Goal: Complete application form: Complete application form

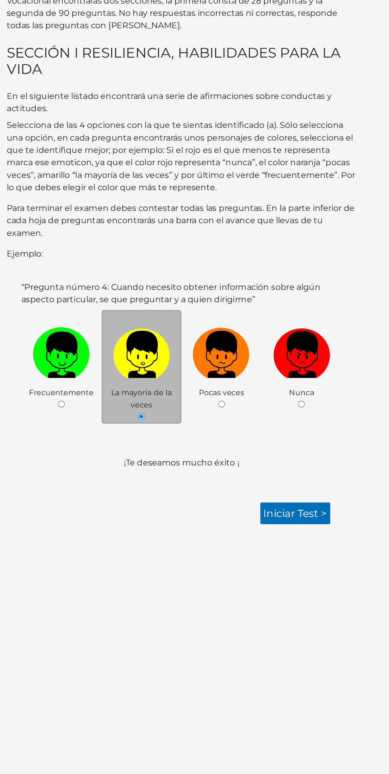
click at [230, 379] on span "Pocas veces" at bounding box center [225, 380] width 35 height 7
click at [277, 471] on link "Iniciar test >" at bounding box center [282, 473] width 54 height 17
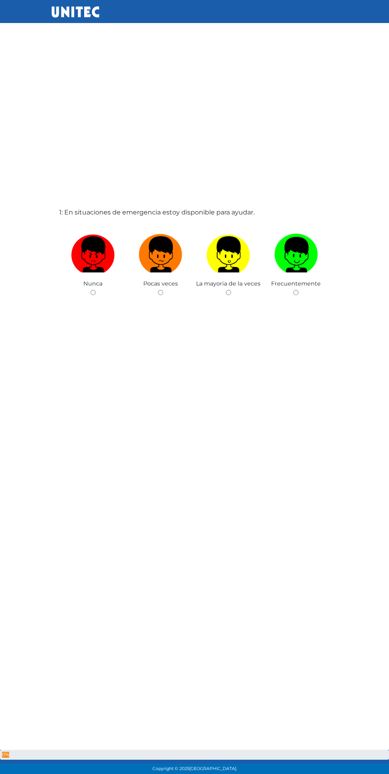
scroll to position [40, 0]
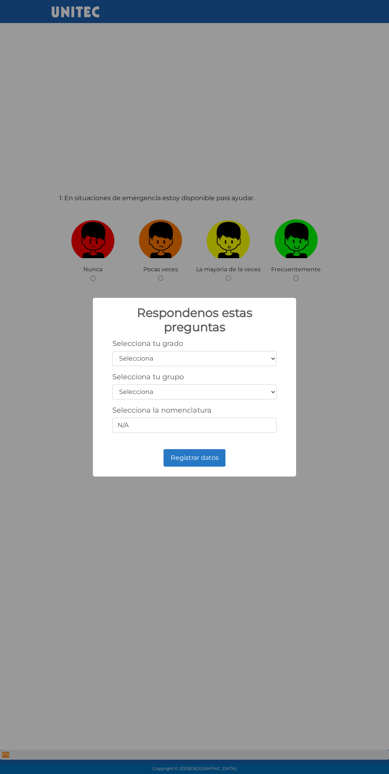
click at [247, 357] on select "Selecciona 1er grado 2do grado 3er grado 4to grado 5to grado 6to grado" at bounding box center [194, 358] width 164 height 15
select select "1"
click at [112, 351] on select "Selecciona 1er grado 2do grado 3er grado 4to grado 5to grado 6to grado" at bounding box center [194, 358] width 164 height 15
click at [244, 394] on select "Selecciona A B C D E F G H I J K L M N O P Q R S T U V W X Y Z" at bounding box center [194, 392] width 164 height 15
select select "a"
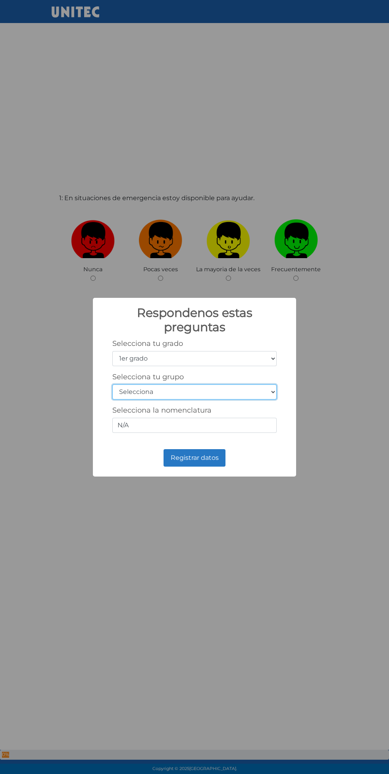
click at [112, 385] on select "Selecciona A B C D E F G H I J K L M N O P Q R S T U V W X Y Z" at bounding box center [194, 392] width 164 height 15
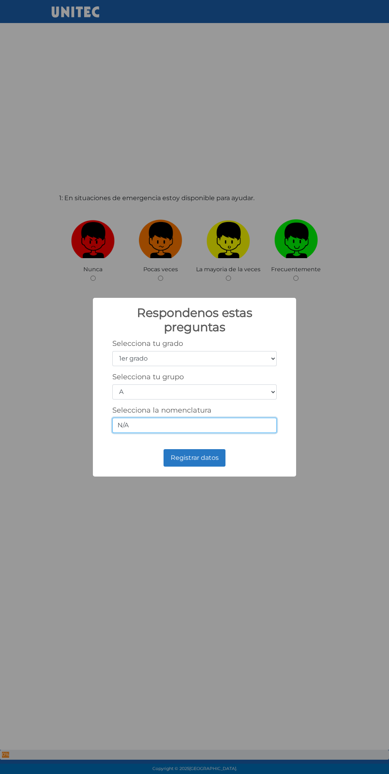
click at [227, 426] on input "N/A" at bounding box center [194, 425] width 164 height 15
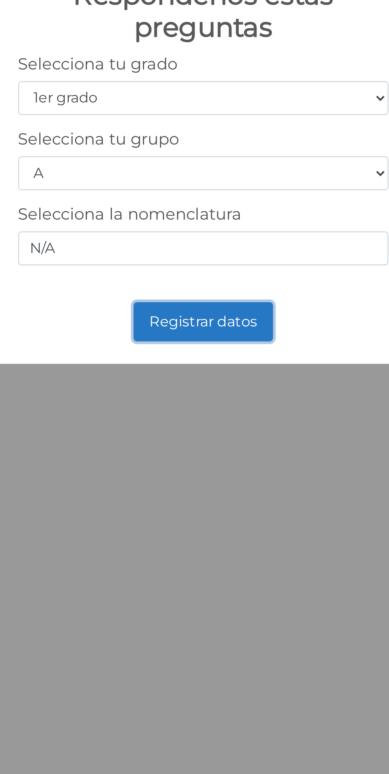
click at [212, 458] on button "Registrar datos" at bounding box center [195, 457] width 62 height 17
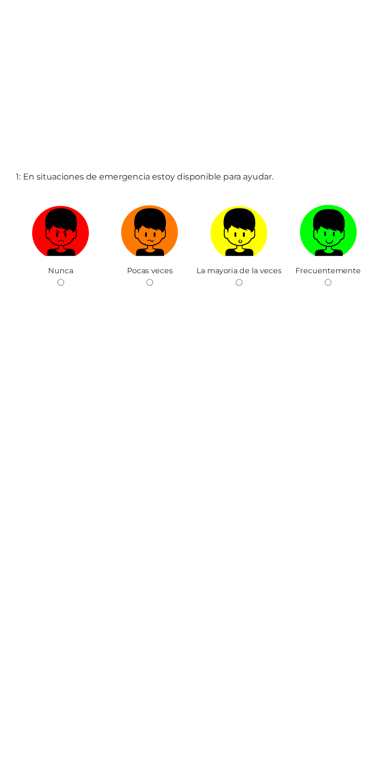
scroll to position [44, 0]
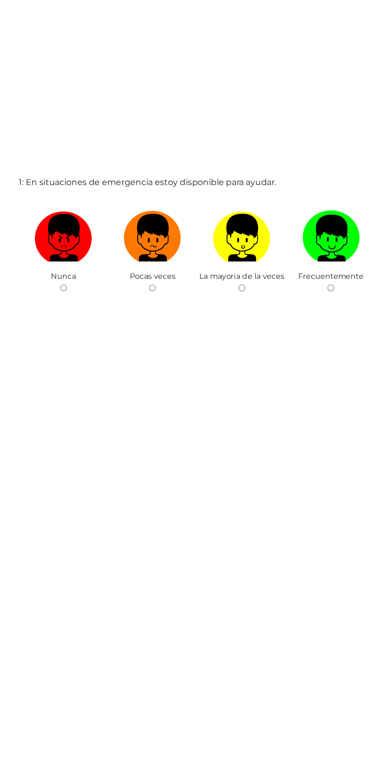
click at [224, 268] on span "La mayoria de la veces" at bounding box center [228, 264] width 64 height 7
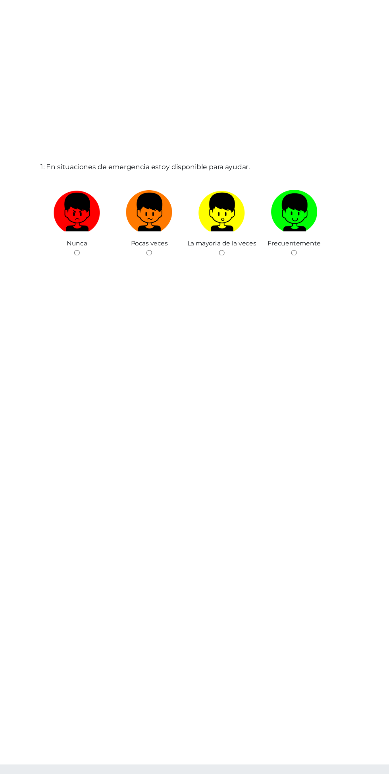
scroll to position [46, 0]
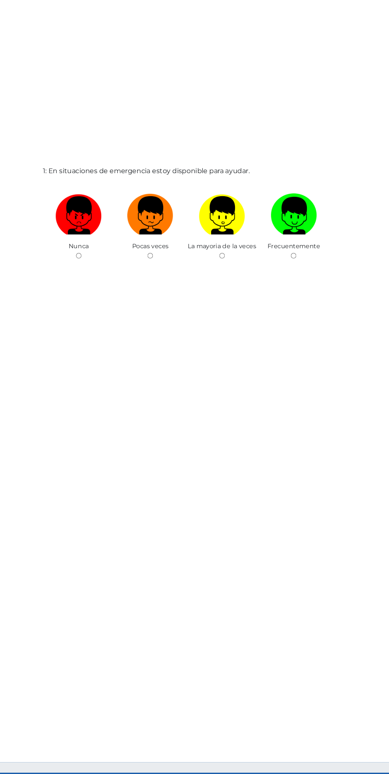
click at [228, 274] on input "radio" at bounding box center [228, 271] width 5 height 5
radio input "true"
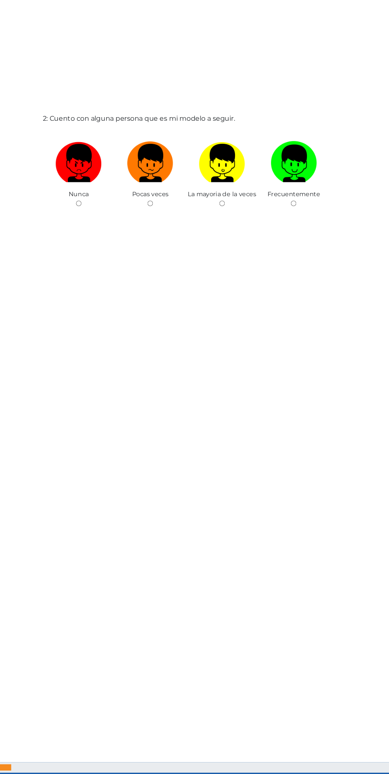
scroll to position [874, 0]
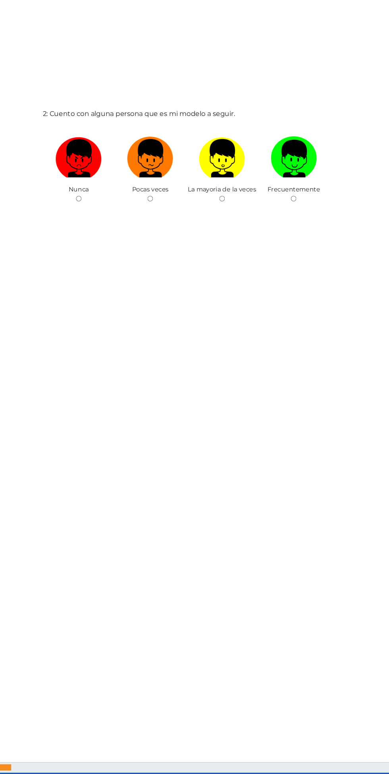
click at [161, 220] on input "radio" at bounding box center [160, 217] width 5 height 5
radio input "true"
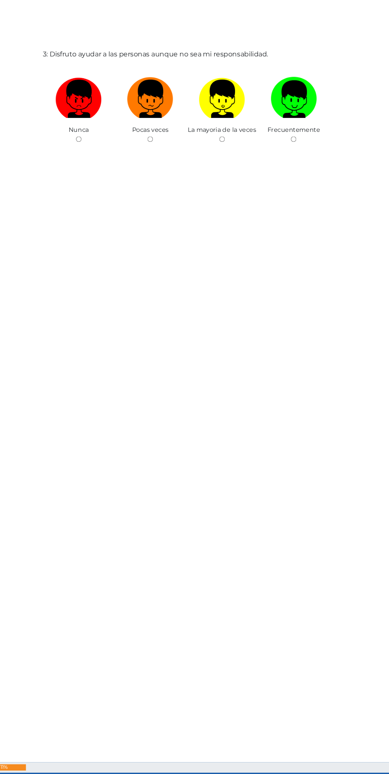
scroll to position [1710, 0]
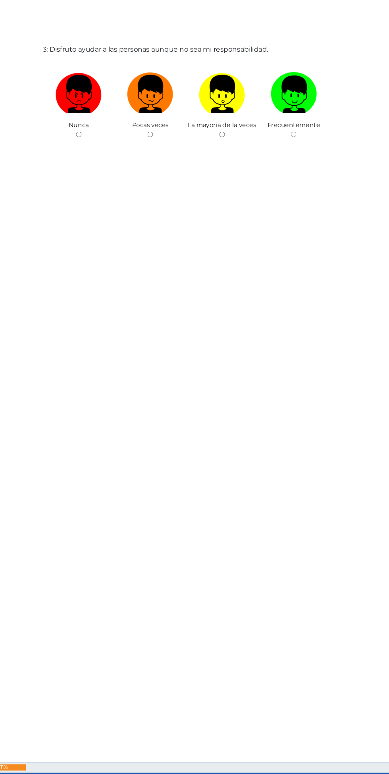
click at [161, 160] on input "radio" at bounding box center [160, 157] width 5 height 5
radio input "true"
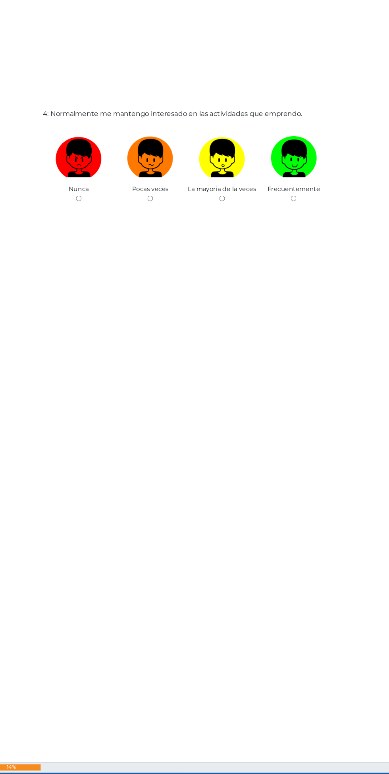
scroll to position [2544, 0]
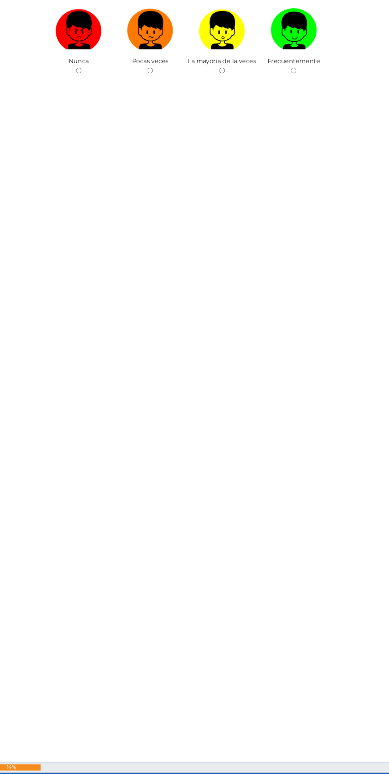
click at [225, 91] on span "La mayoria de la veces" at bounding box center [228, 87] width 64 height 7
click at [161, 99] on input "radio" at bounding box center [160, 96] width 5 height 5
radio input "true"
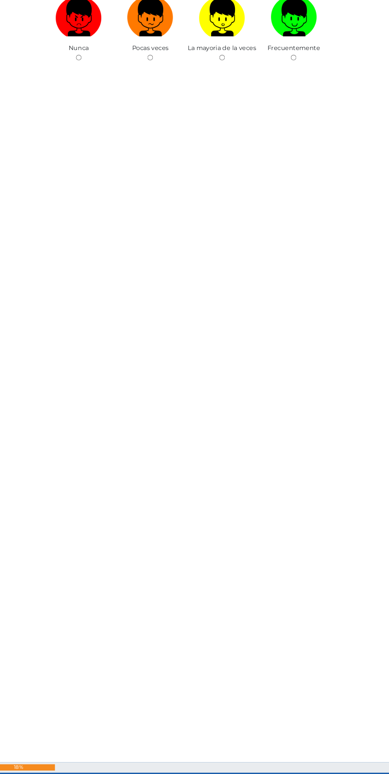
scroll to position [3379, 0]
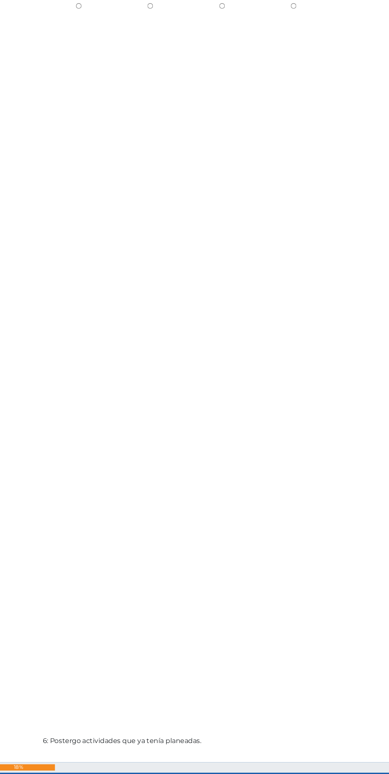
click at [228, 39] on input "radio" at bounding box center [228, 35] width 5 height 5
radio input "true"
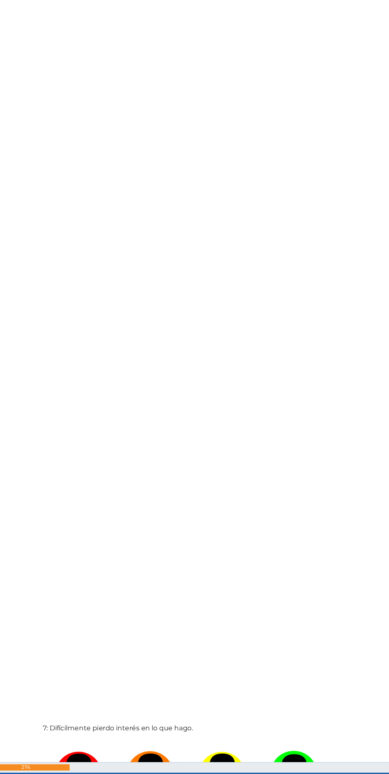
scroll to position [4214, 0]
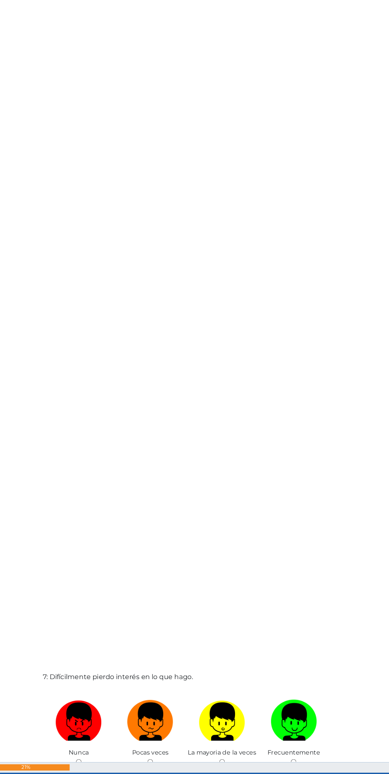
radio input "true"
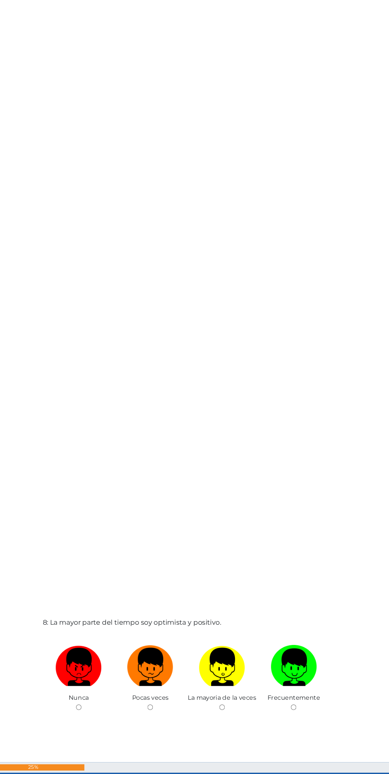
scroll to position [5049, 0]
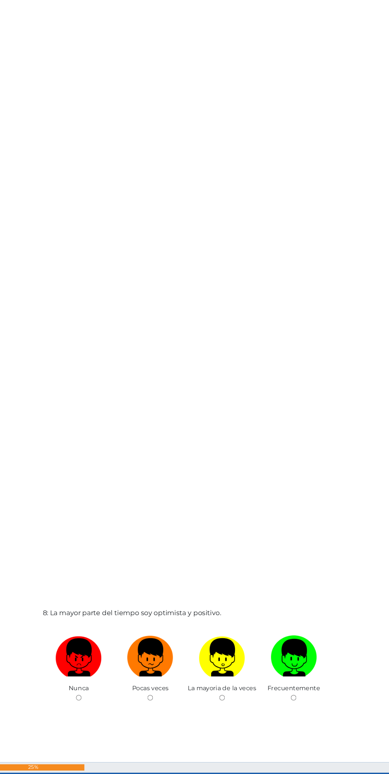
radio input "true"
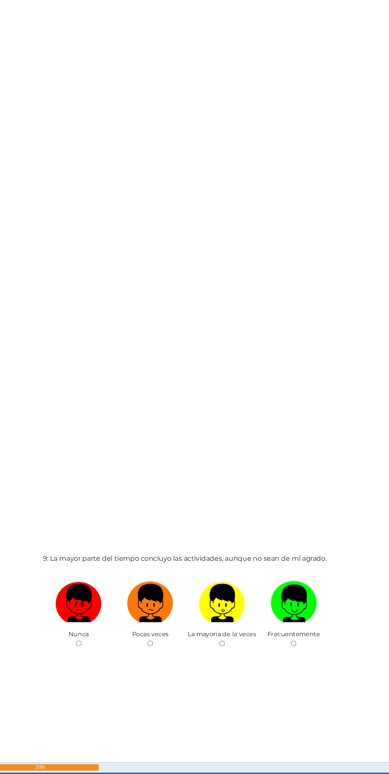
scroll to position [5884, 0]
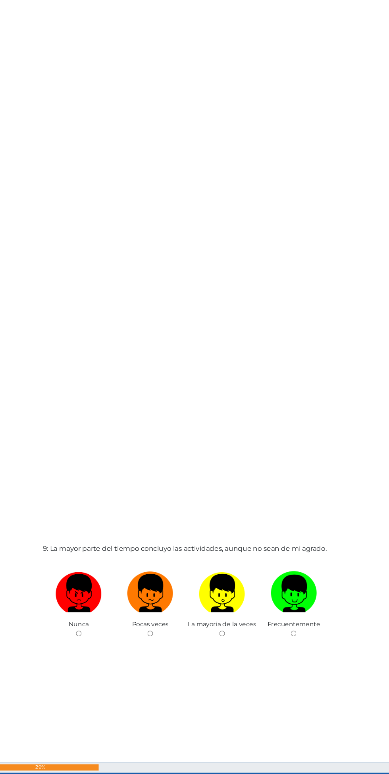
radio input "true"
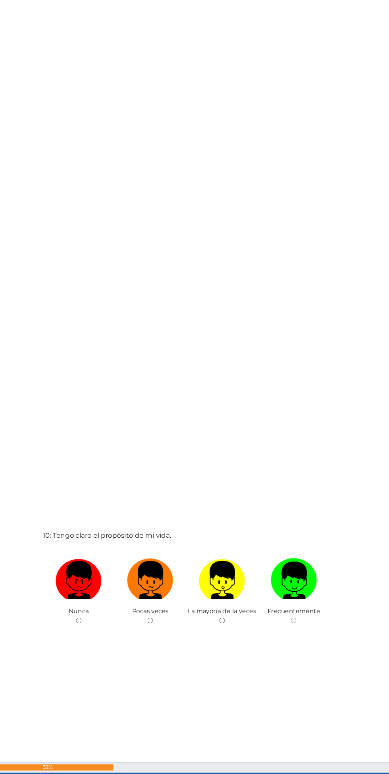
scroll to position [6719, 0]
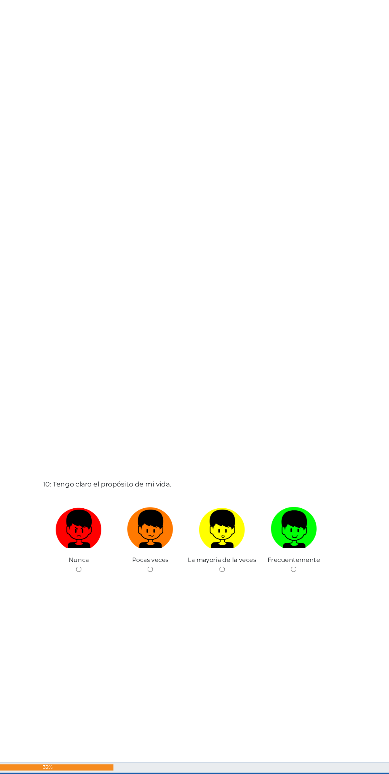
radio input "true"
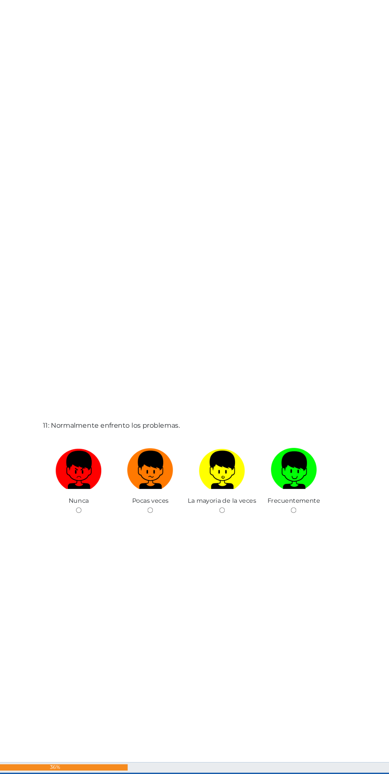
scroll to position [7554, 0]
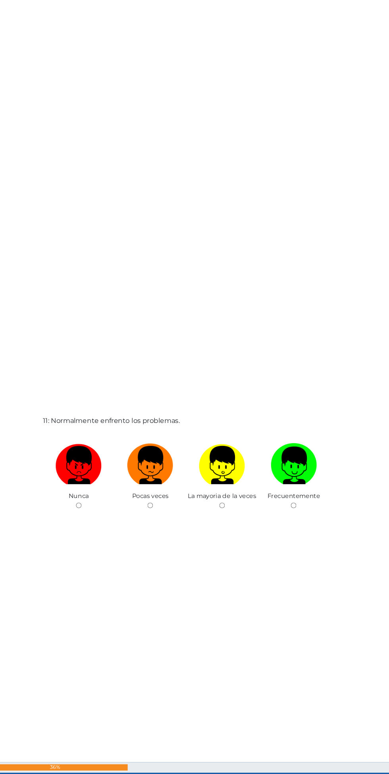
radio input "true"
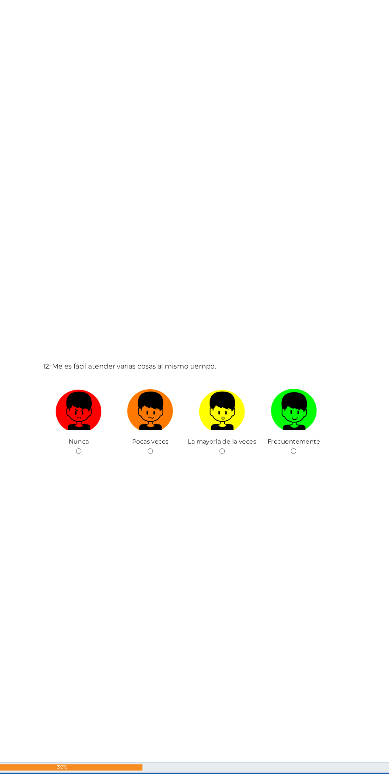
scroll to position [8388, 0]
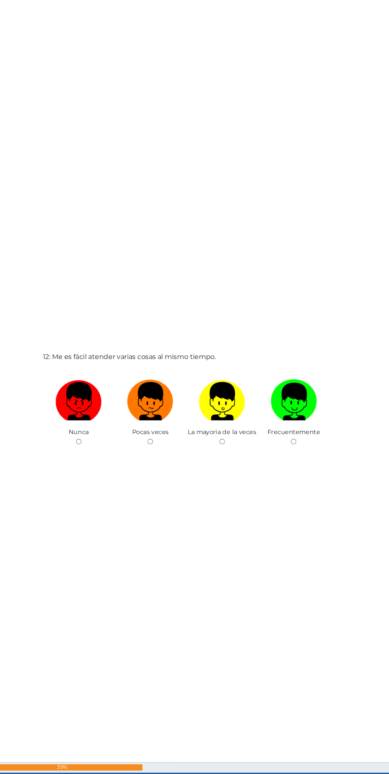
radio input "true"
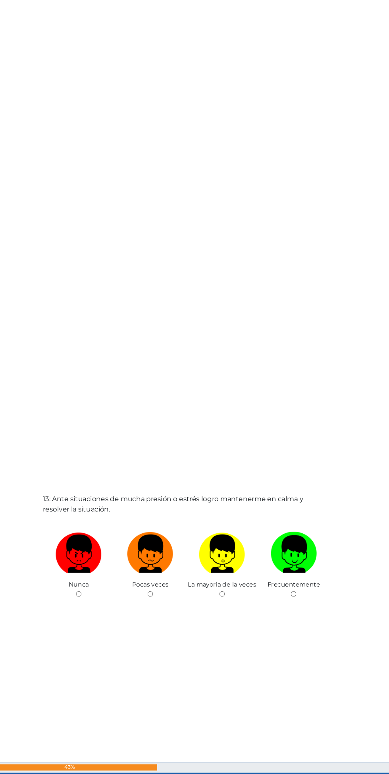
scroll to position [9224, 0]
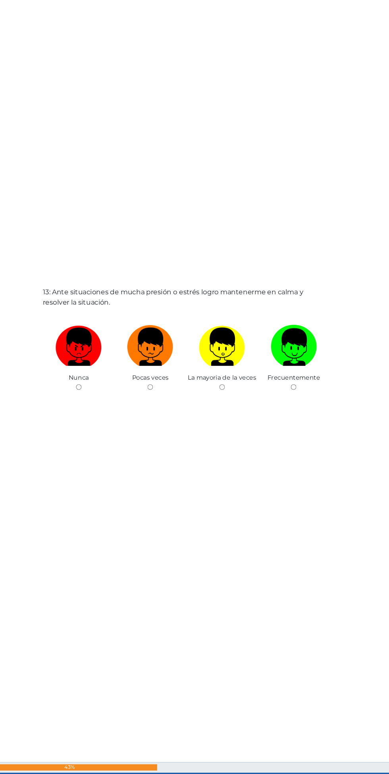
radio input "true"
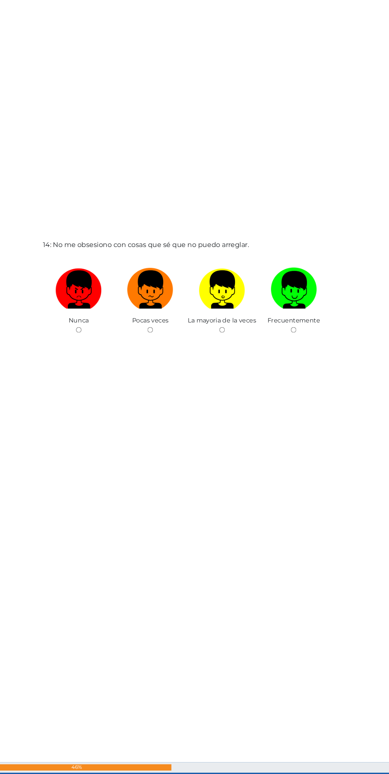
scroll to position [10058, 0]
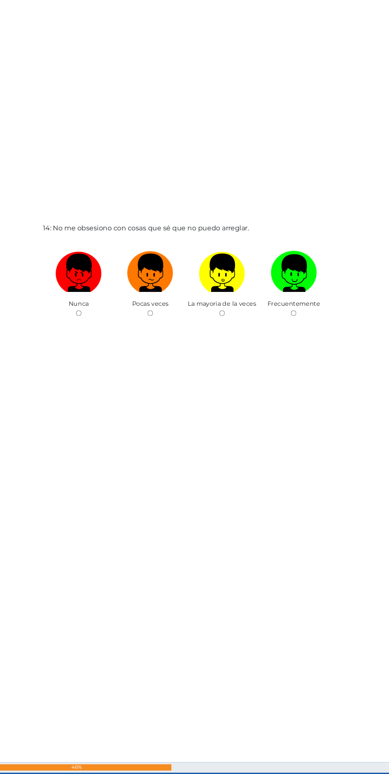
radio input "true"
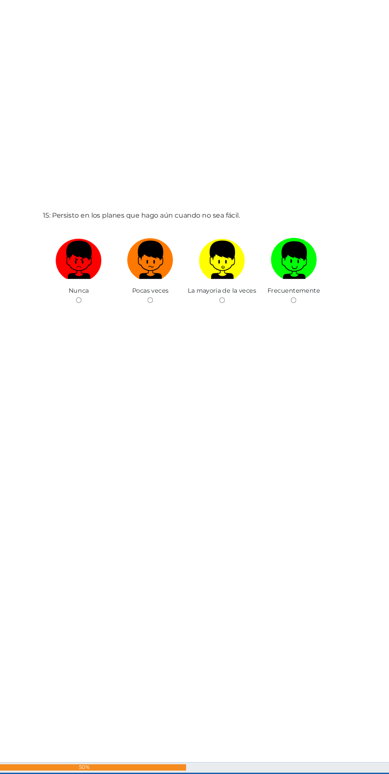
scroll to position [10893, 0]
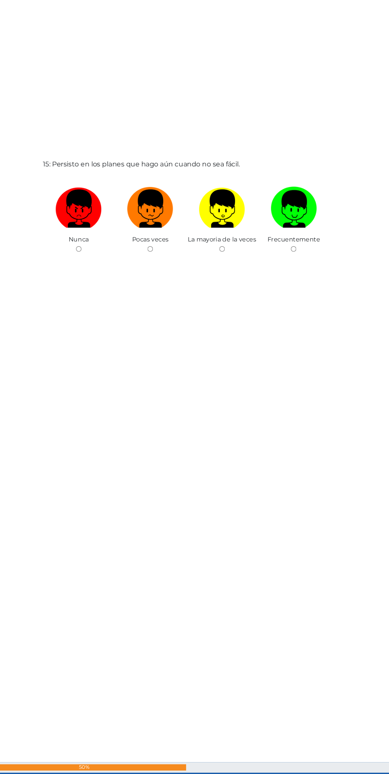
radio input "true"
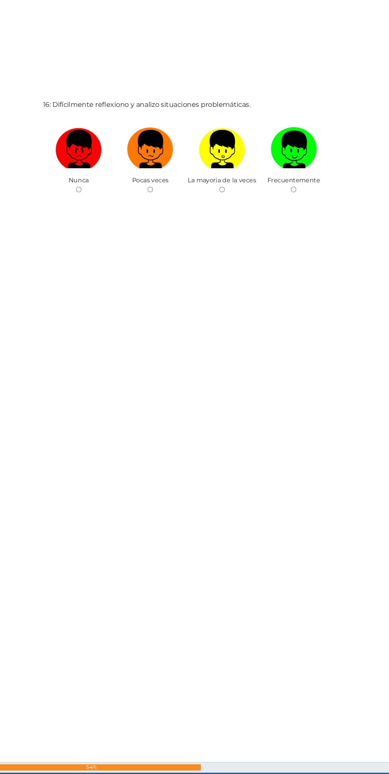
scroll to position [11728, 0]
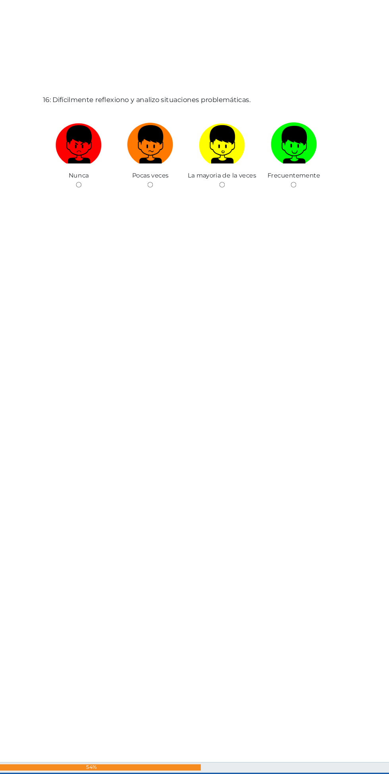
radio input "true"
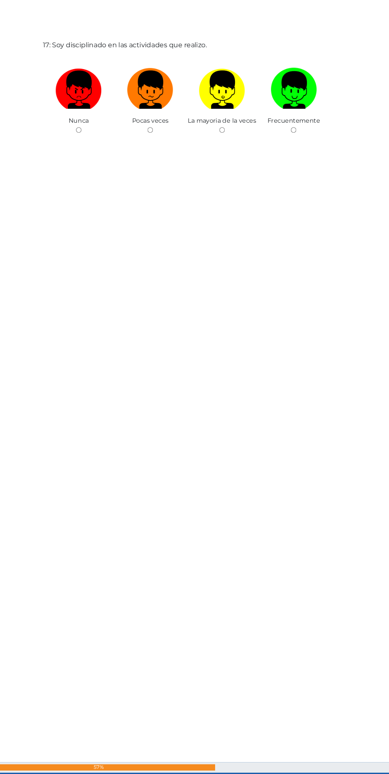
scroll to position [12563, 0]
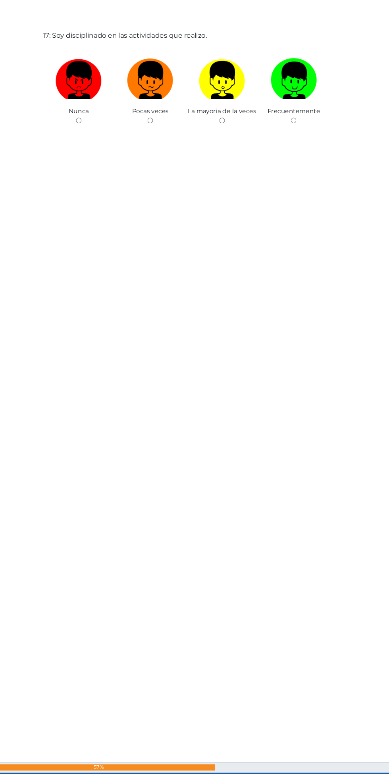
radio input "true"
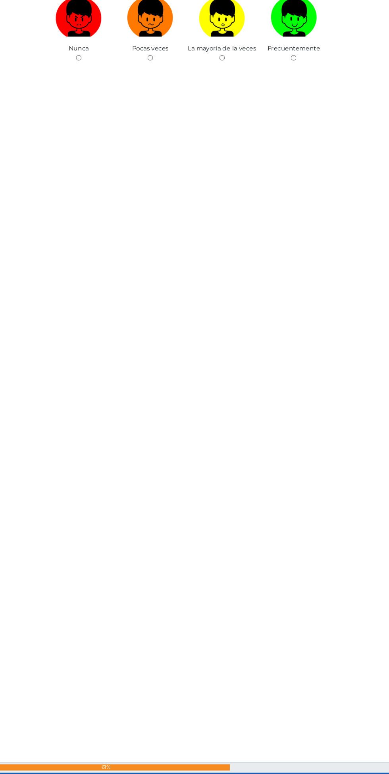
scroll to position [13398, 0]
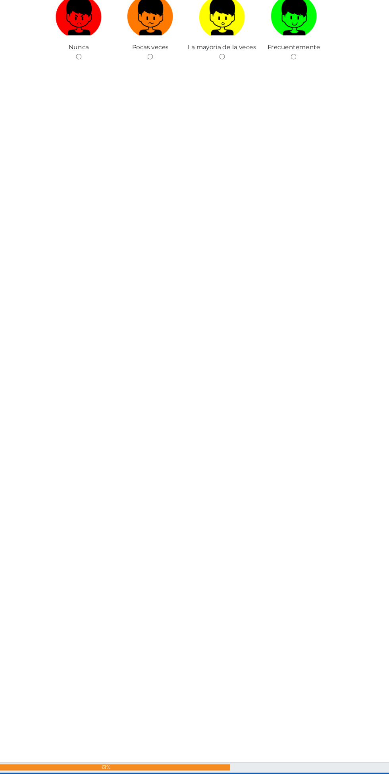
radio input "true"
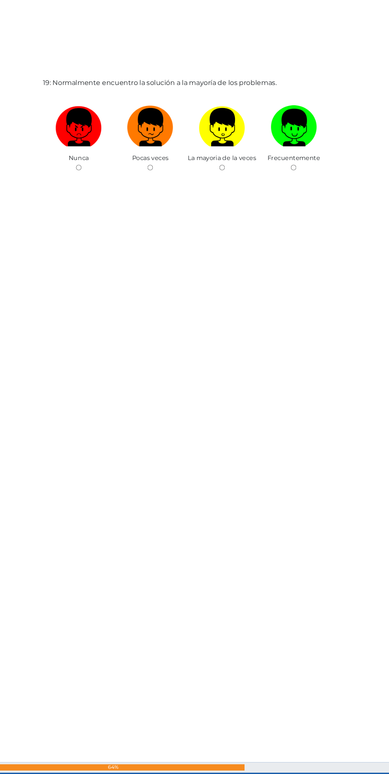
scroll to position [14233, 0]
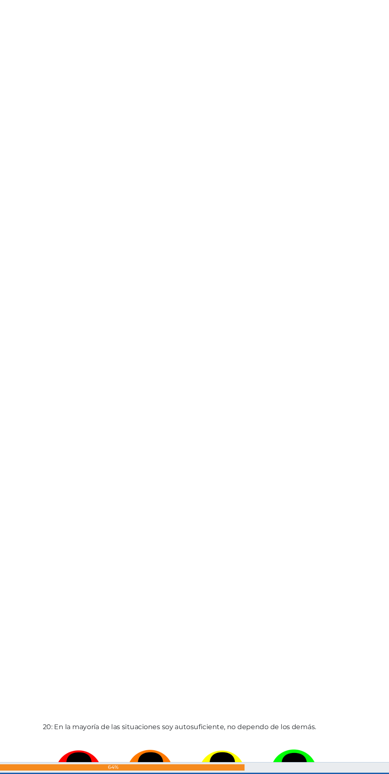
radio input "true"
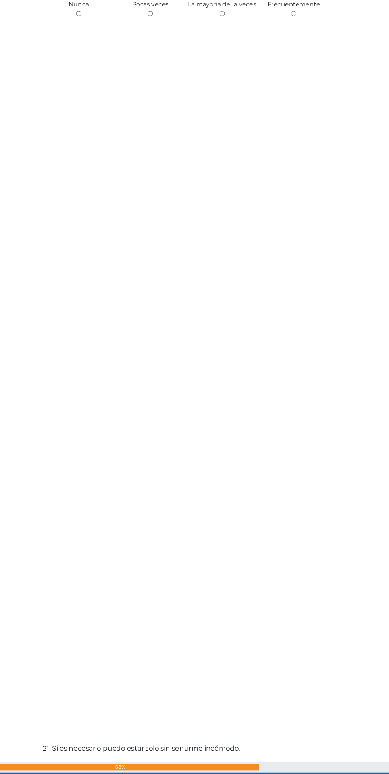
scroll to position [15068, 0]
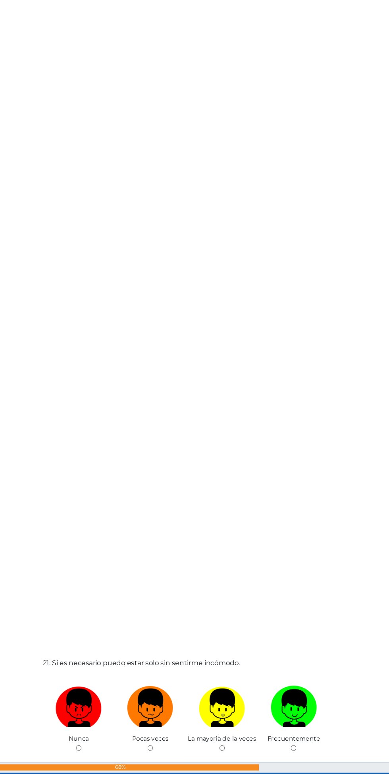
radio input "true"
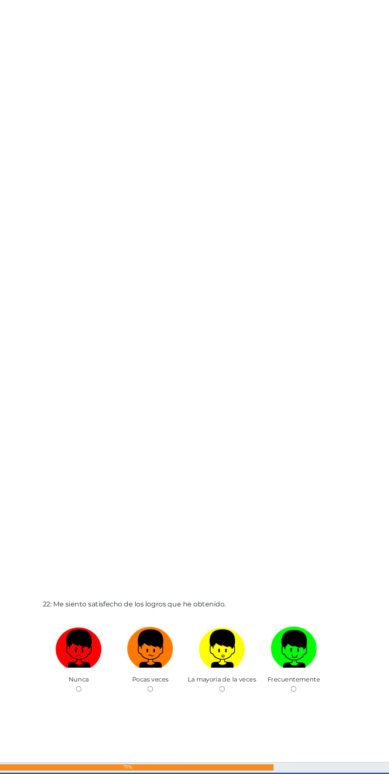
scroll to position [15902, 0]
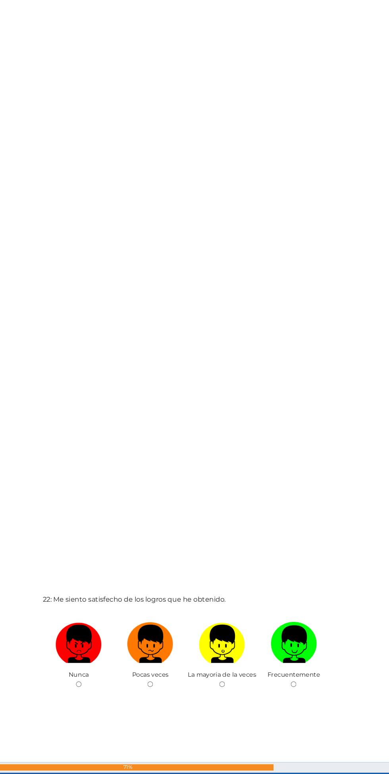
radio input "true"
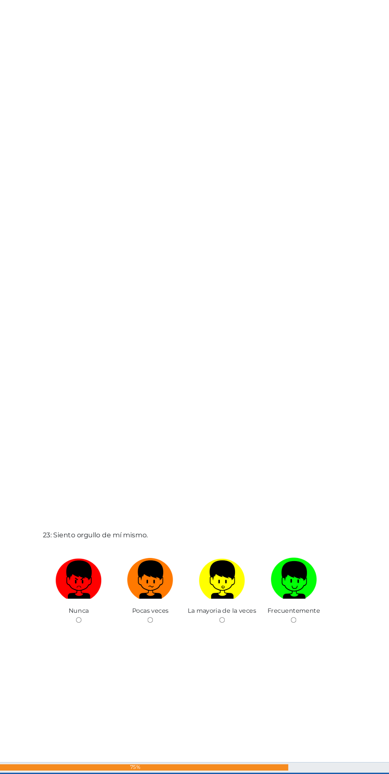
radio input "true"
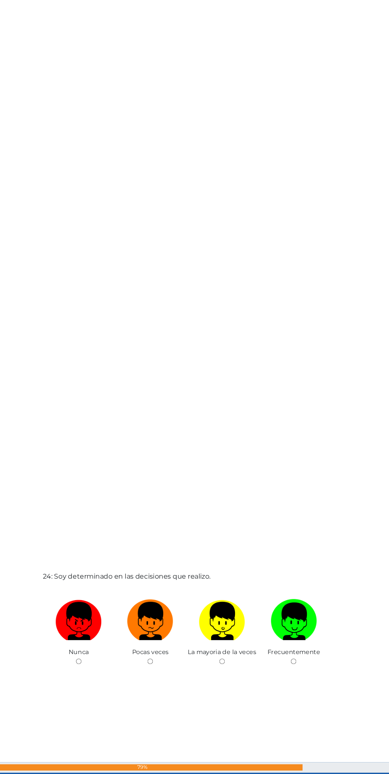
scroll to position [17572, 0]
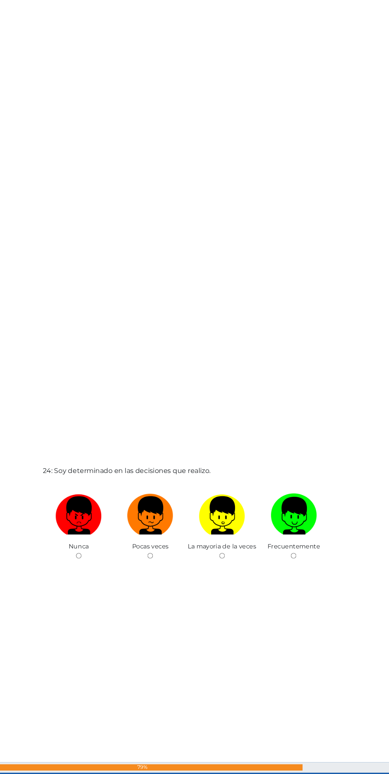
radio input "true"
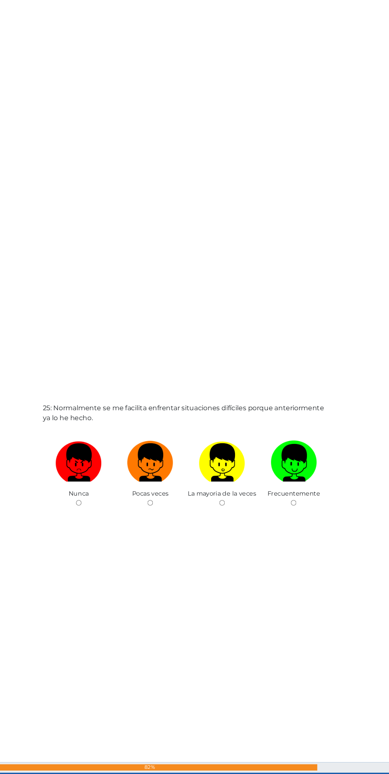
scroll to position [18407, 0]
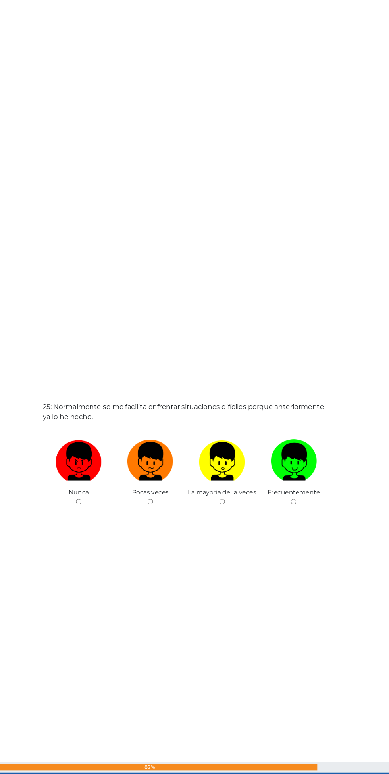
radio input "true"
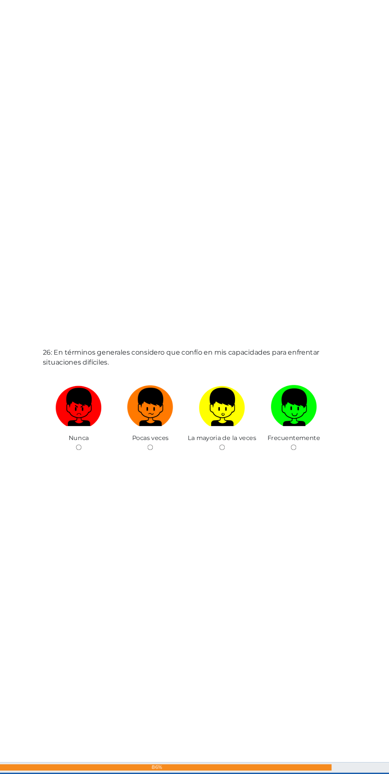
scroll to position [19242, 0]
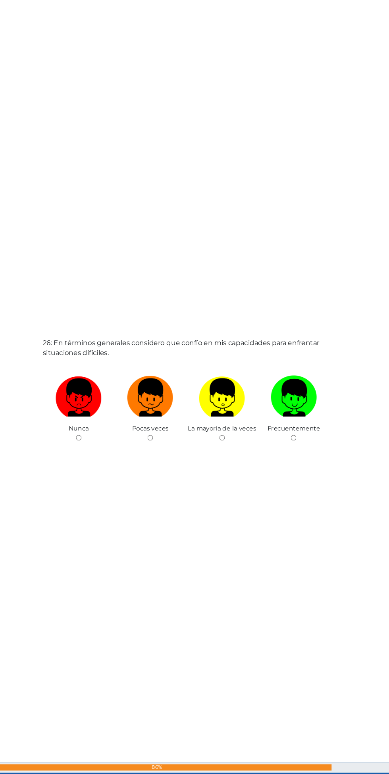
radio input "true"
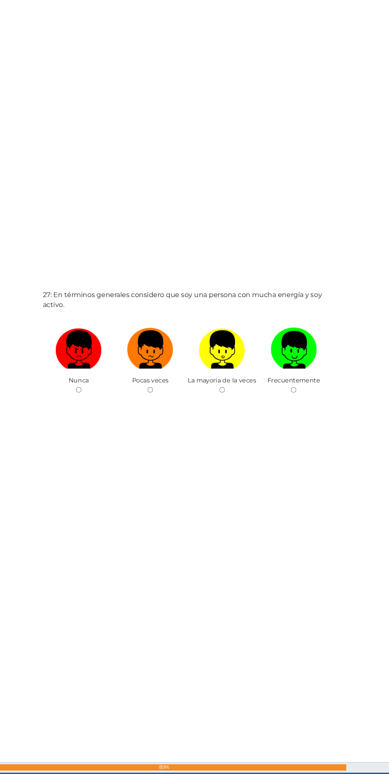
scroll to position [20077, 0]
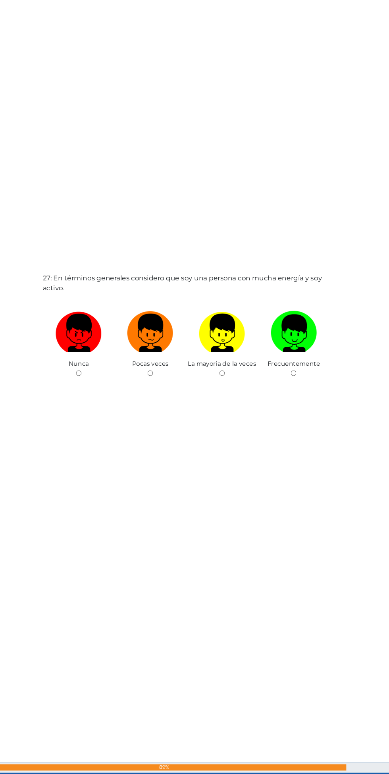
radio input "true"
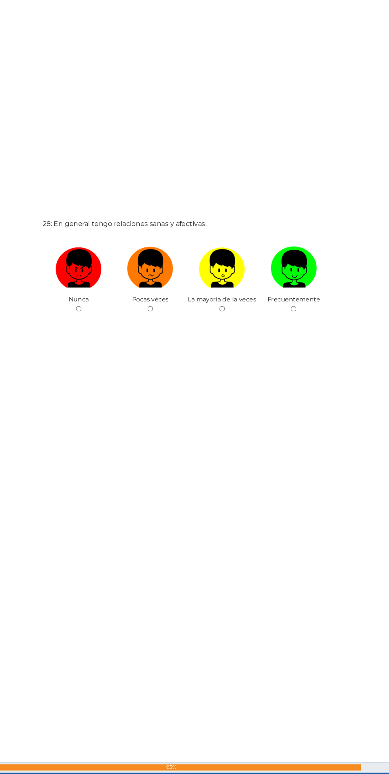
scroll to position [20912, 0]
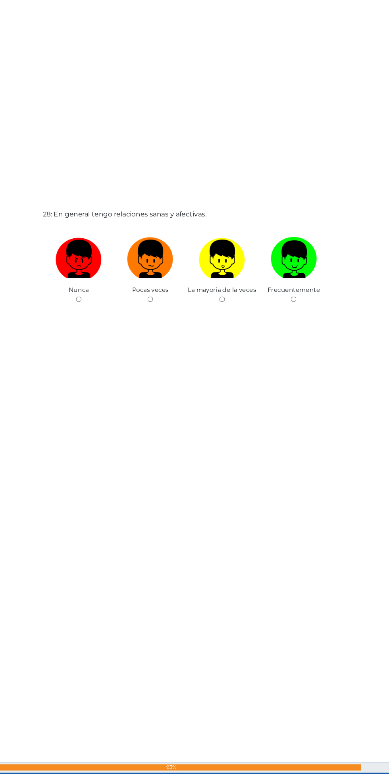
radio input "true"
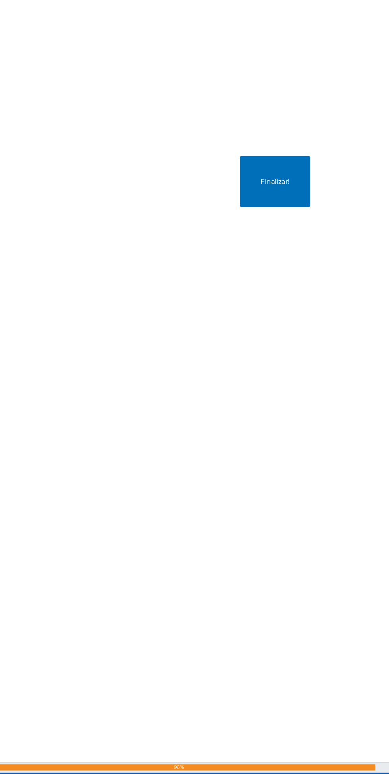
scroll to position [21747, 0]
radio input "true"
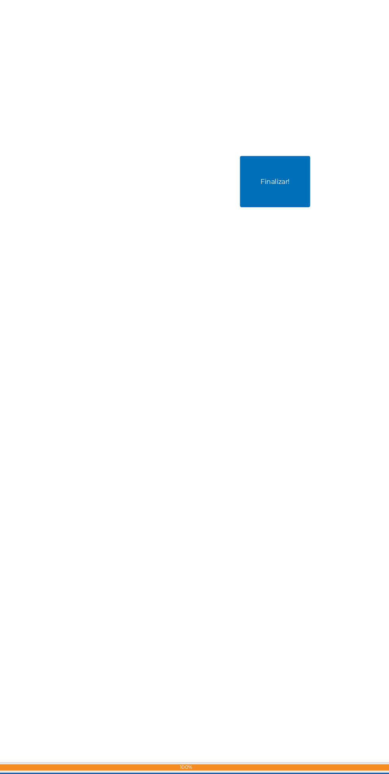
radio input "true"
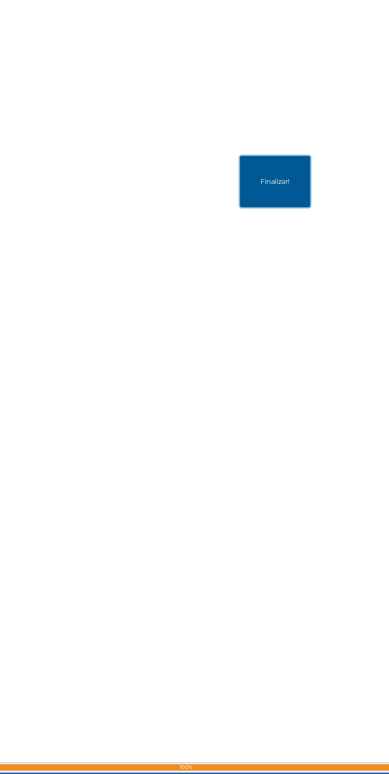
click at [294, 222] on button "Finalizar!" at bounding box center [279, 202] width 66 height 48
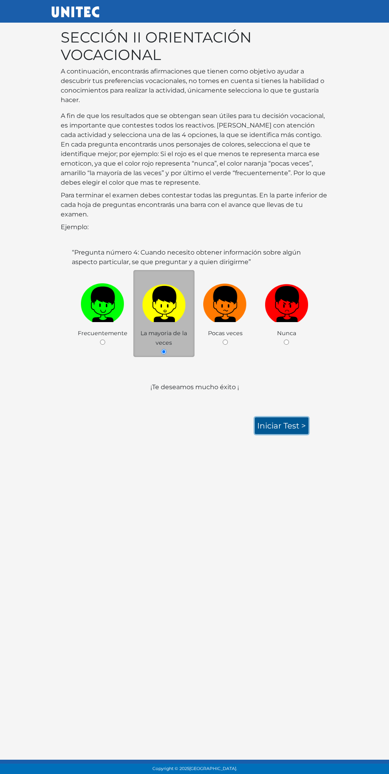
click at [291, 424] on link "Iniciar test >" at bounding box center [282, 426] width 54 height 17
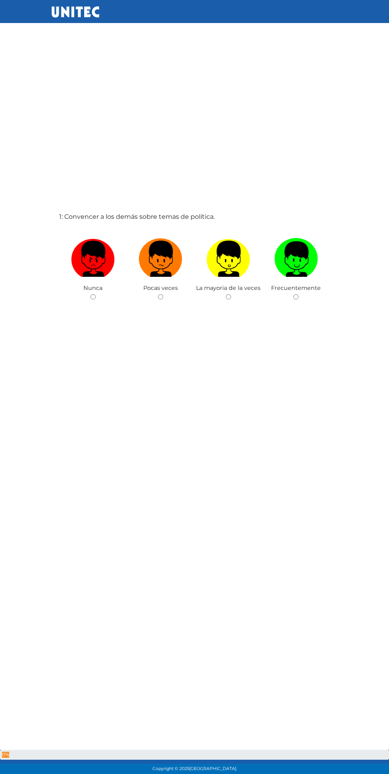
scroll to position [40, 0]
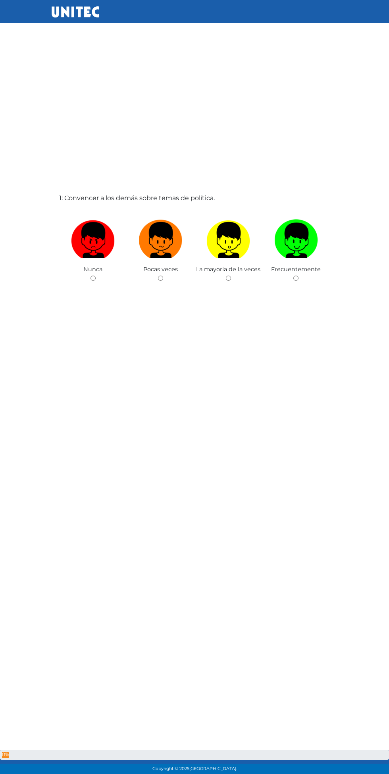
click at [161, 281] on input "radio" at bounding box center [160, 278] width 5 height 5
radio input "true"
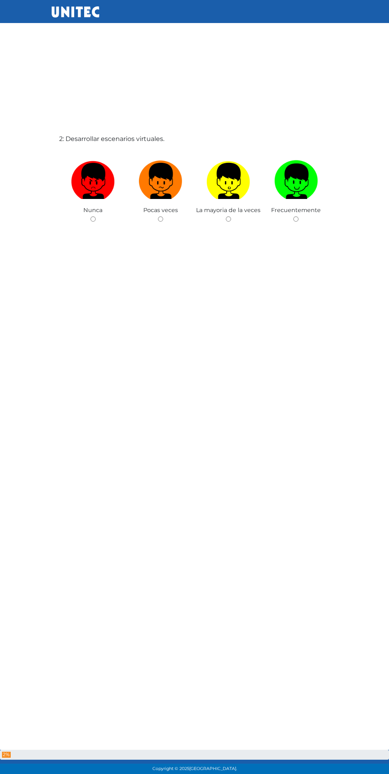
scroll to position [874, 0]
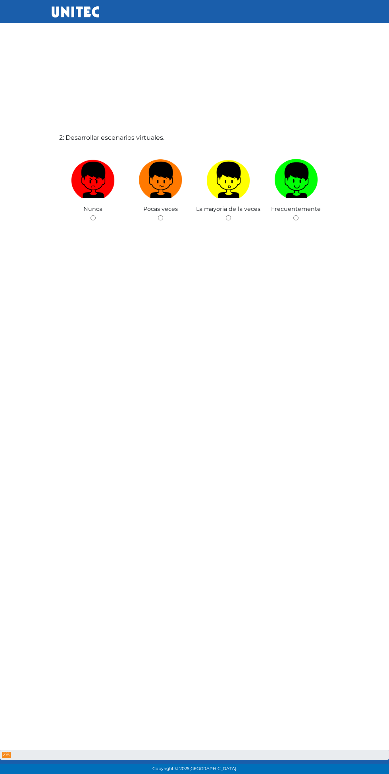
click at [224, 213] on span "La mayoria de la veces" at bounding box center [228, 208] width 64 height 7
click at [228, 220] on input "radio" at bounding box center [228, 217] width 5 height 5
radio input "true"
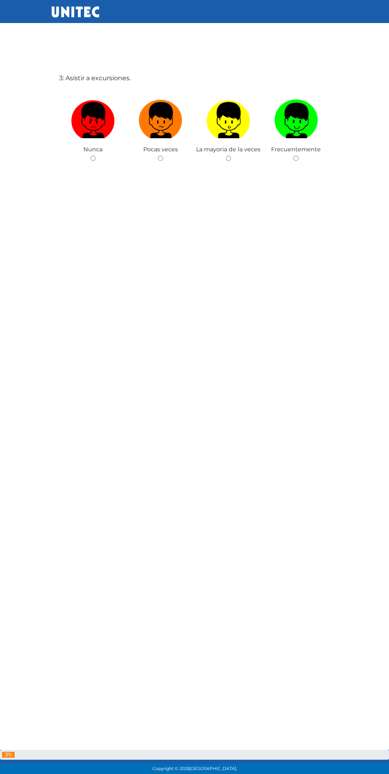
scroll to position [1710, 0]
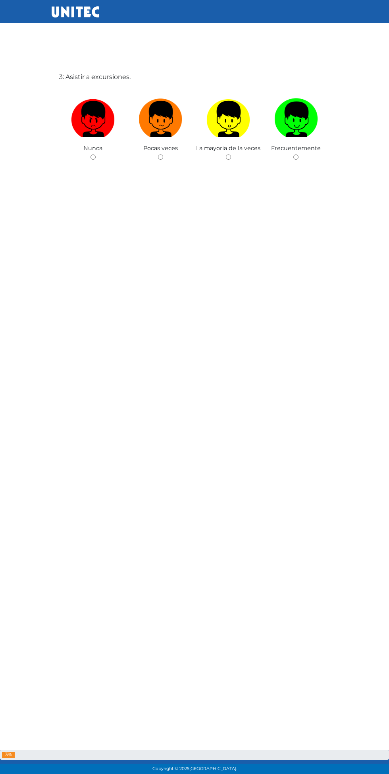
click at [161, 160] on input "radio" at bounding box center [160, 157] width 5 height 5
radio input "true"
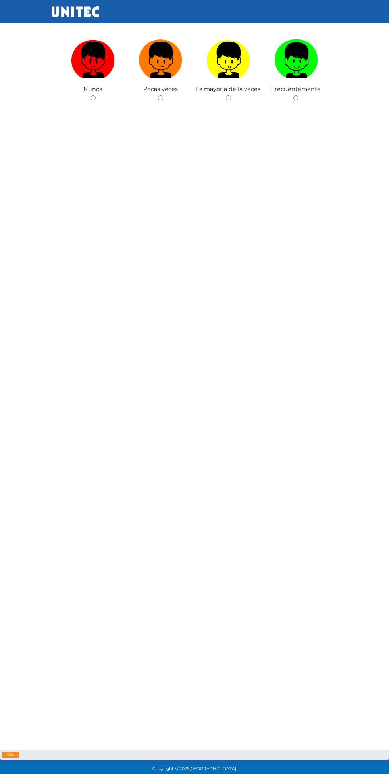
scroll to position [2544, 0]
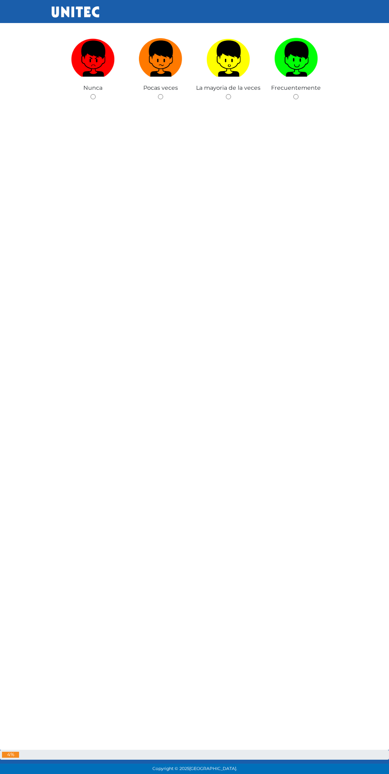
click at [161, 99] on input "radio" at bounding box center [160, 96] width 5 height 5
radio input "true"
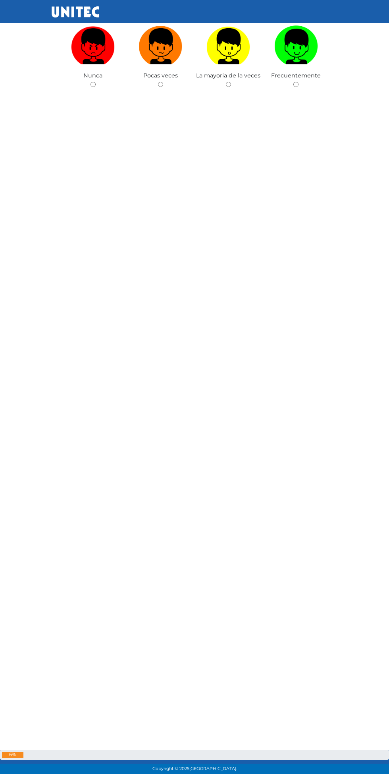
scroll to position [3379, 0]
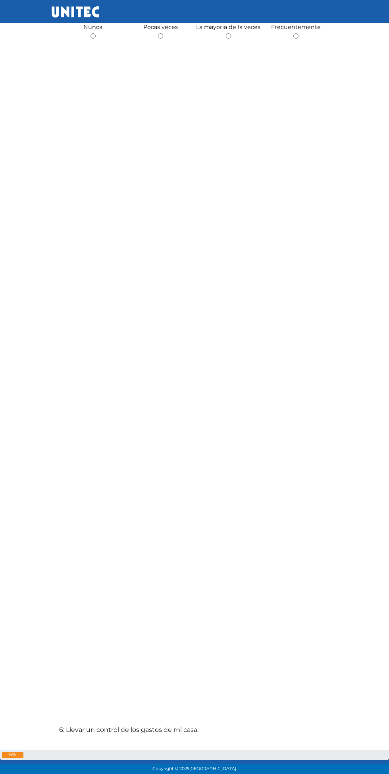
click at [156, 31] on span "Pocas veces" at bounding box center [160, 26] width 35 height 7
click at [161, 39] on input "radio" at bounding box center [160, 35] width 5 height 5
radio input "true"
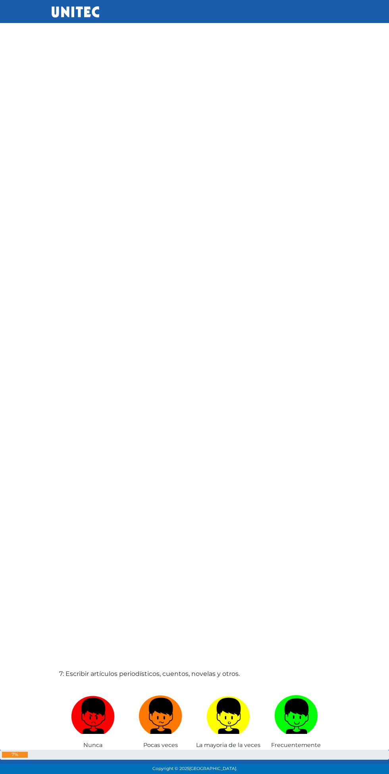
scroll to position [4214, 0]
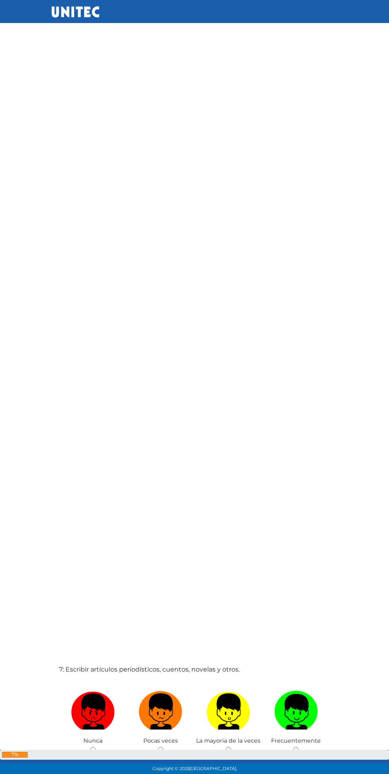
radio input "true"
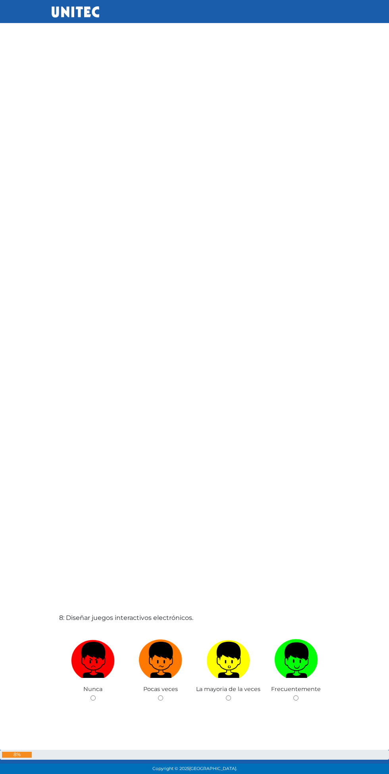
scroll to position [5049, 0]
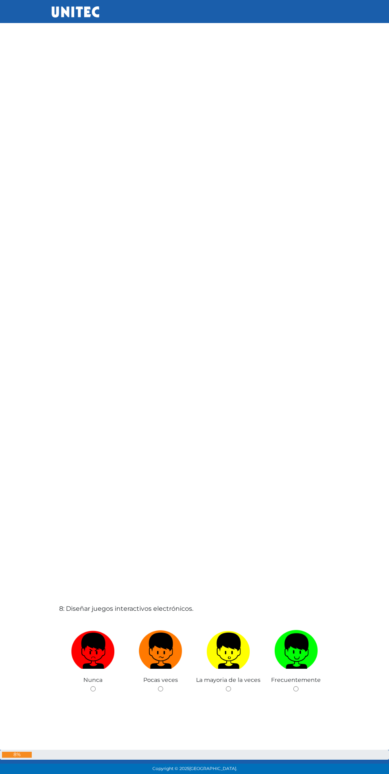
radio input "true"
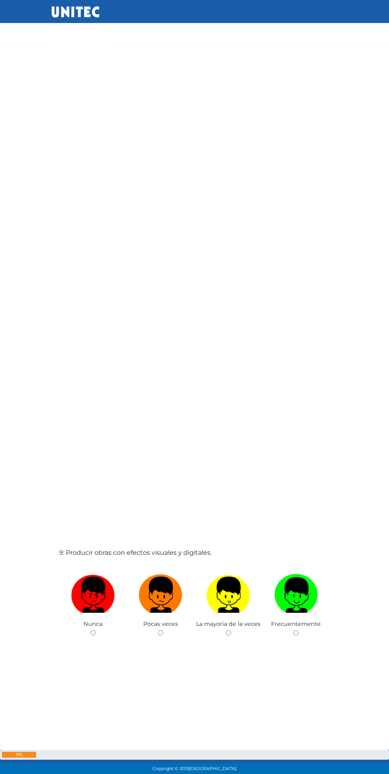
scroll to position [5884, 0]
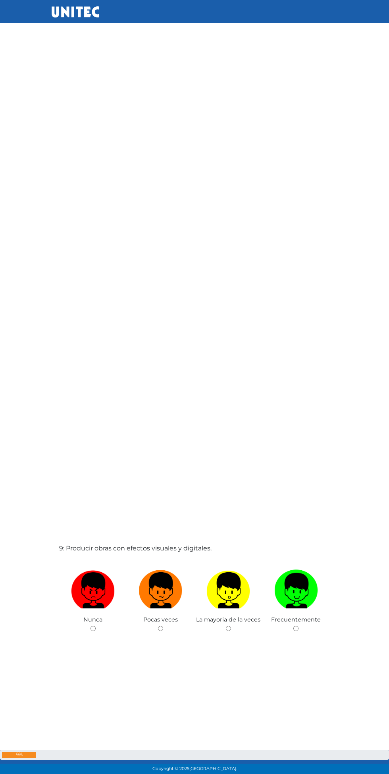
radio input "true"
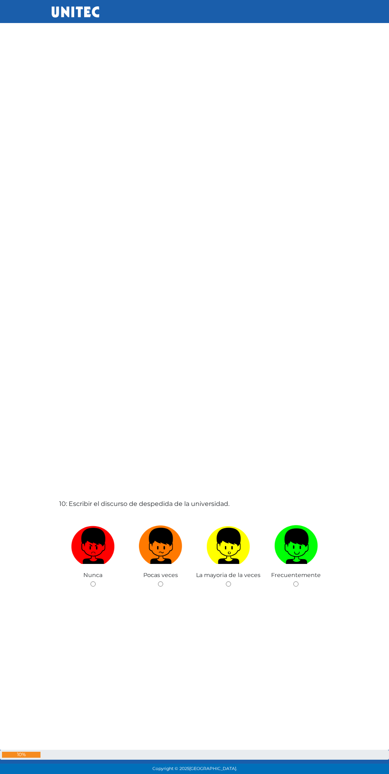
scroll to position [6719, 0]
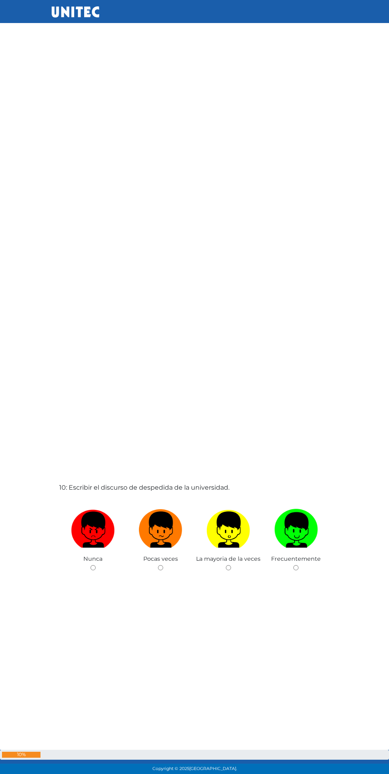
radio input "true"
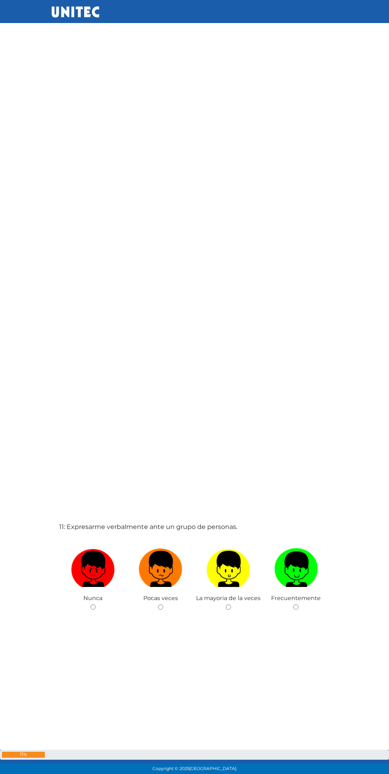
scroll to position [7554, 0]
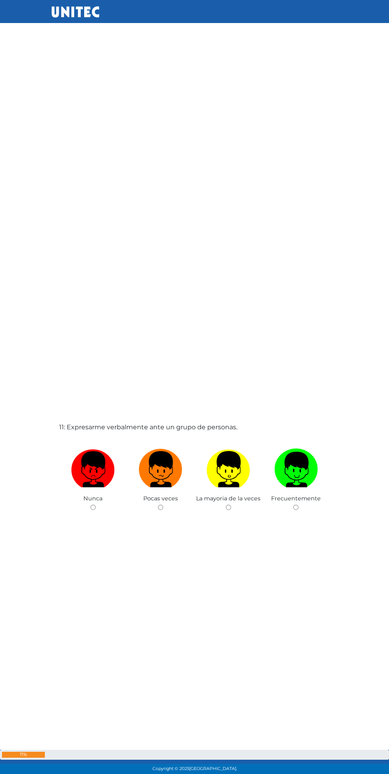
radio input "true"
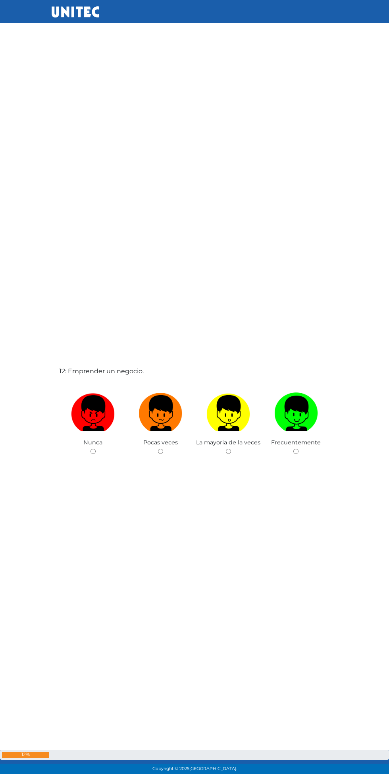
scroll to position [8388, 0]
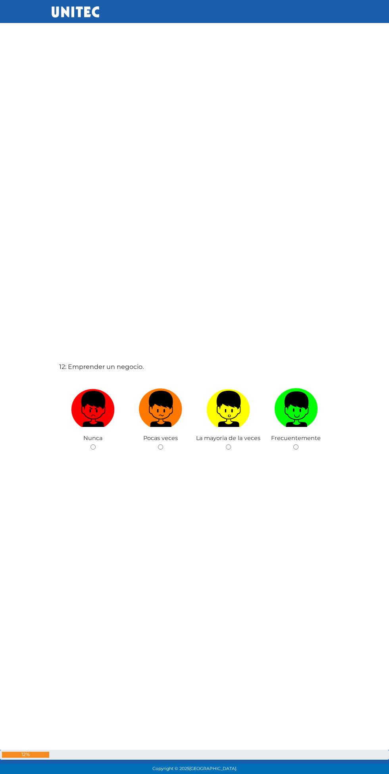
radio input "true"
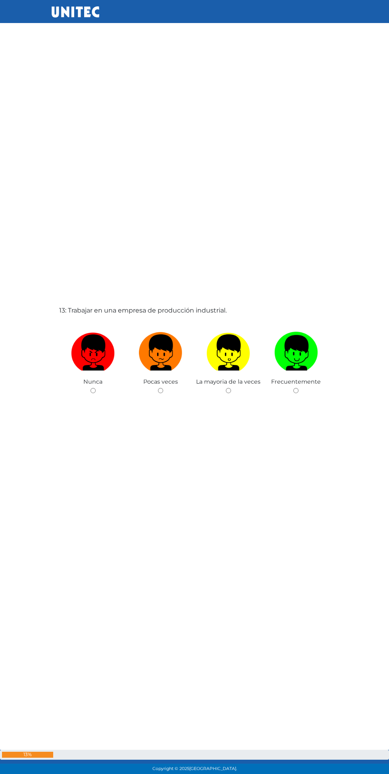
scroll to position [9224, 0]
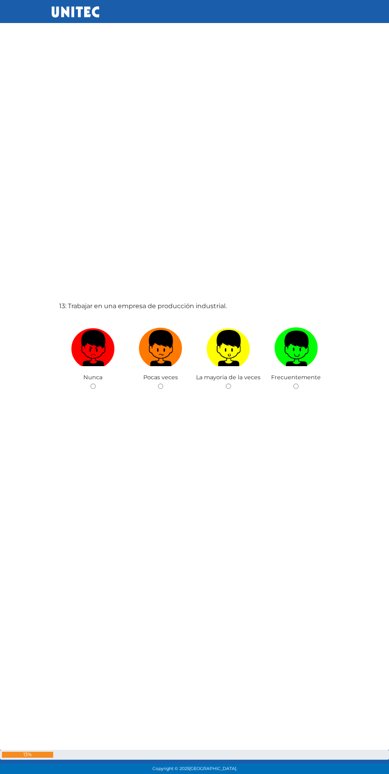
radio input "true"
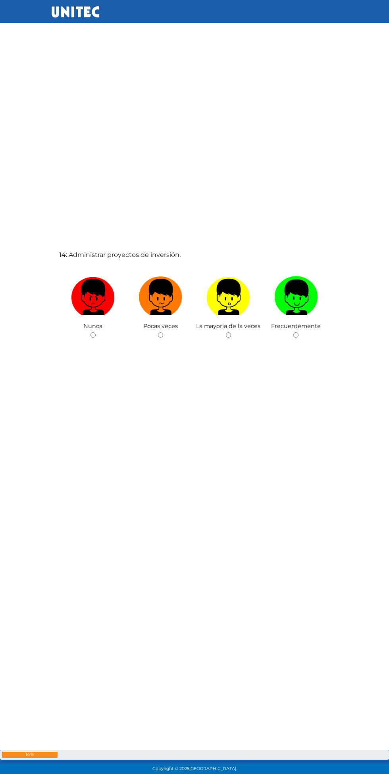
scroll to position [10058, 0]
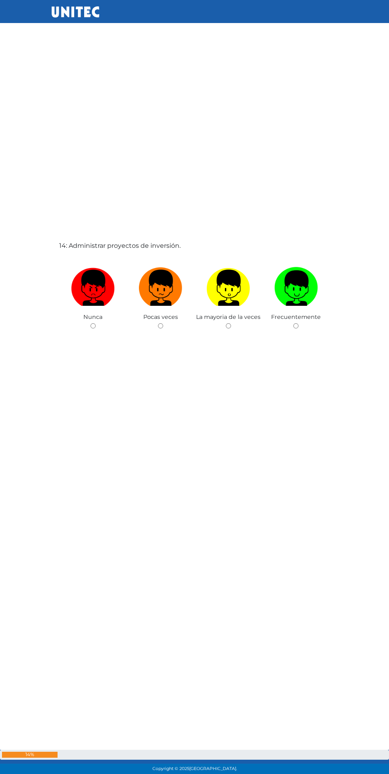
radio input "true"
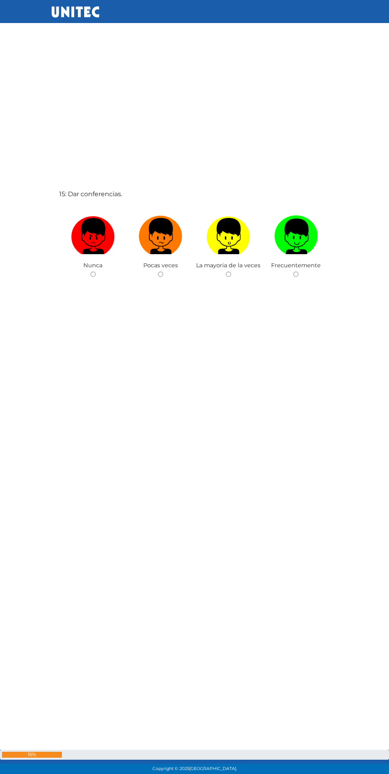
scroll to position [10893, 0]
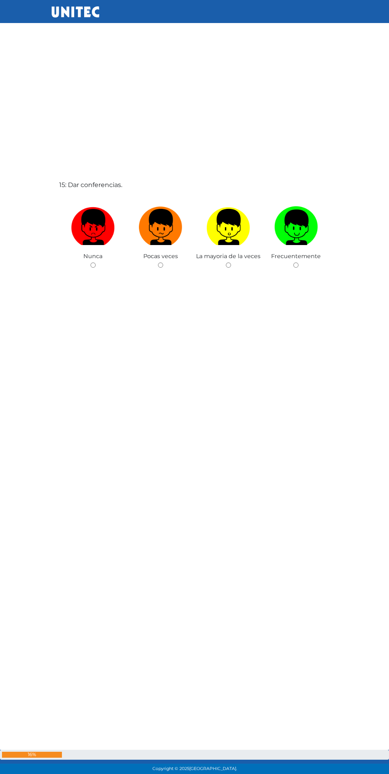
radio input "true"
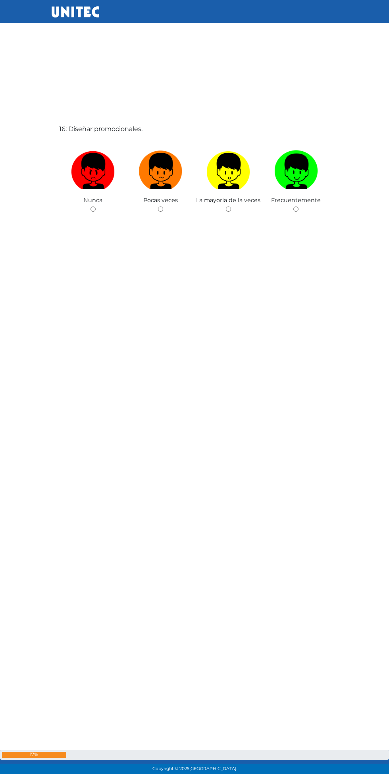
scroll to position [11728, 0]
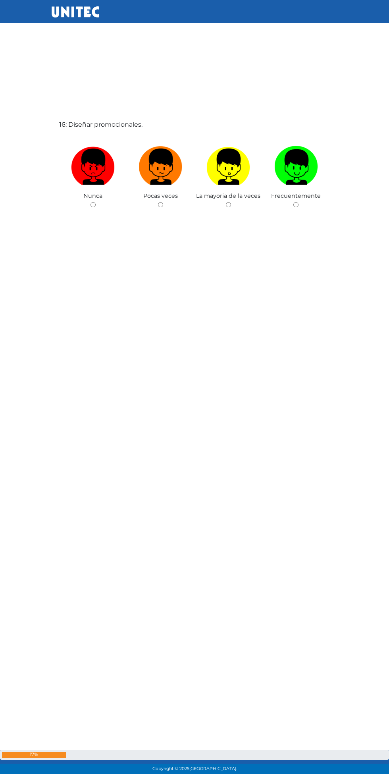
radio input "true"
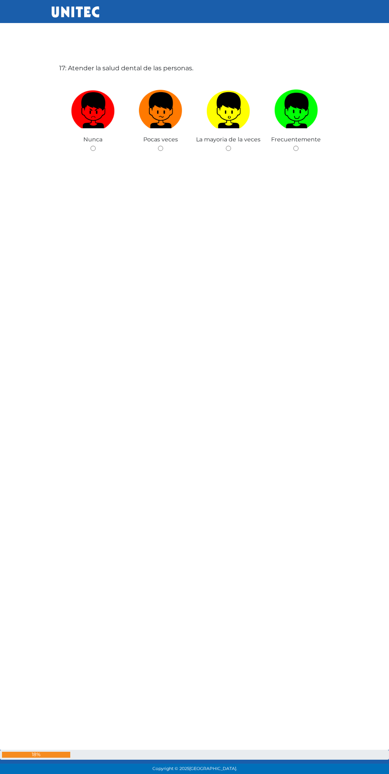
scroll to position [12563, 0]
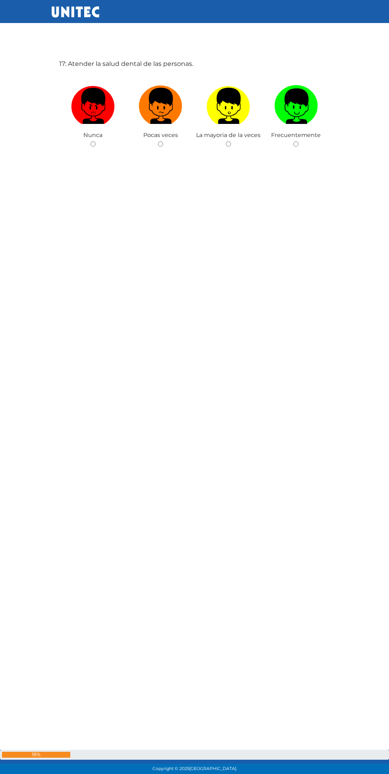
radio input "true"
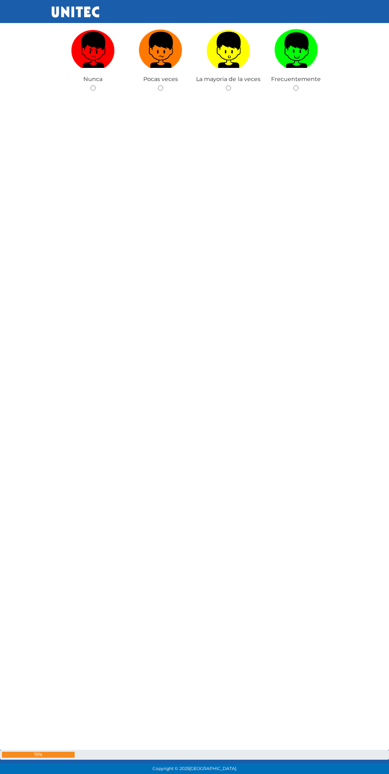
scroll to position [13398, 0]
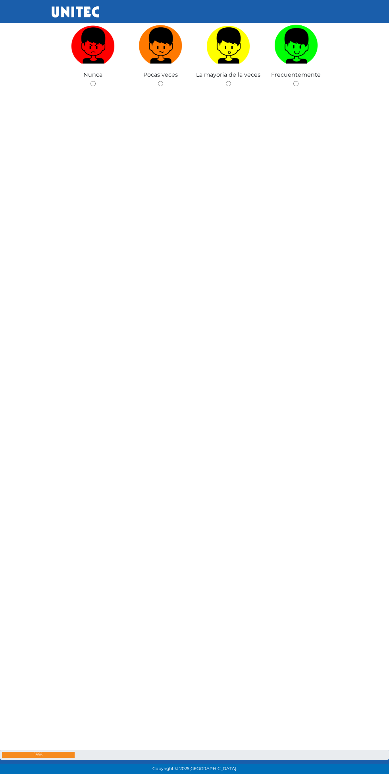
radio input "true"
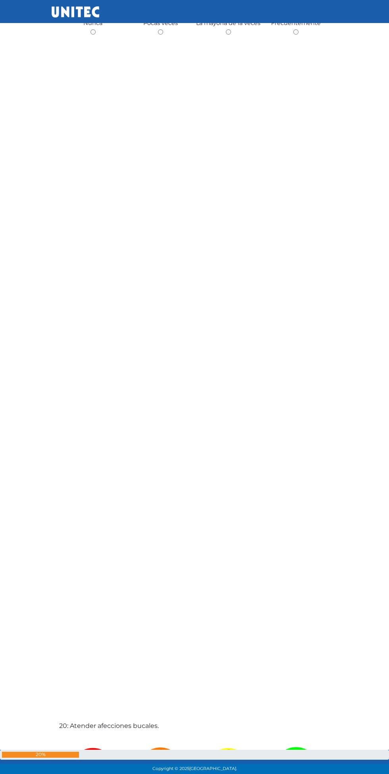
scroll to position [14233, 0]
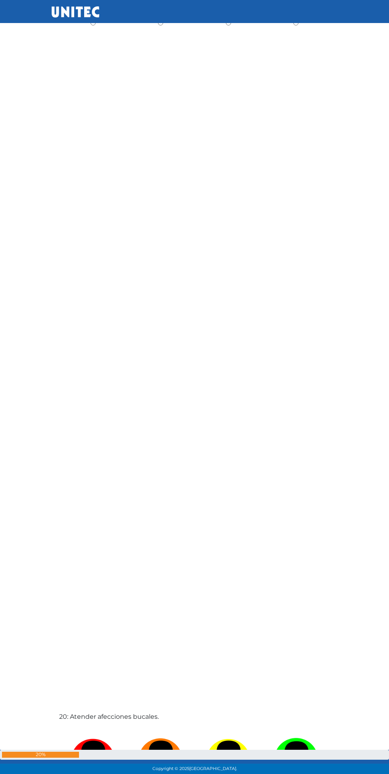
radio input "true"
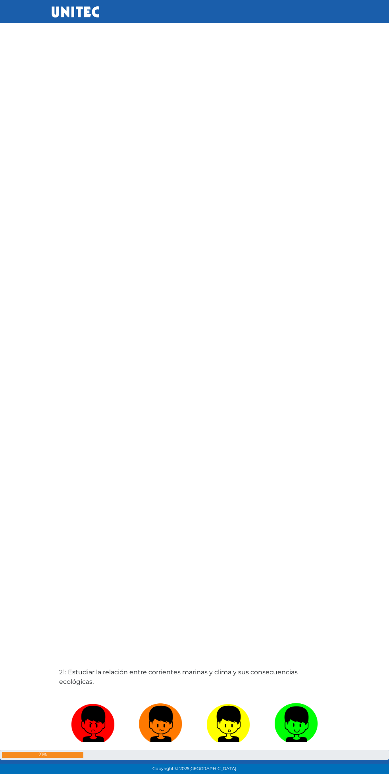
scroll to position [15068, 0]
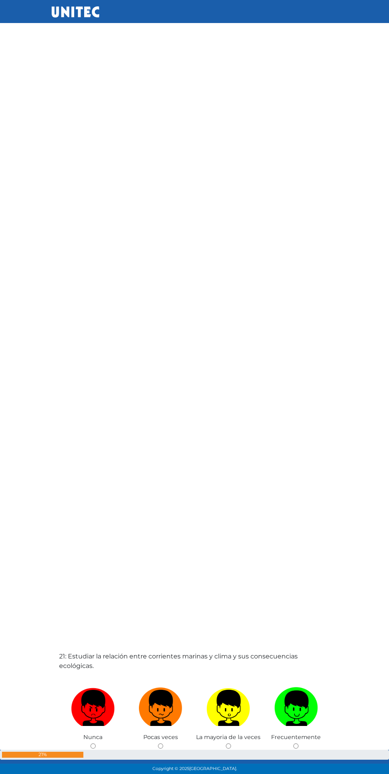
radio input "true"
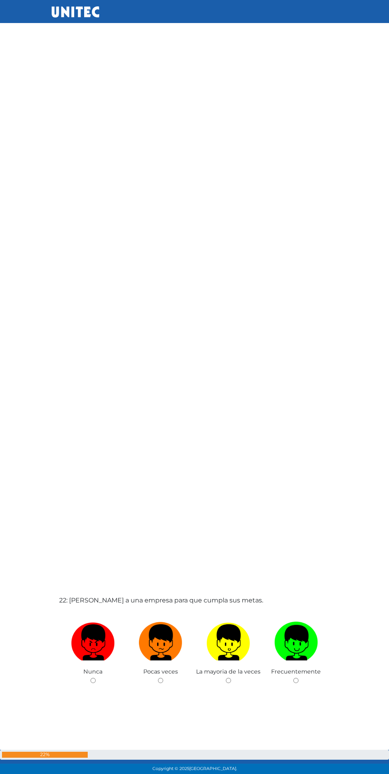
scroll to position [15902, 0]
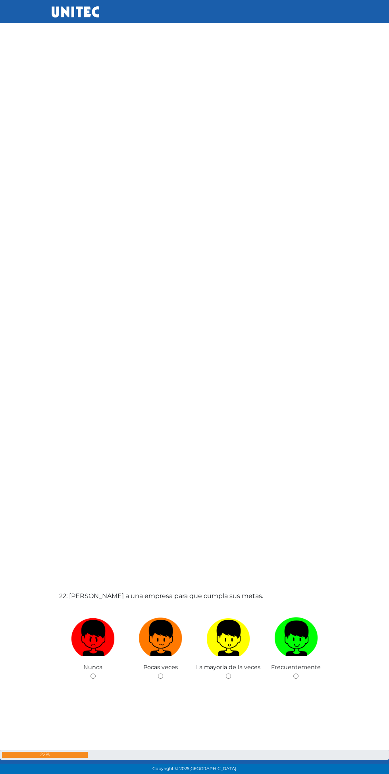
radio input "true"
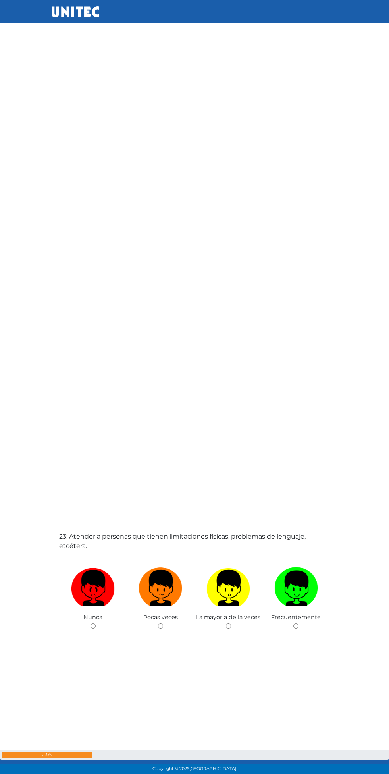
scroll to position [16737, 0]
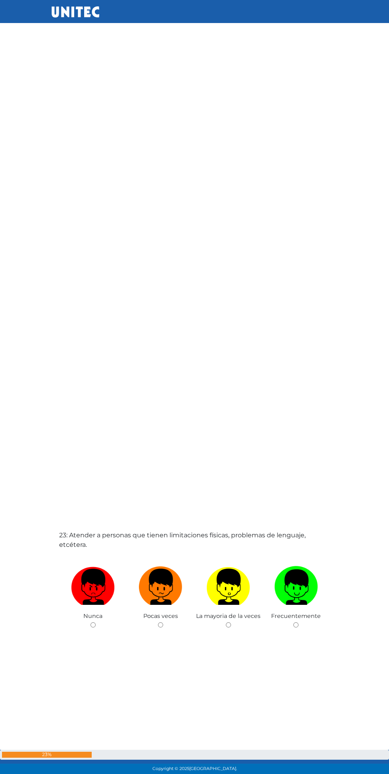
radio input "true"
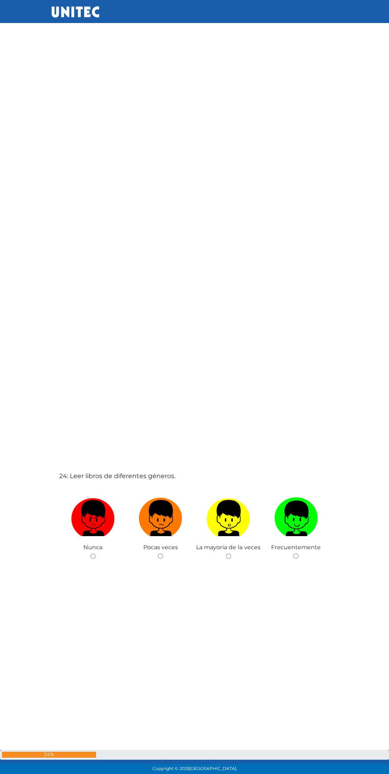
scroll to position [17572, 0]
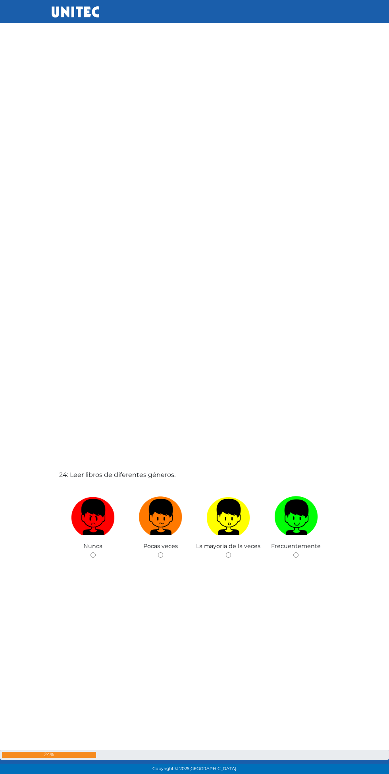
radio input "true"
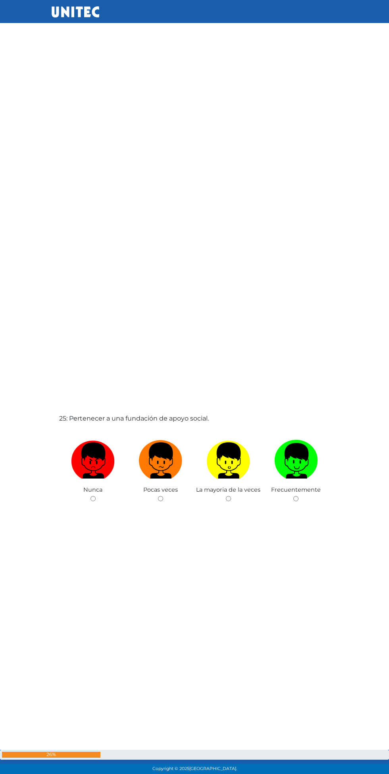
scroll to position [18407, 0]
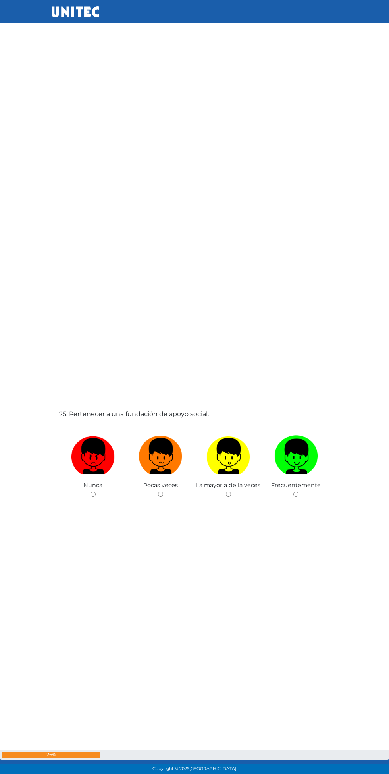
radio input "true"
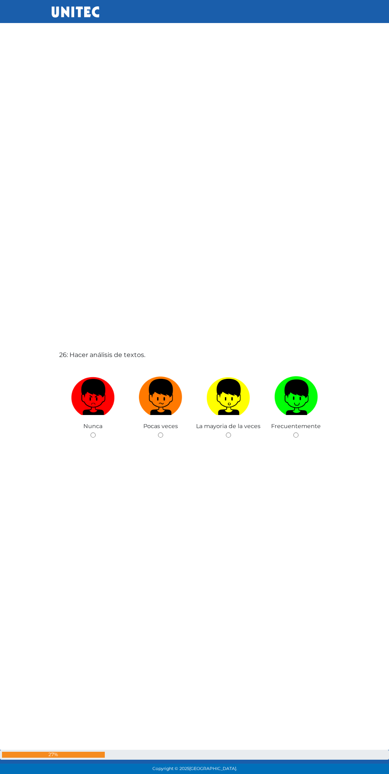
scroll to position [19242, 0]
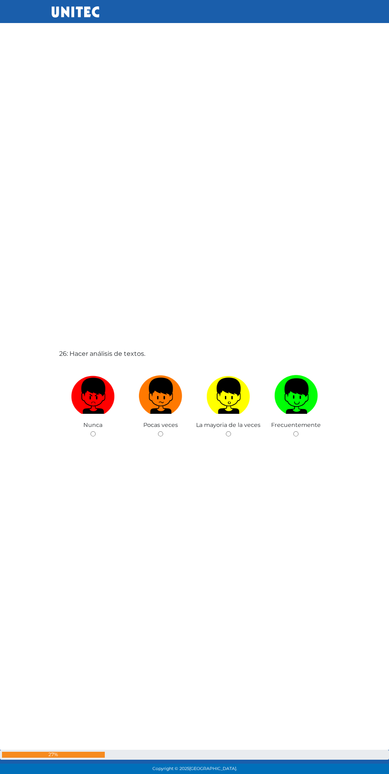
radio input "true"
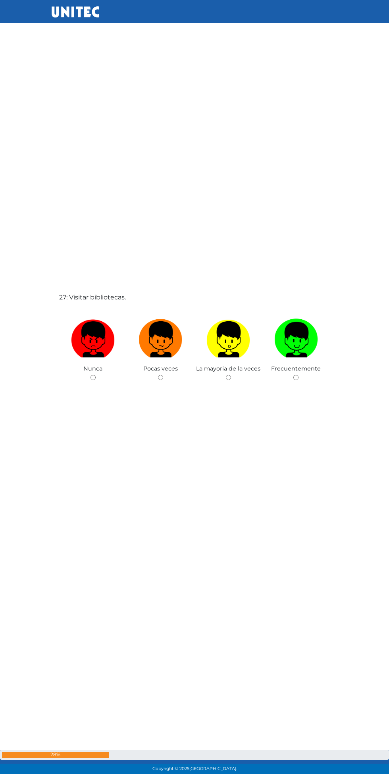
scroll to position [20077, 0]
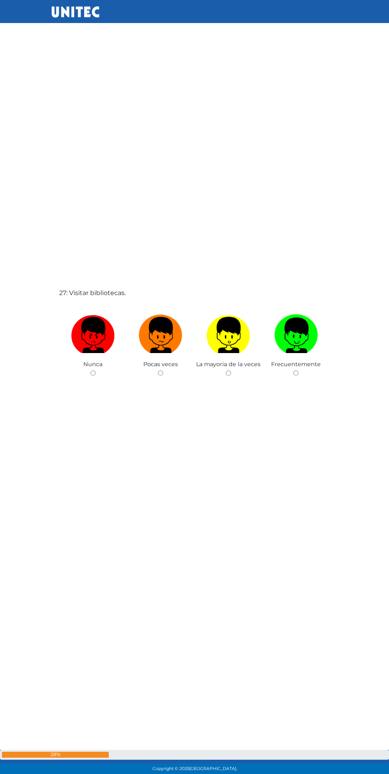
radio input "true"
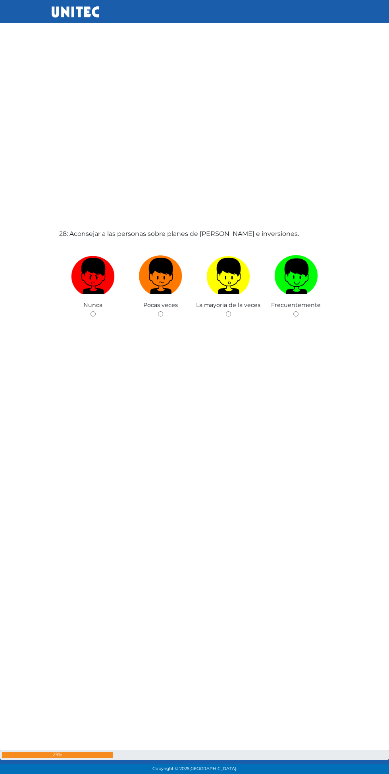
scroll to position [20912, 0]
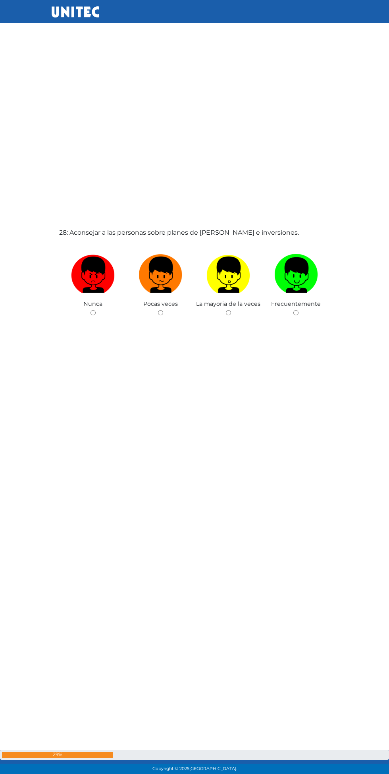
radio input "true"
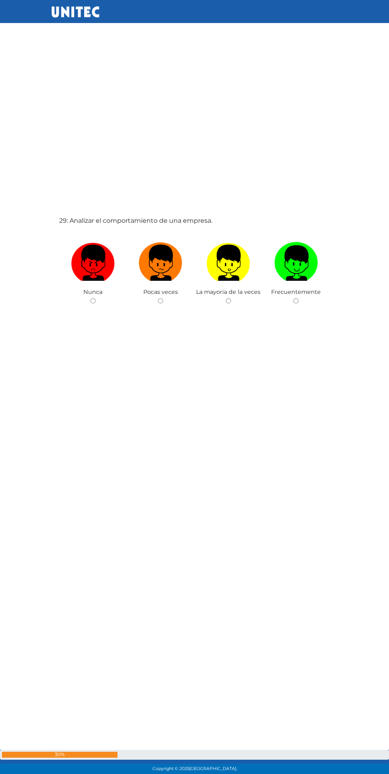
scroll to position [21747, 0]
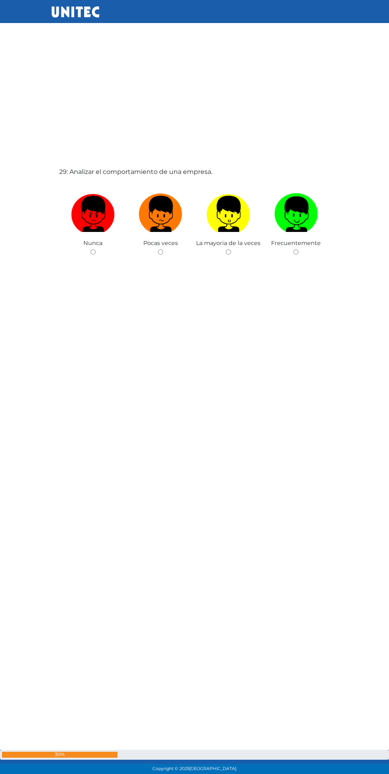
radio input "true"
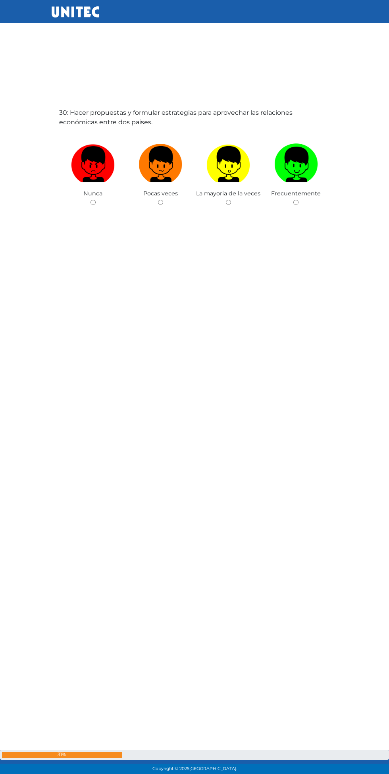
scroll to position [22582, 0]
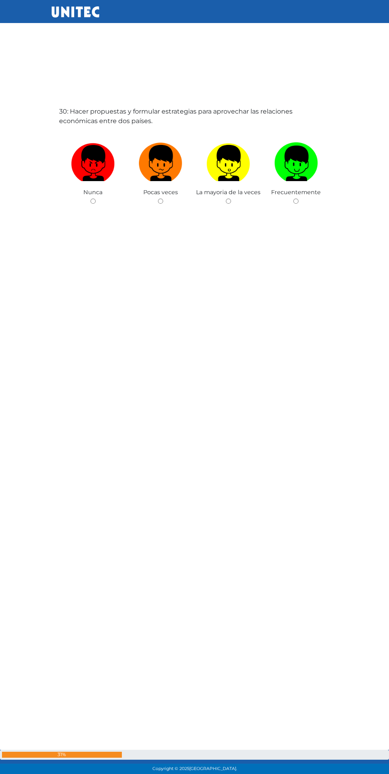
radio input "true"
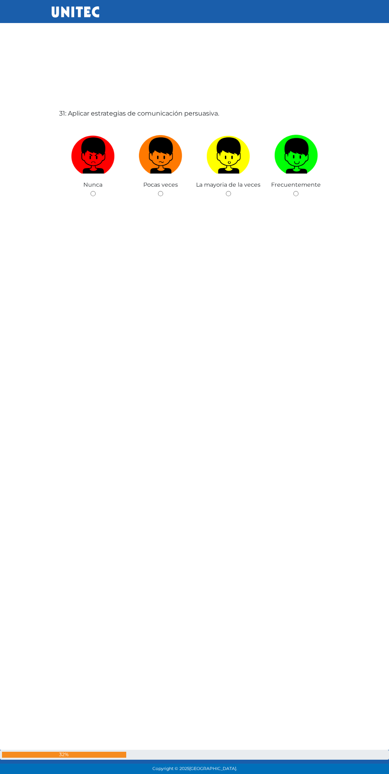
scroll to position [23416, 0]
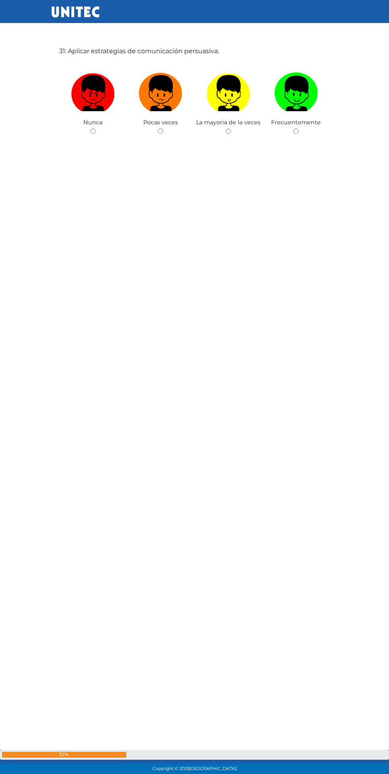
radio input "true"
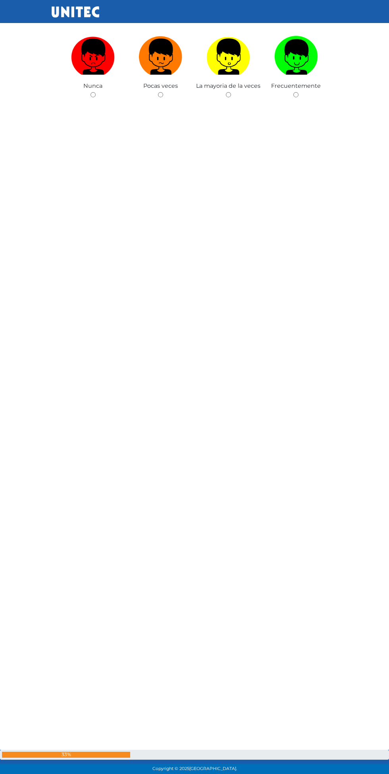
scroll to position [24251, 0]
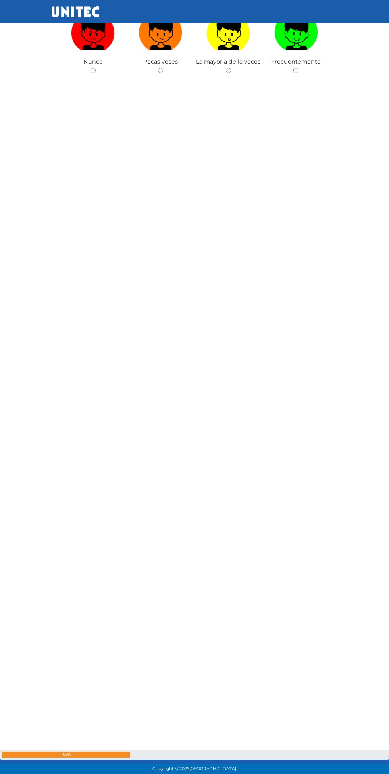
radio input "true"
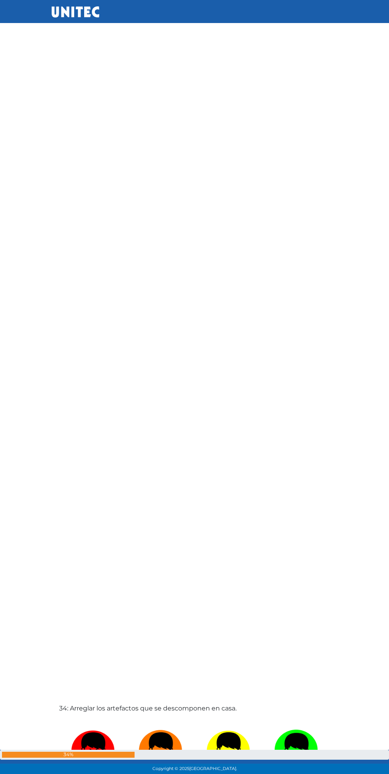
scroll to position [25086, 0]
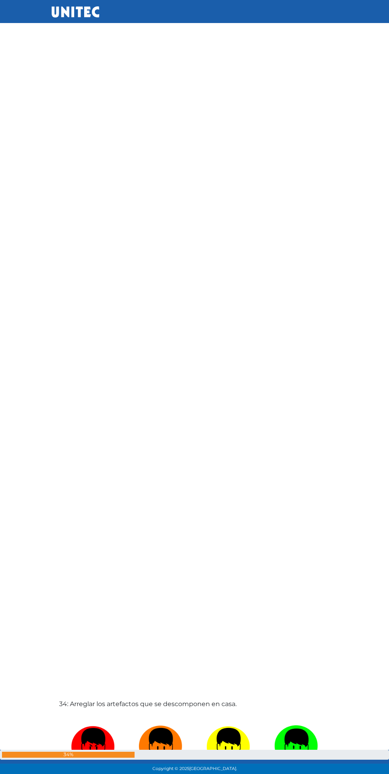
radio input "true"
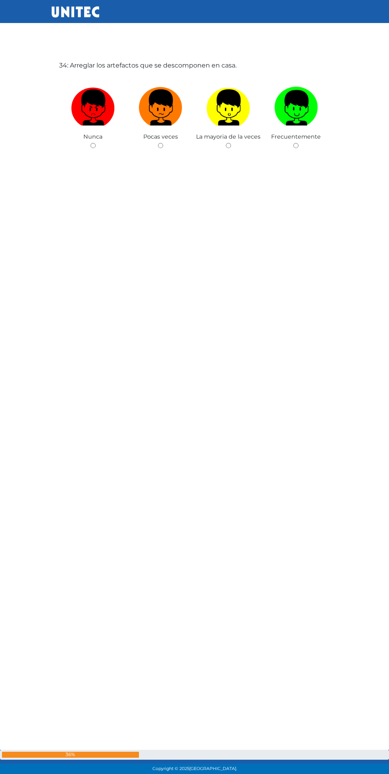
scroll to position [25921, 0]
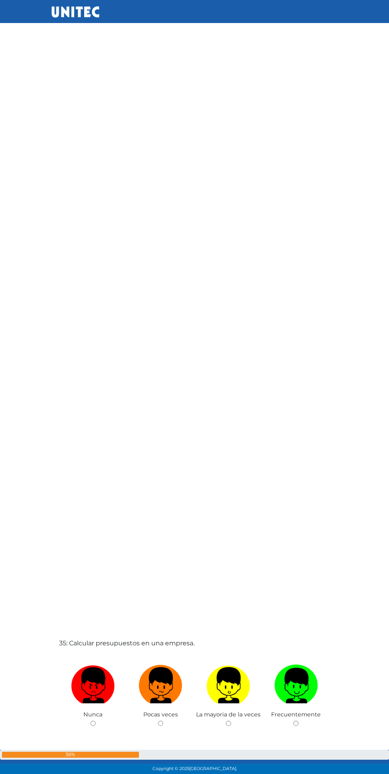
radio input "true"
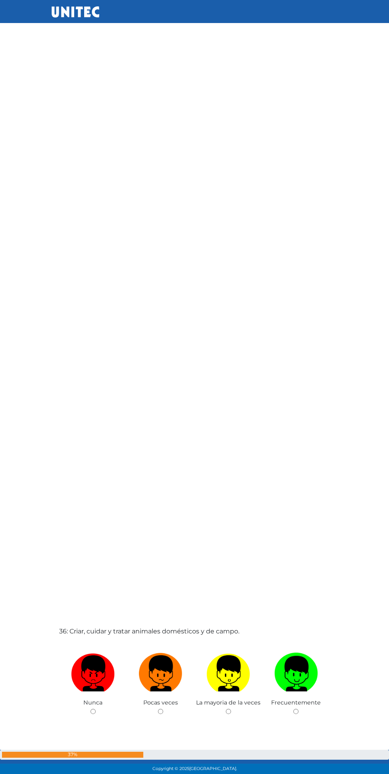
scroll to position [26756, 0]
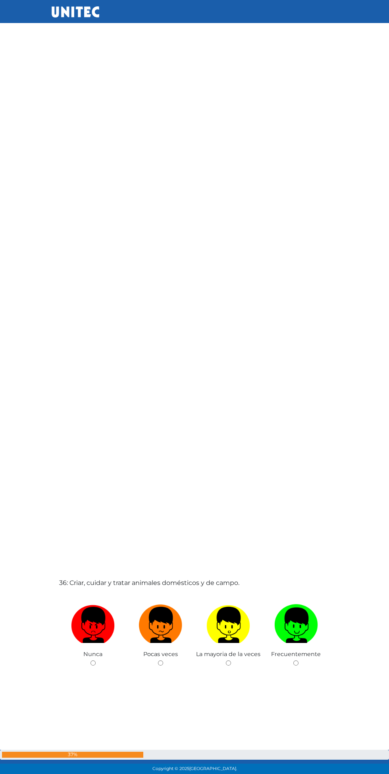
radio input "true"
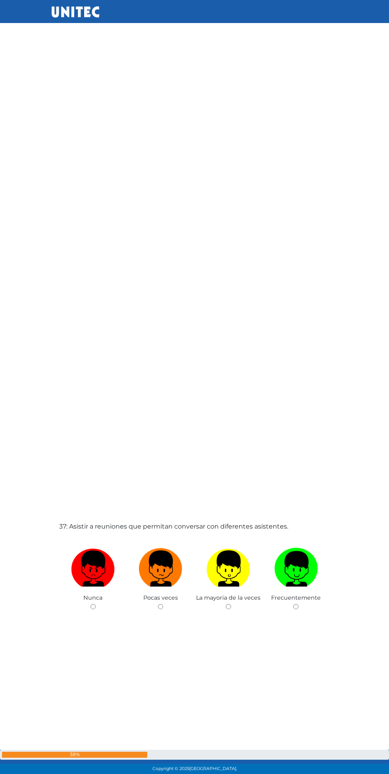
scroll to position [27591, 0]
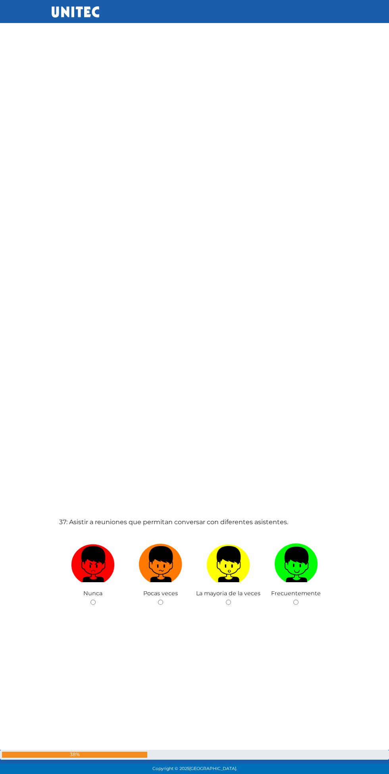
radio input "true"
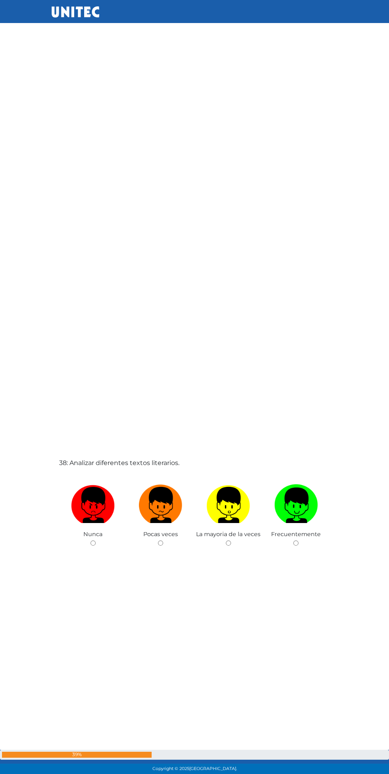
scroll to position [28426, 0]
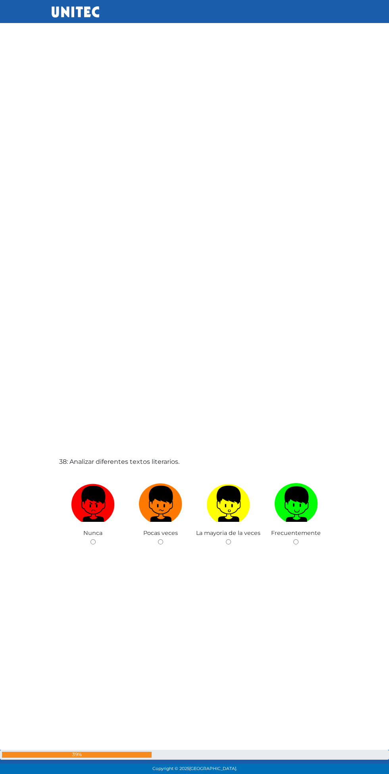
radio input "true"
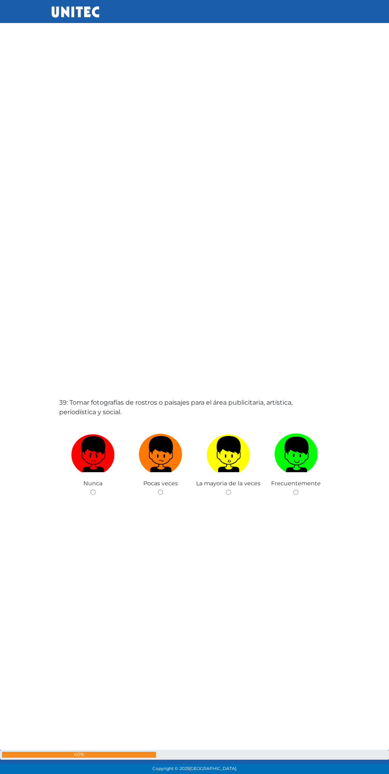
scroll to position [29261, 0]
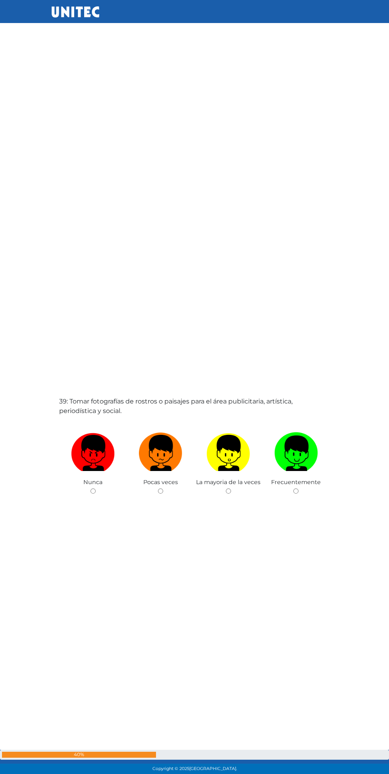
radio input "true"
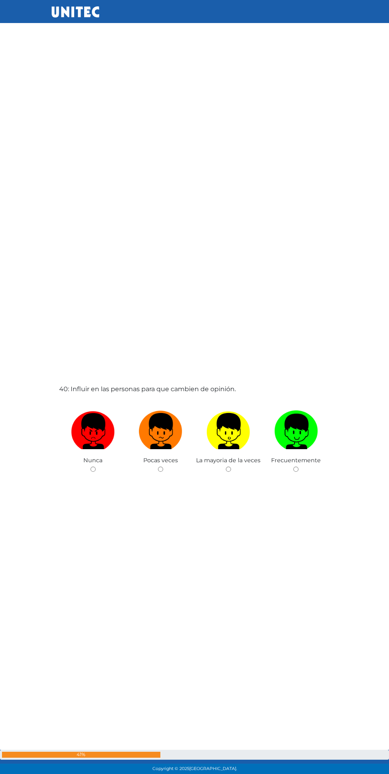
scroll to position [30096, 0]
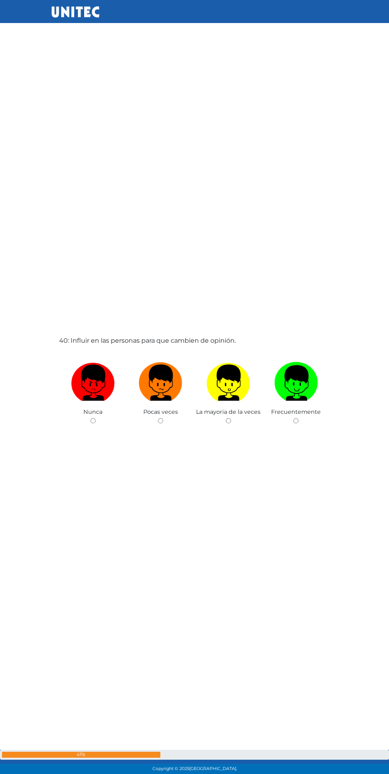
radio input "true"
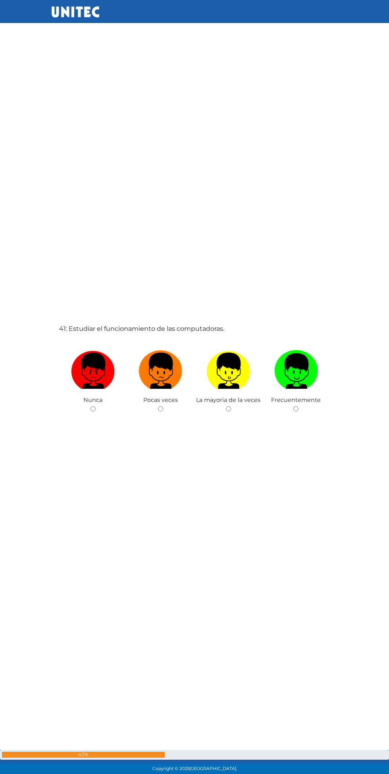
scroll to position [30930, 0]
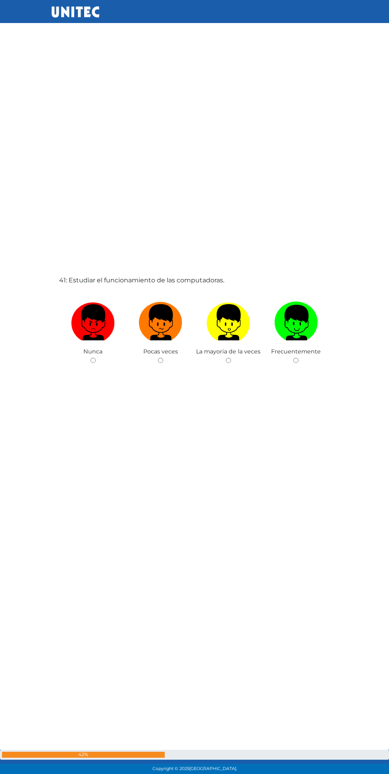
radio input "true"
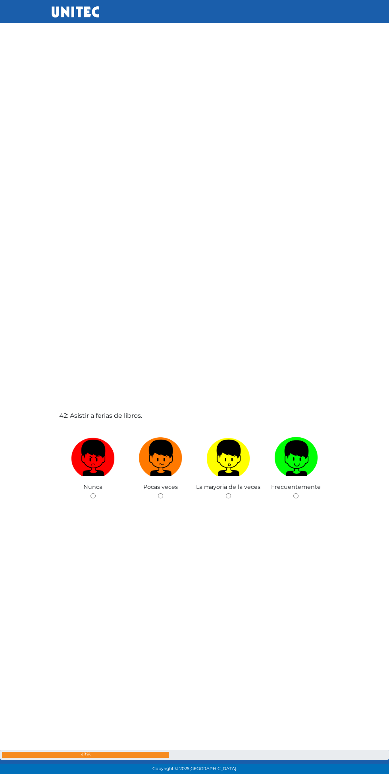
scroll to position [31765, 0]
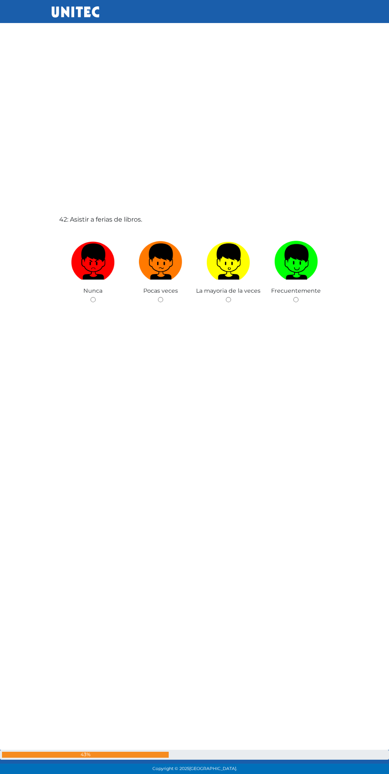
radio input "true"
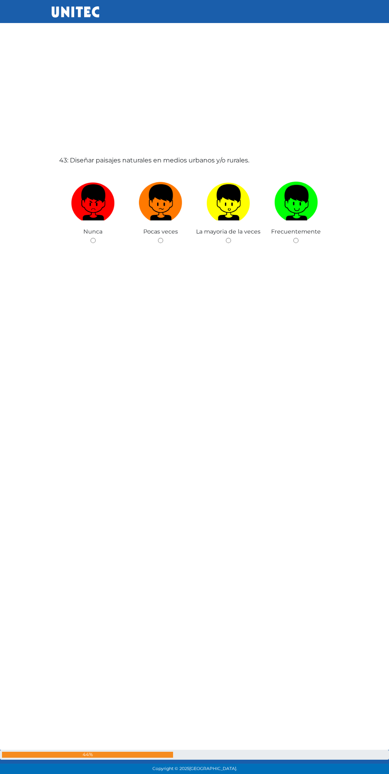
scroll to position [32600, 0]
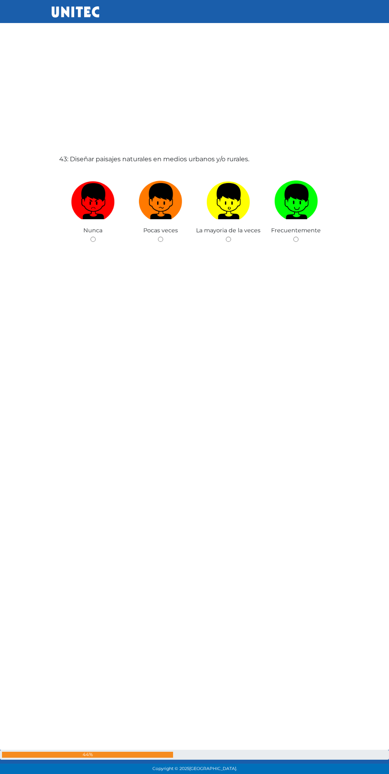
radio input "true"
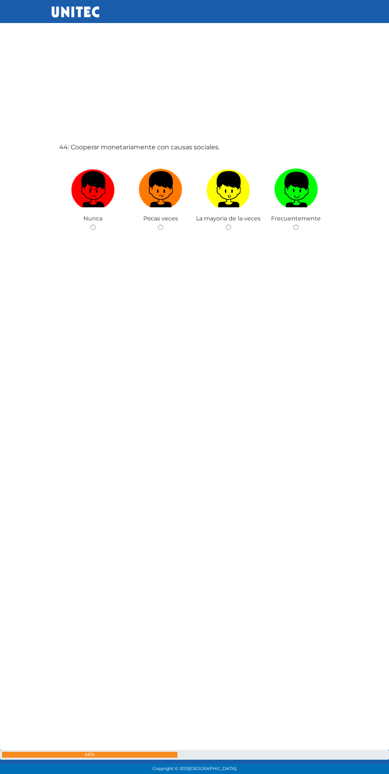
scroll to position [33435, 0]
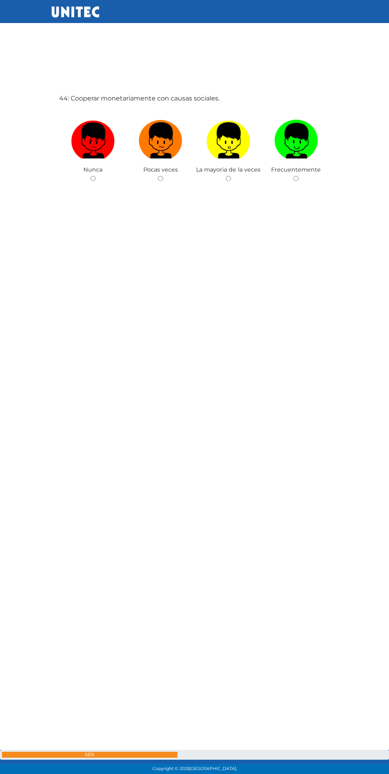
radio input "true"
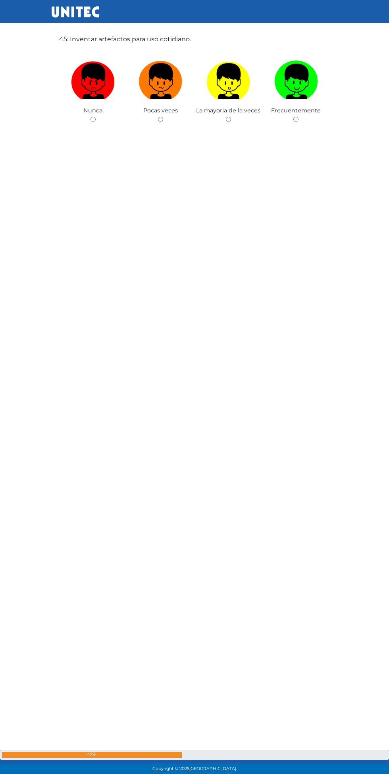
scroll to position [34270, 0]
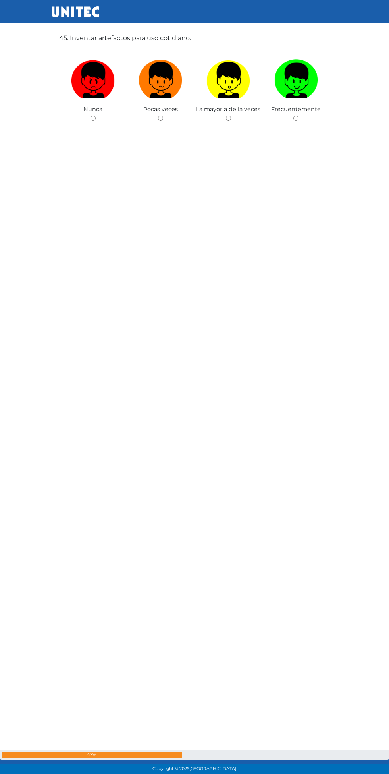
radio input "true"
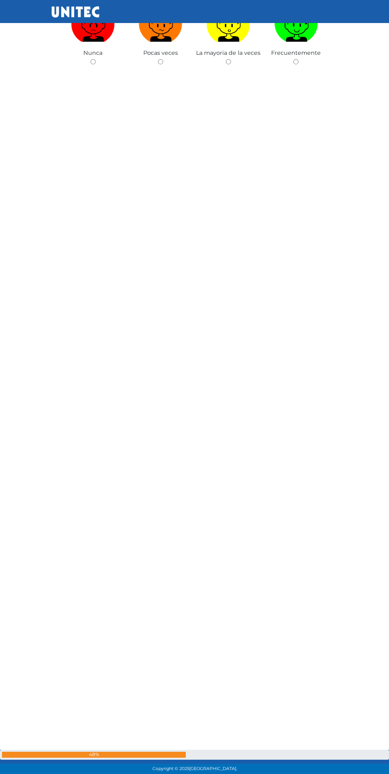
scroll to position [35105, 0]
radio input "true"
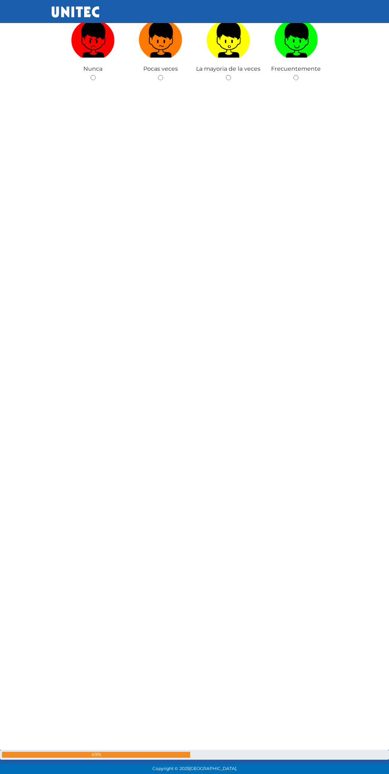
scroll to position [35940, 0]
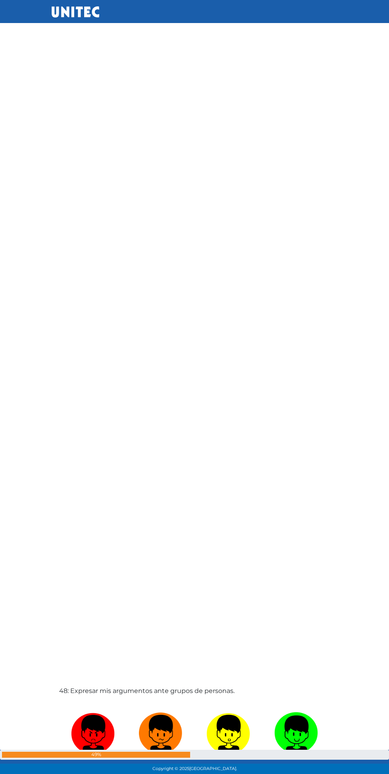
radio input "true"
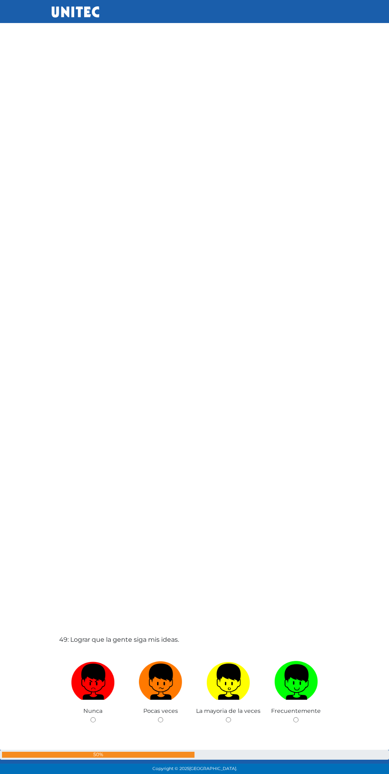
scroll to position [36774, 0]
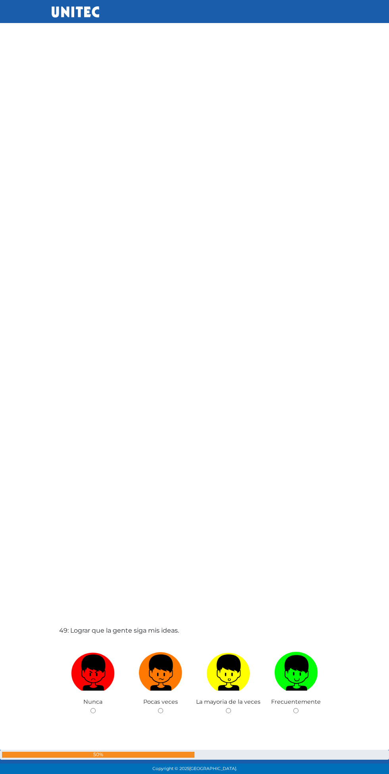
radio input "true"
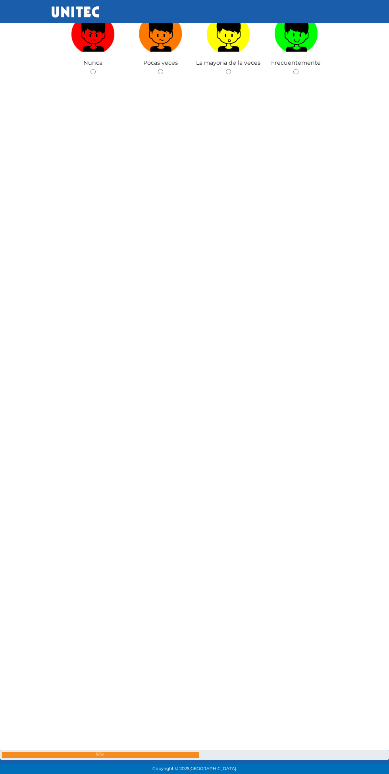
scroll to position [37610, 0]
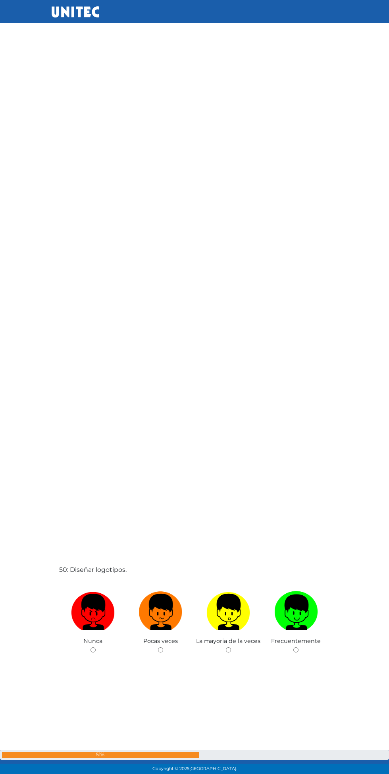
radio input "true"
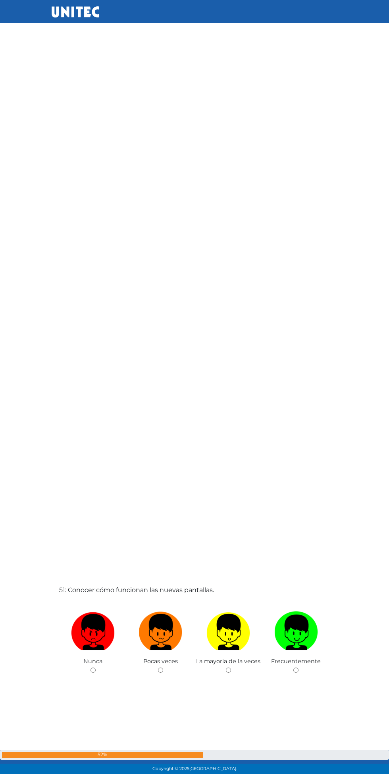
scroll to position [38444, 0]
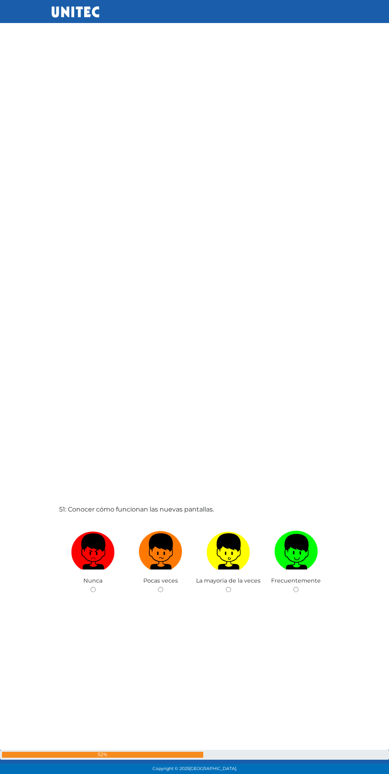
radio input "true"
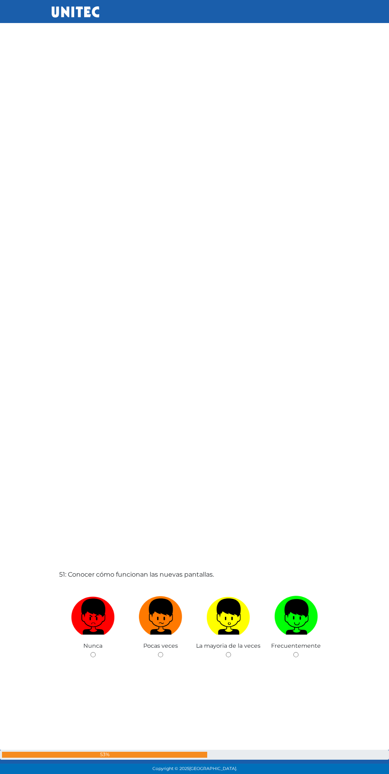
scroll to position [38376, 0]
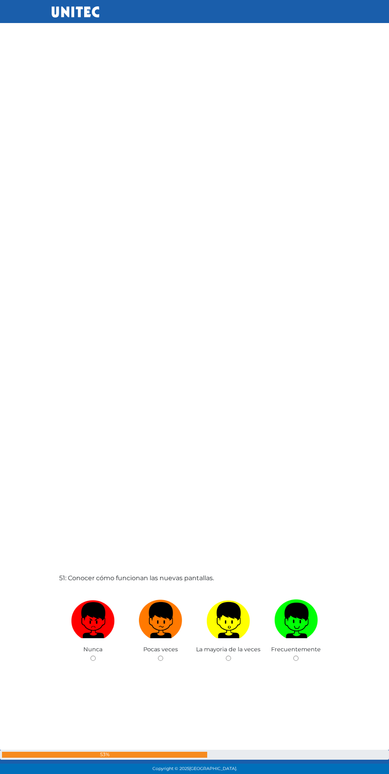
radio input "true"
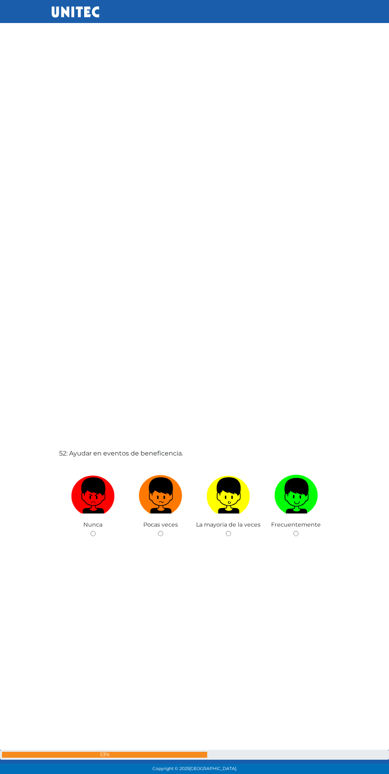
scroll to position [39279, 0]
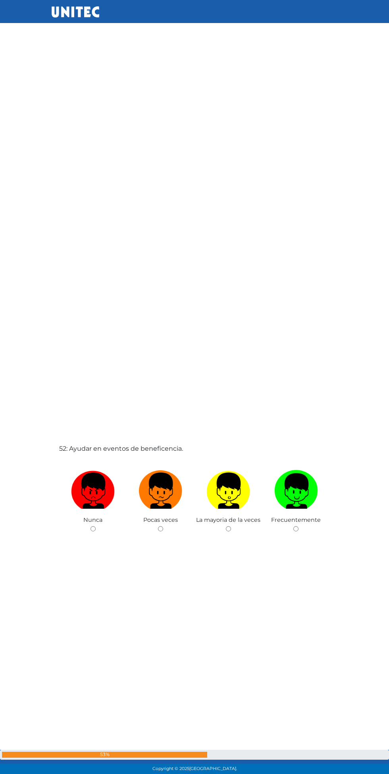
radio input "true"
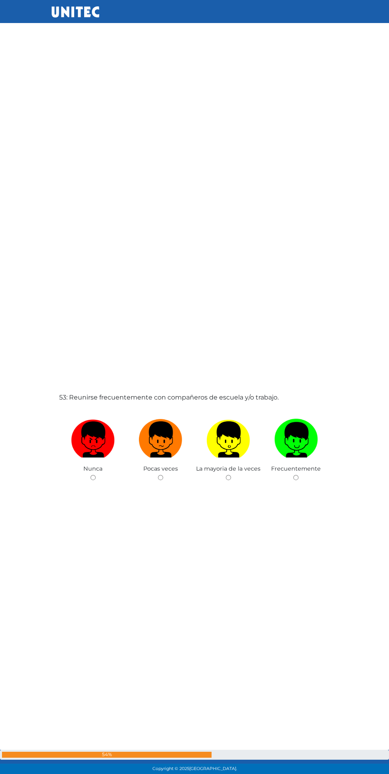
scroll to position [40114, 0]
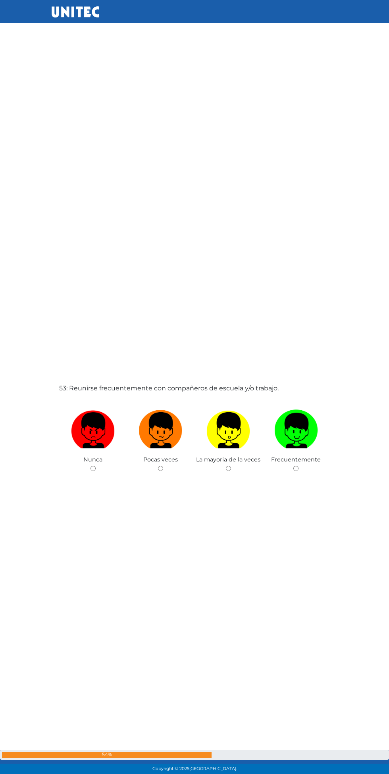
radio input "true"
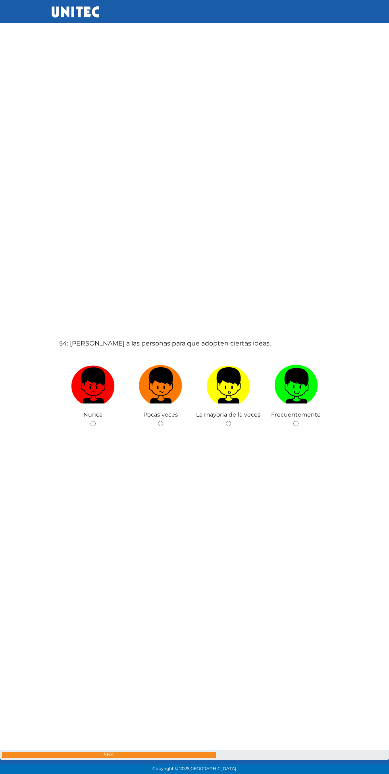
scroll to position [40949, 0]
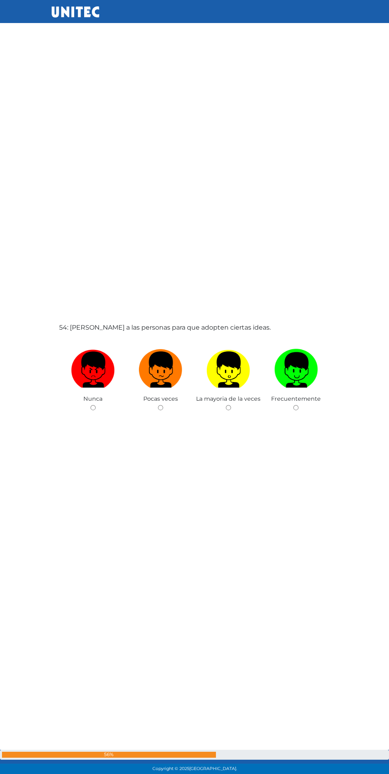
radio input "true"
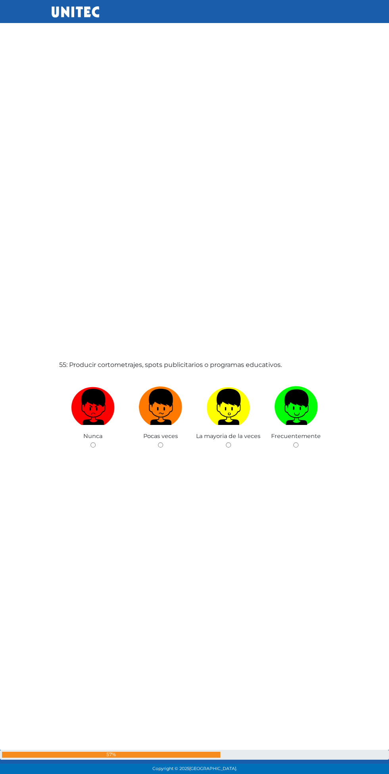
scroll to position [41784, 0]
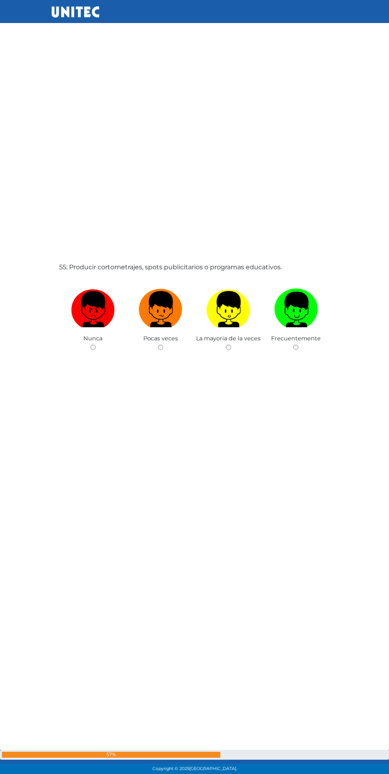
radio input "true"
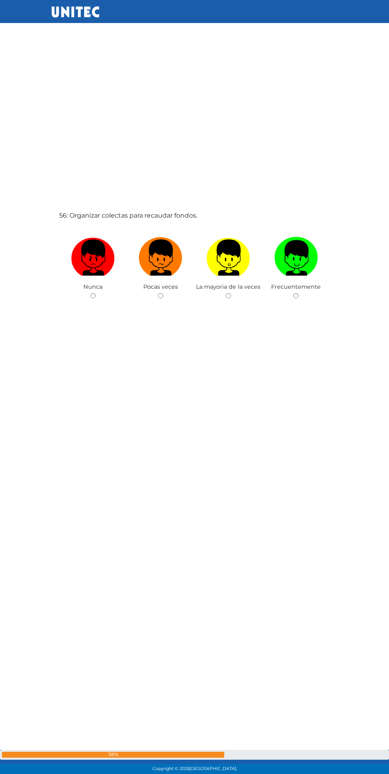
scroll to position [42619, 0]
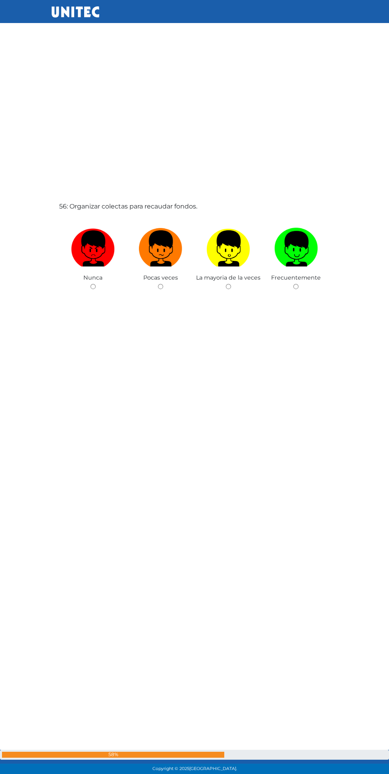
radio input "true"
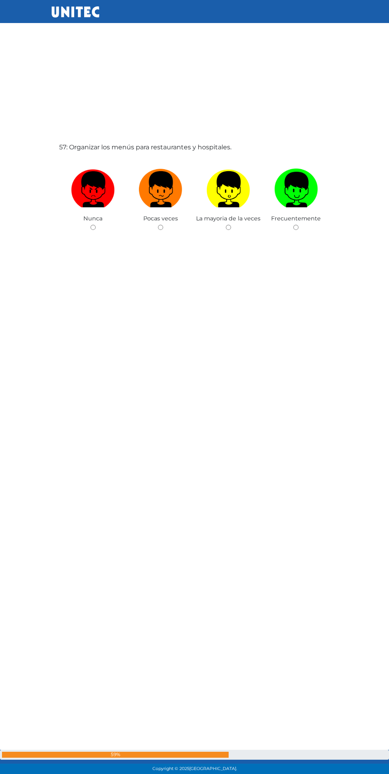
scroll to position [43454, 0]
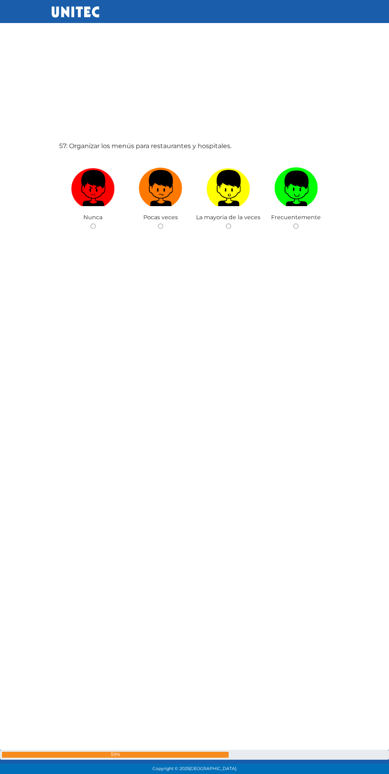
radio input "true"
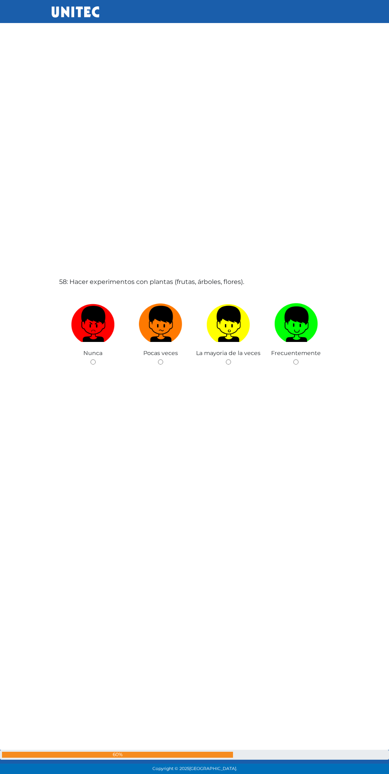
scroll to position [44288, 0]
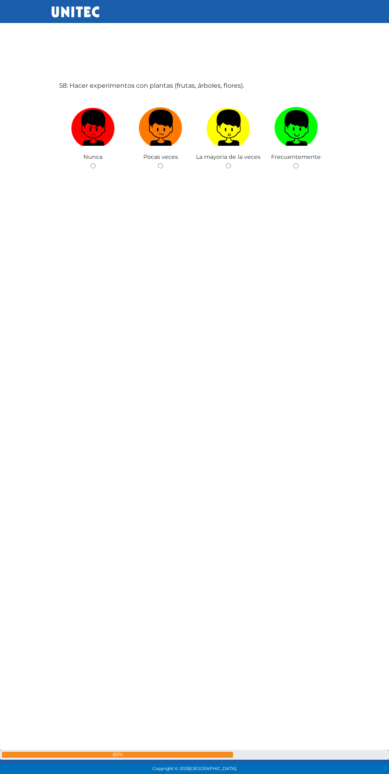
radio input "true"
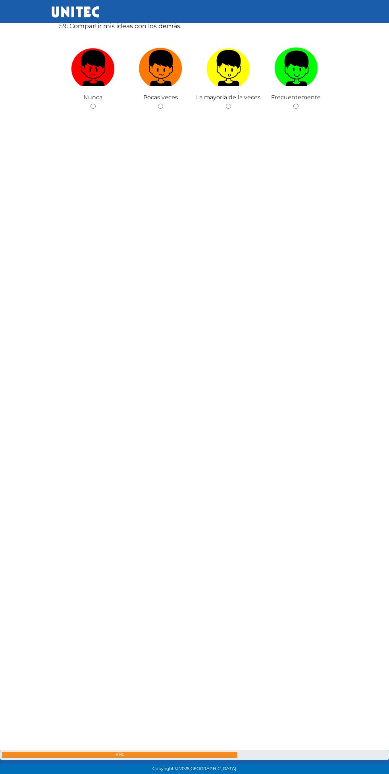
scroll to position [45124, 0]
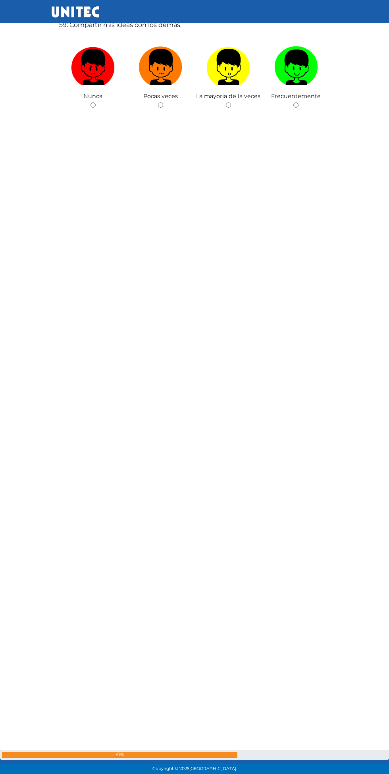
radio input "true"
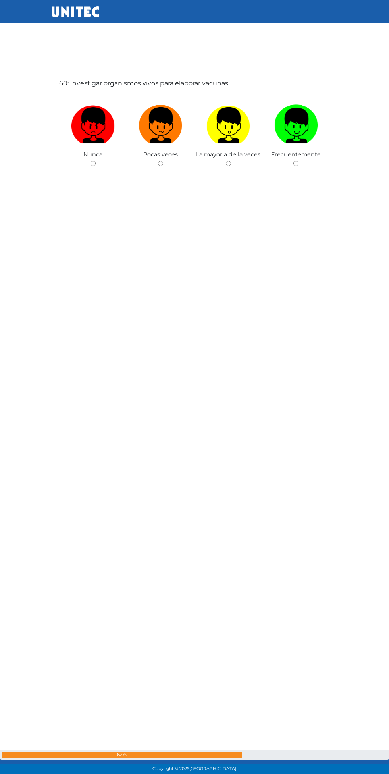
scroll to position [45958, 0]
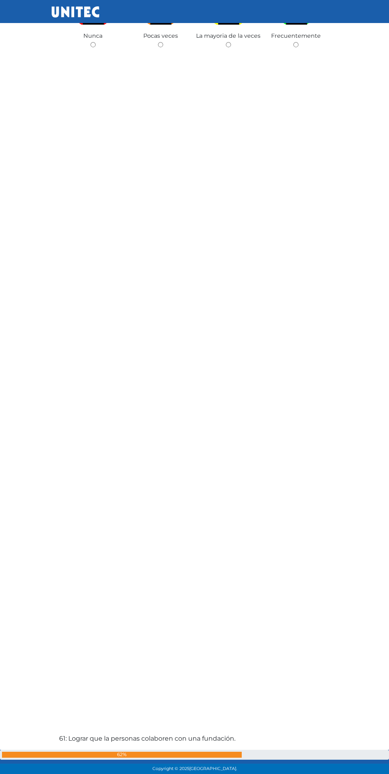
radio input "true"
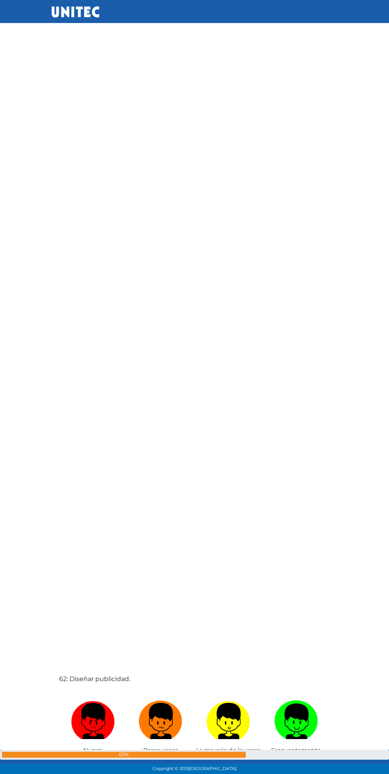
scroll to position [46793, 0]
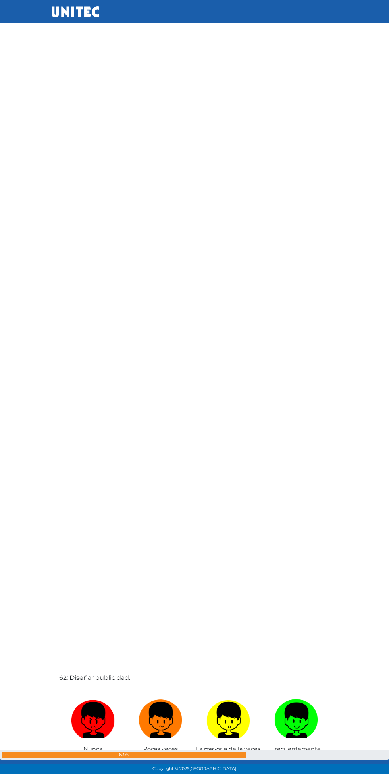
radio input "true"
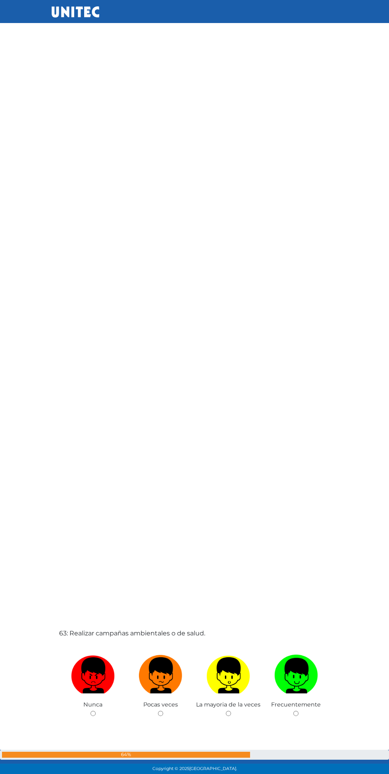
scroll to position [47628, 0]
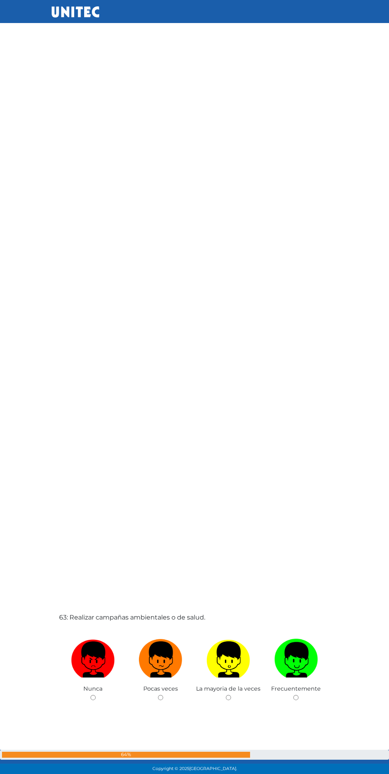
radio input "true"
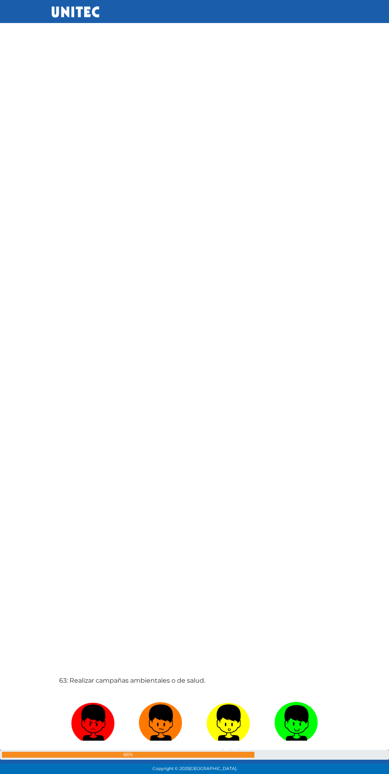
scroll to position [47565, 0]
radio input "true"
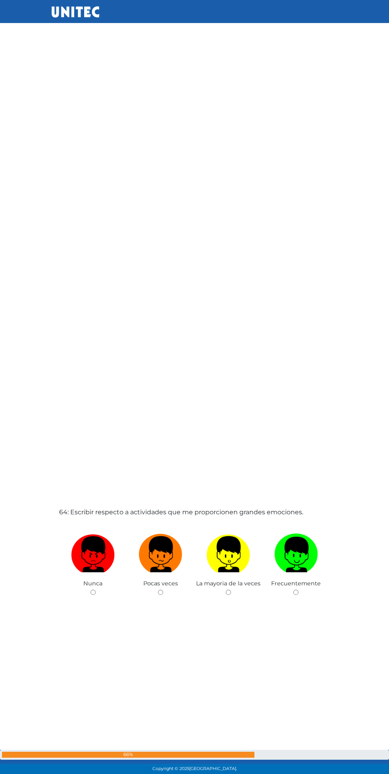
scroll to position [48512, 0]
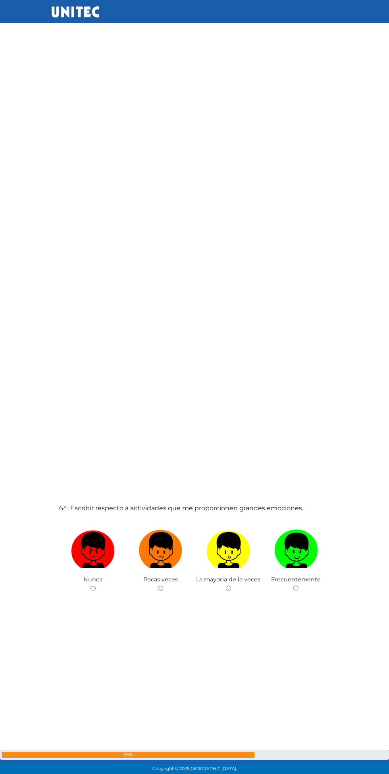
radio input "true"
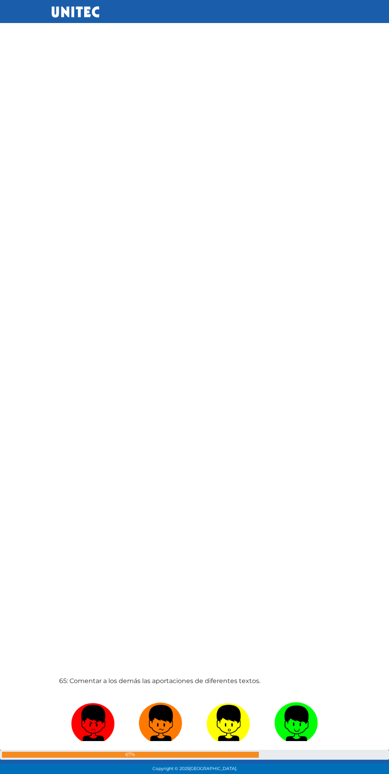
scroll to position [49298, 0]
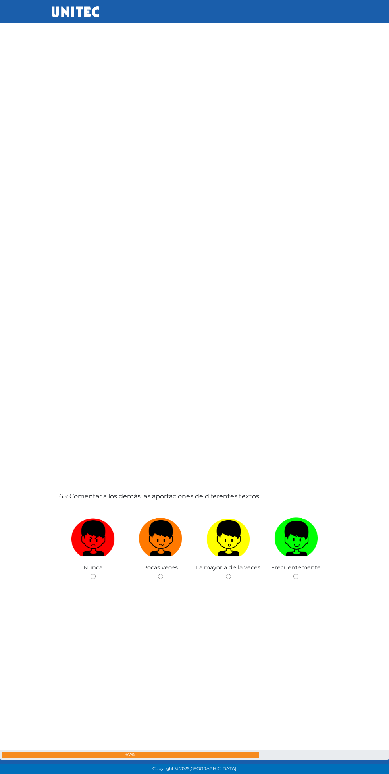
radio input "true"
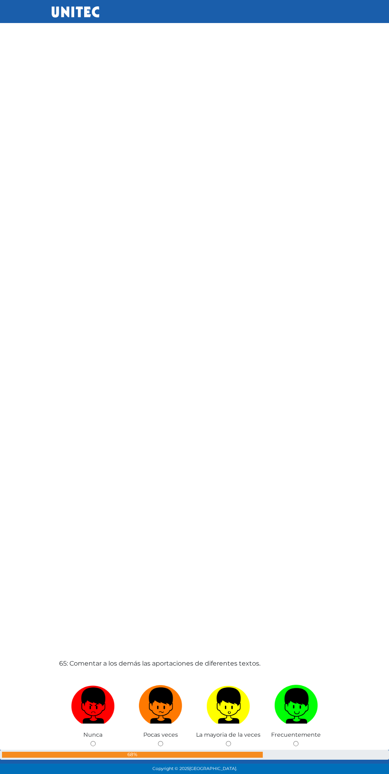
scroll to position [49263, 0]
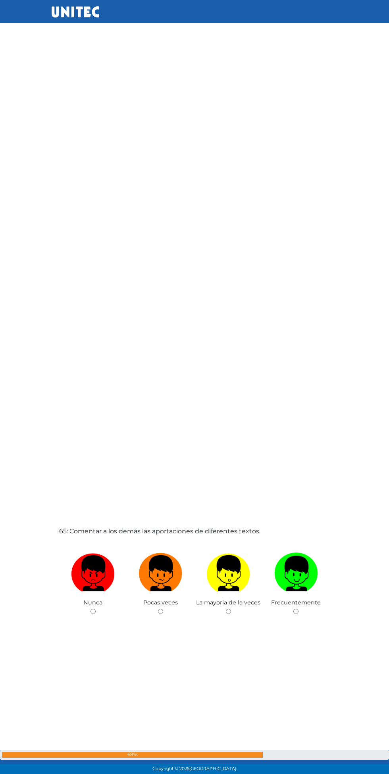
radio input "true"
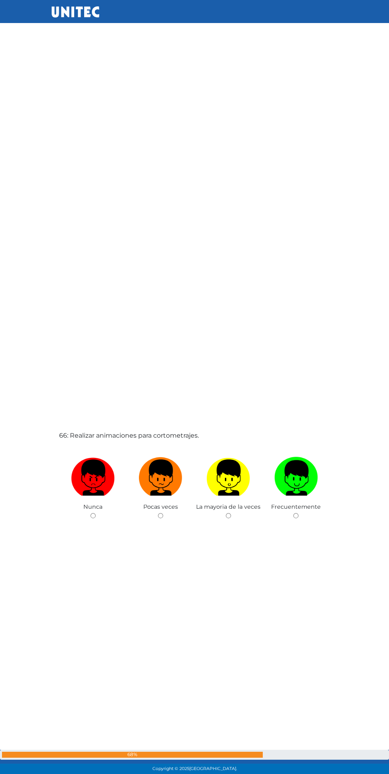
scroll to position [50135, 0]
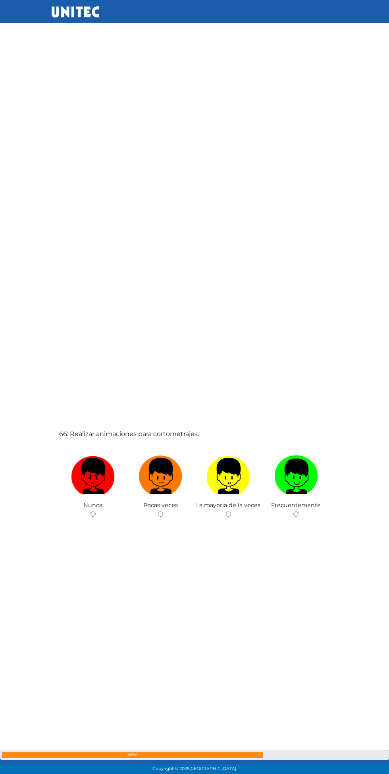
radio input "true"
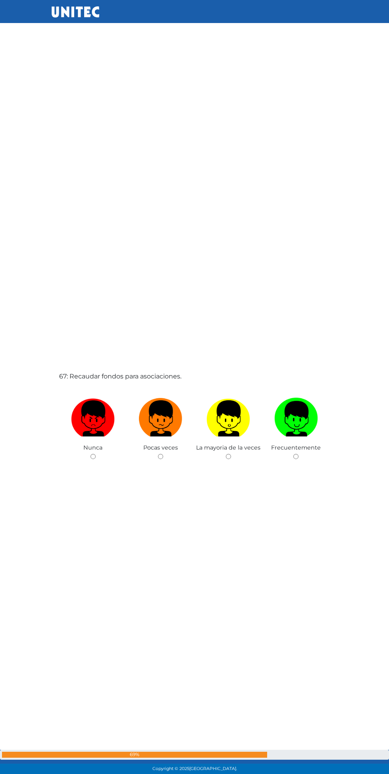
scroll to position [50968, 0]
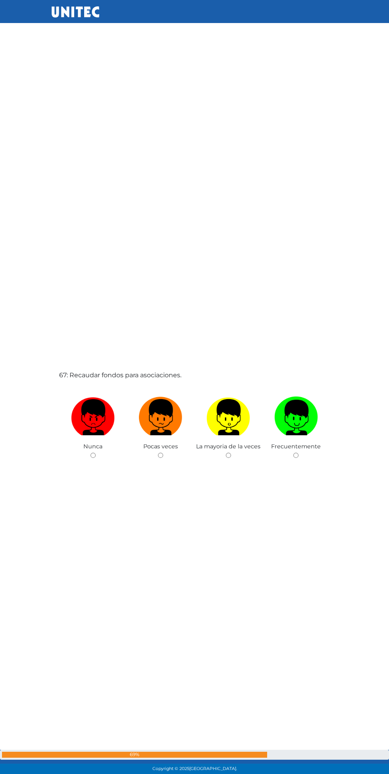
radio input "true"
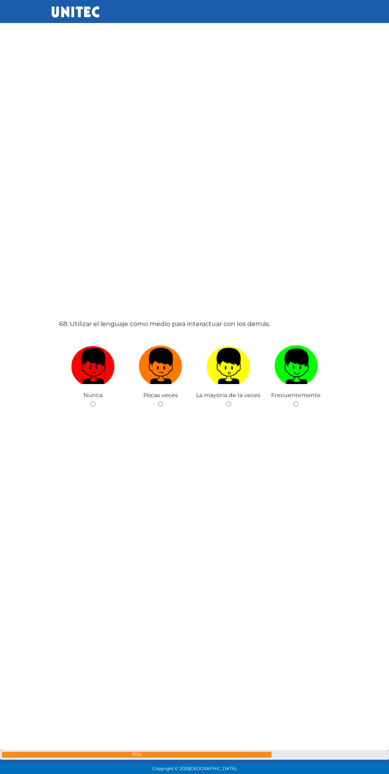
scroll to position [51802, 0]
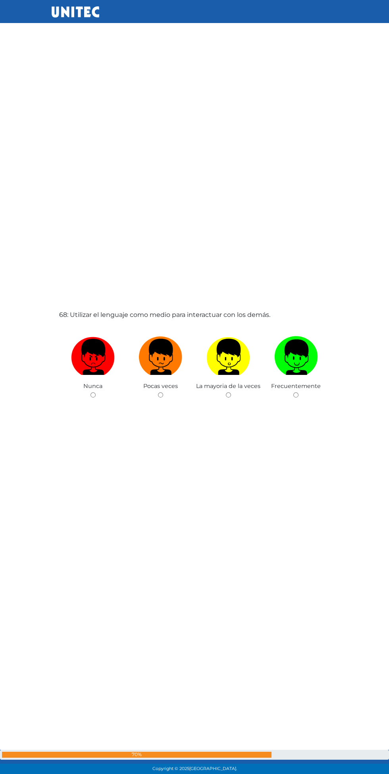
radio input "true"
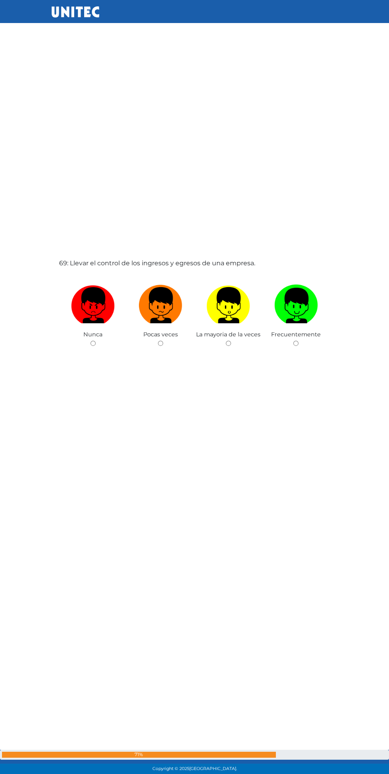
scroll to position [52638, 0]
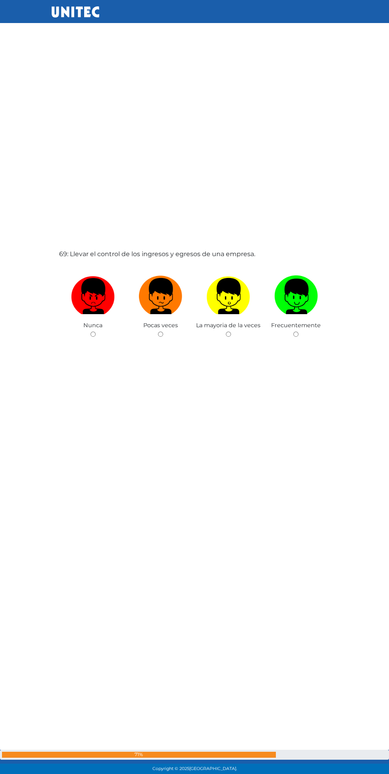
radio input "true"
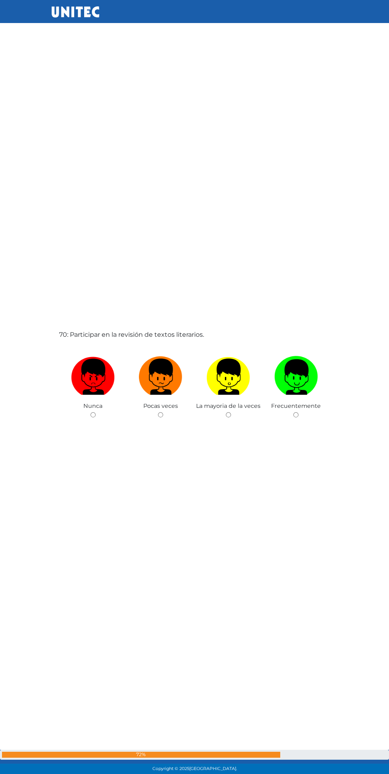
scroll to position [53472, 0]
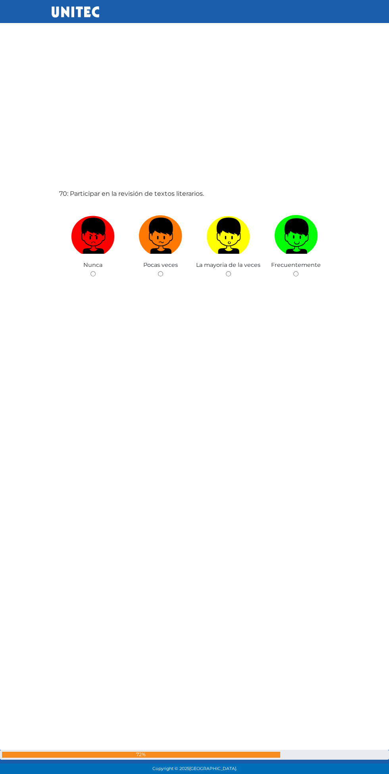
radio input "true"
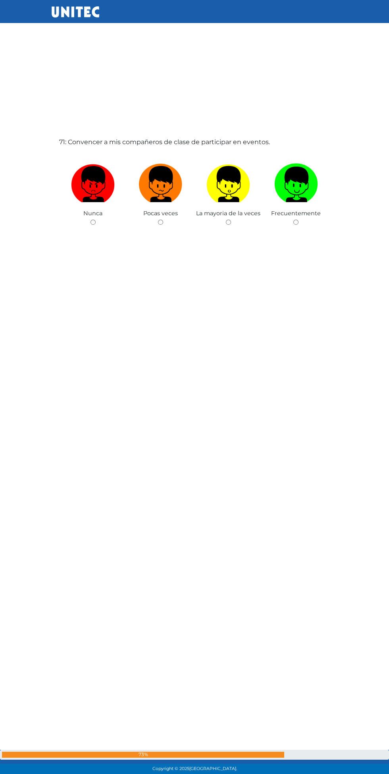
scroll to position [54307, 0]
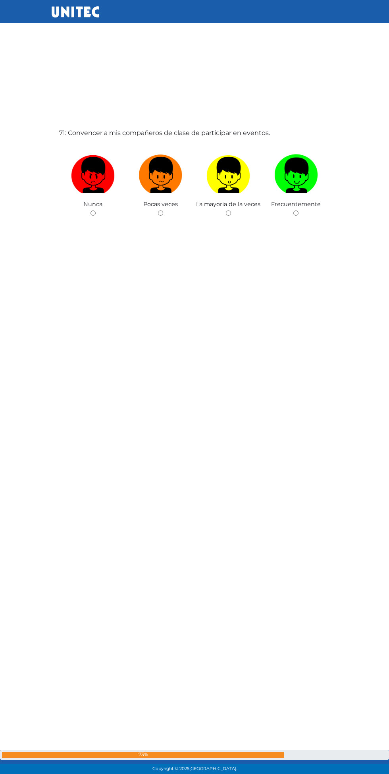
radio input "true"
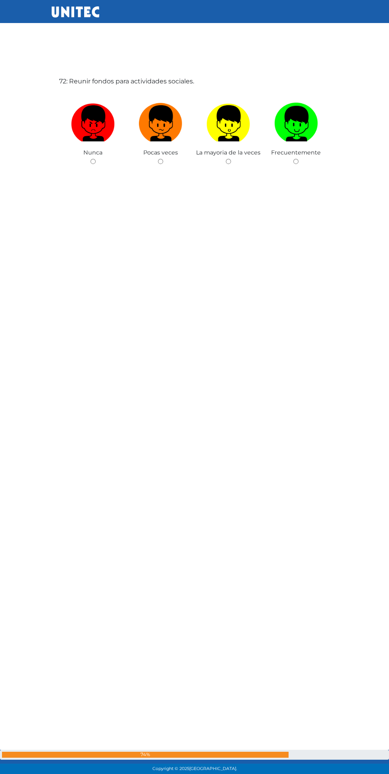
scroll to position [55142, 0]
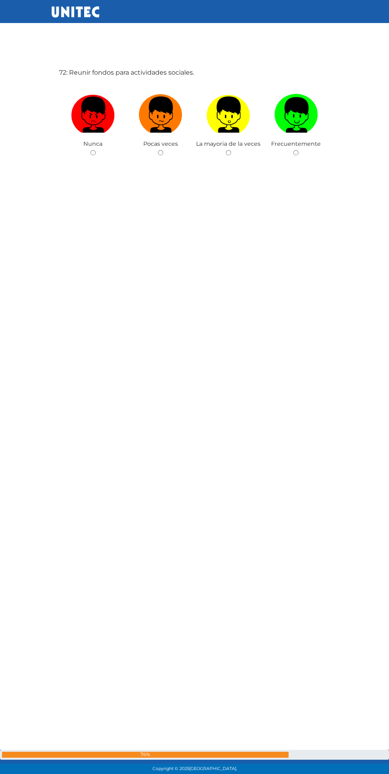
radio input "true"
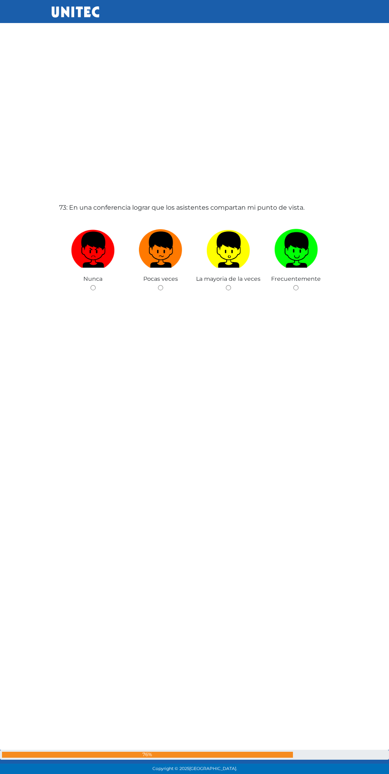
scroll to position [55977, 0]
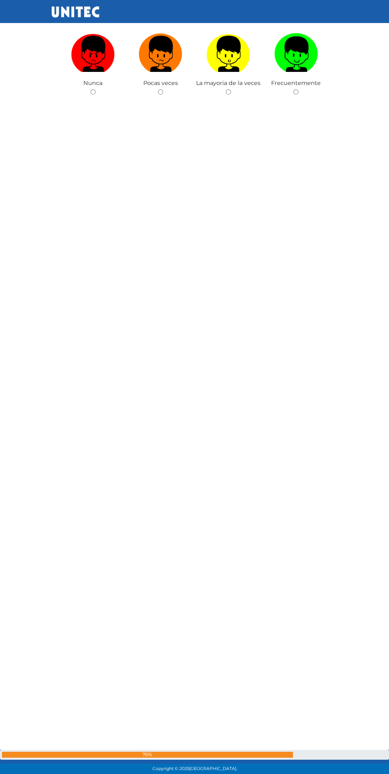
radio input "true"
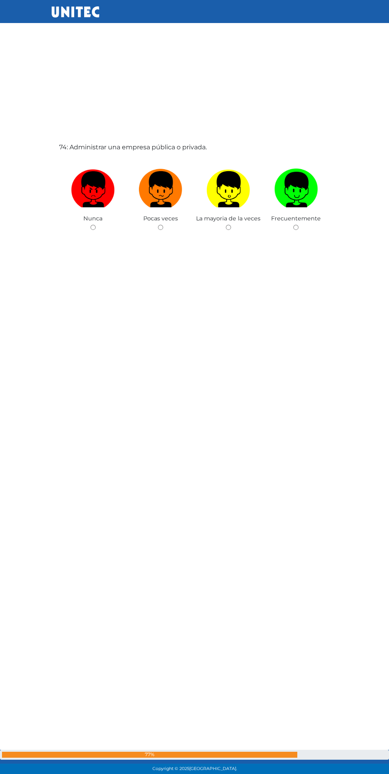
scroll to position [56812, 0]
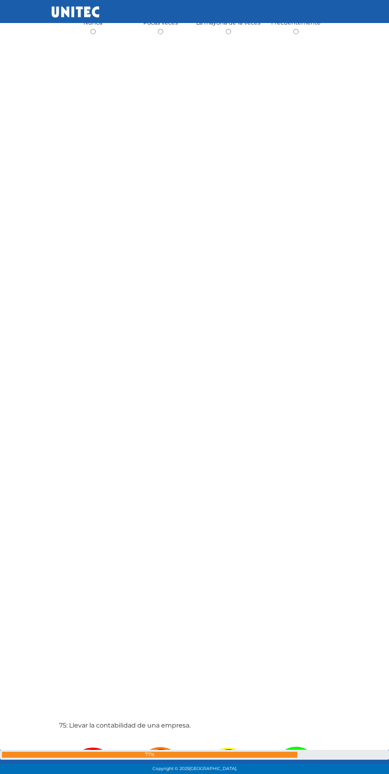
radio input "true"
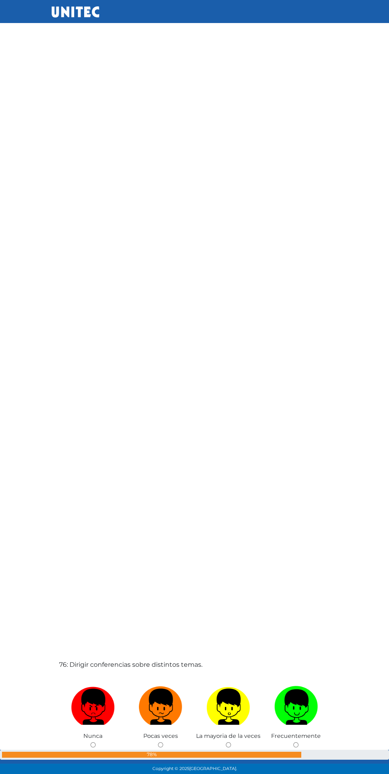
scroll to position [57645, 0]
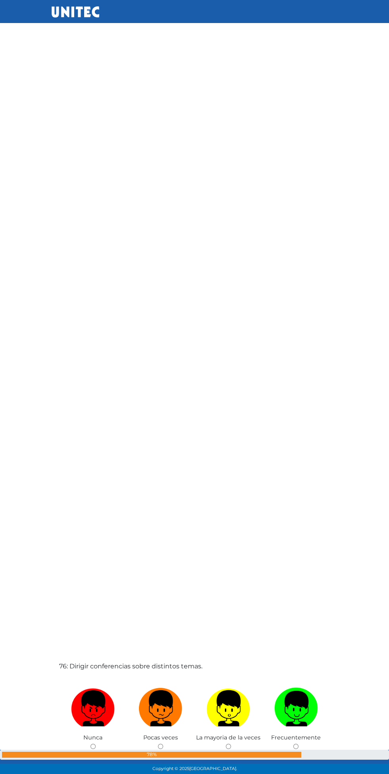
radio input "true"
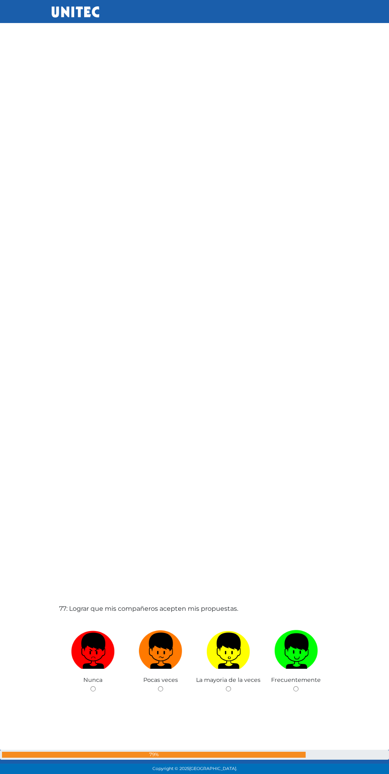
scroll to position [58482, 0]
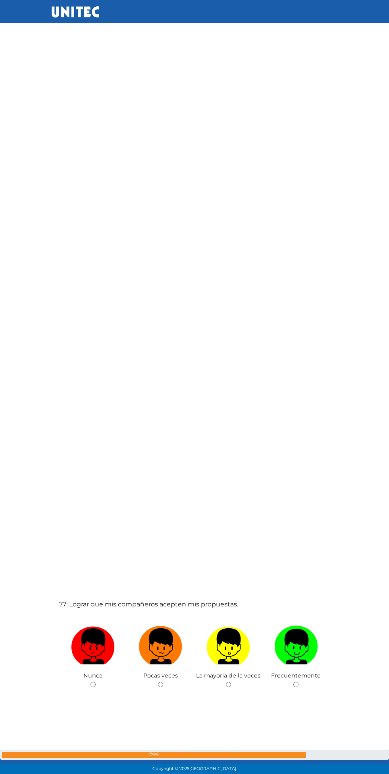
radio input "true"
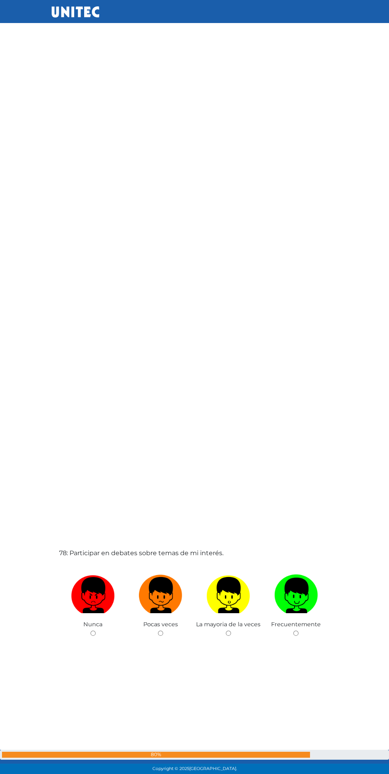
scroll to position [59316, 0]
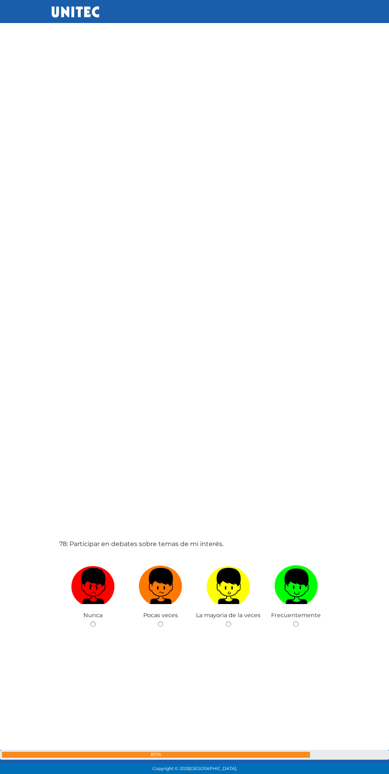
radio input "true"
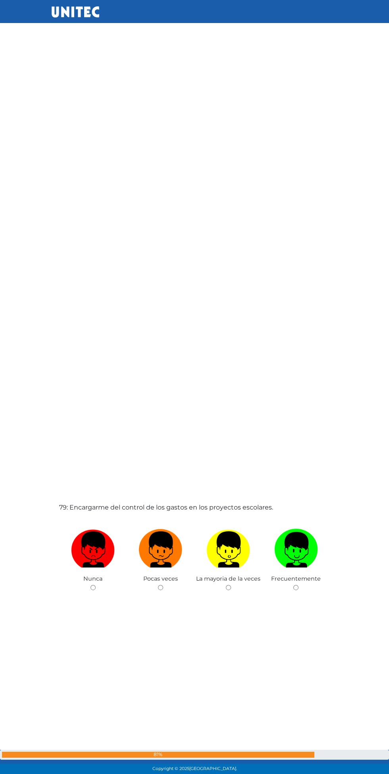
scroll to position [60151, 0]
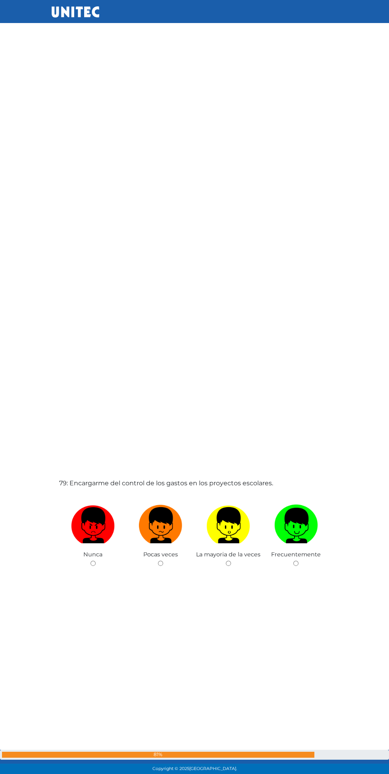
radio input "true"
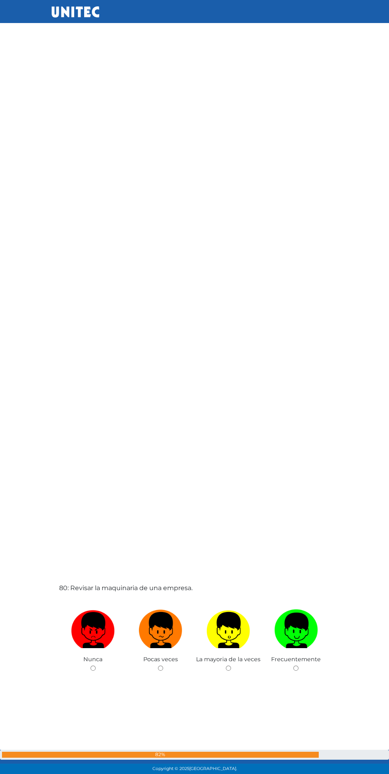
scroll to position [60986, 0]
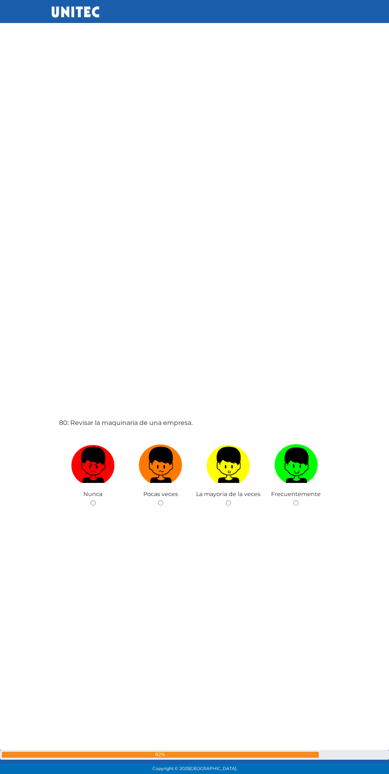
radio input "true"
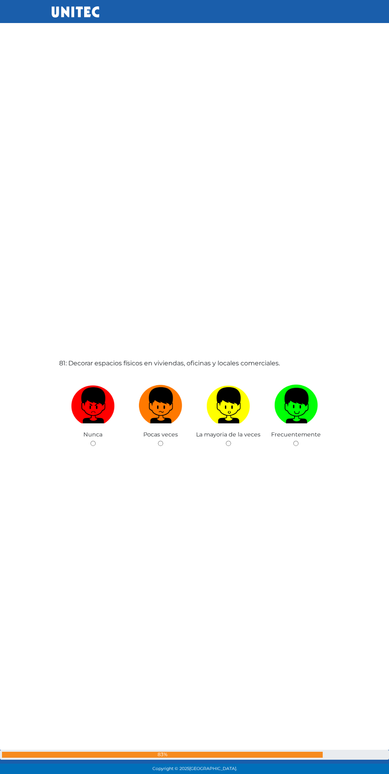
scroll to position [61821, 0]
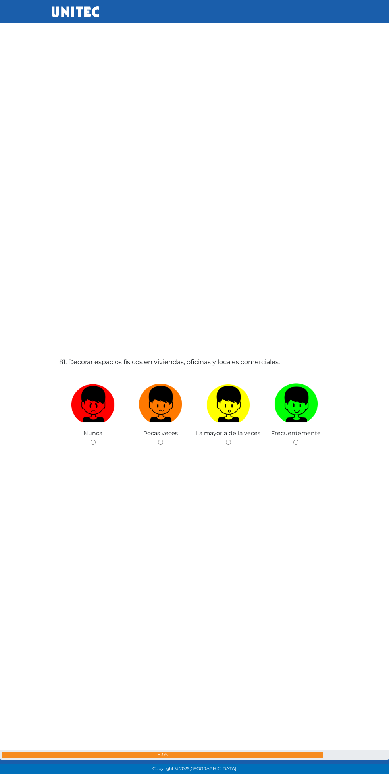
radio input "true"
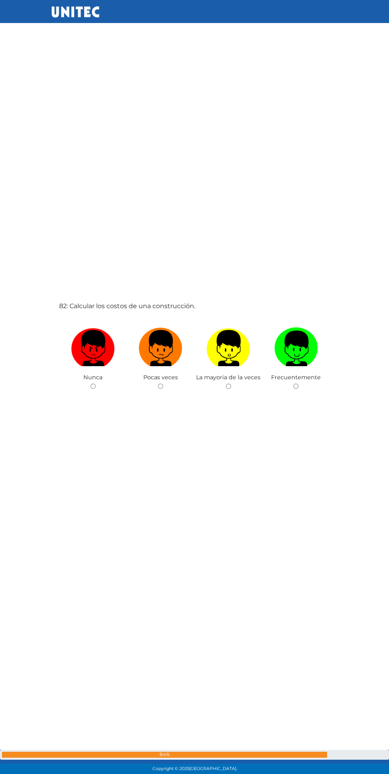
scroll to position [62656, 0]
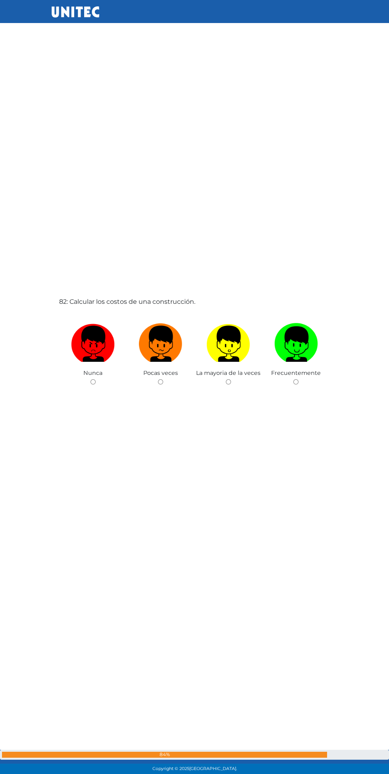
radio input "true"
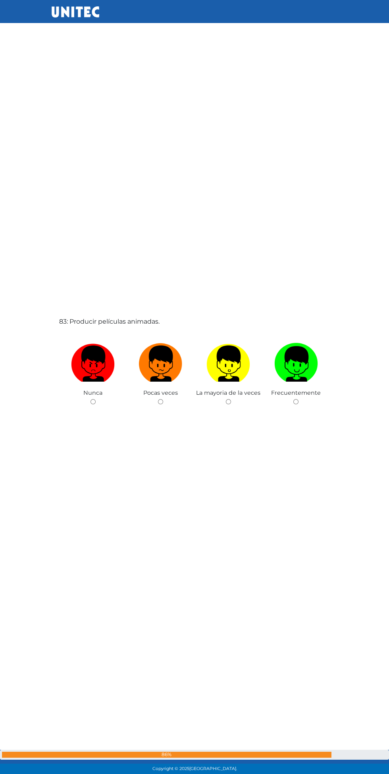
scroll to position [63491, 0]
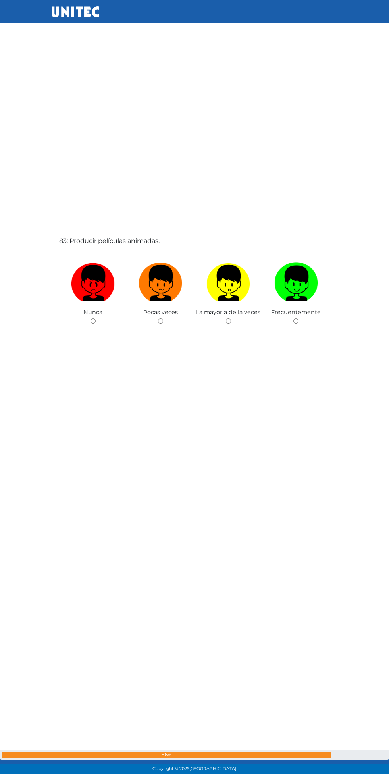
radio input "true"
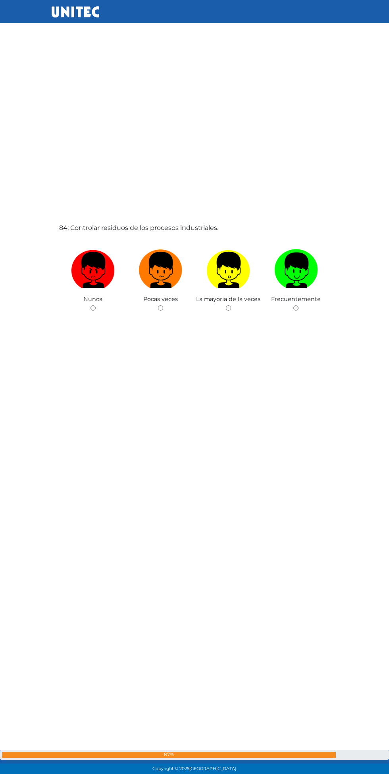
scroll to position [64326, 0]
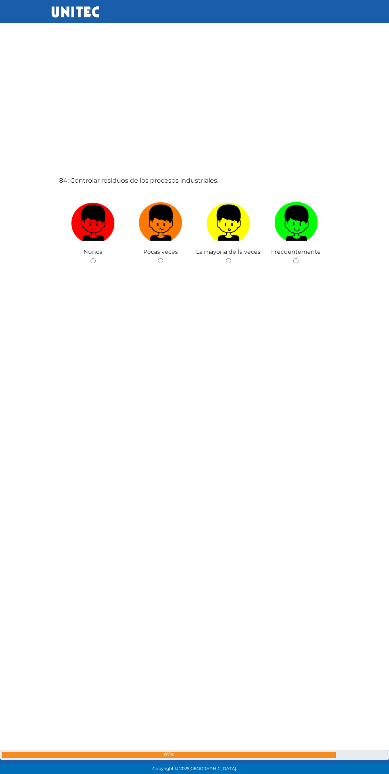
radio input "true"
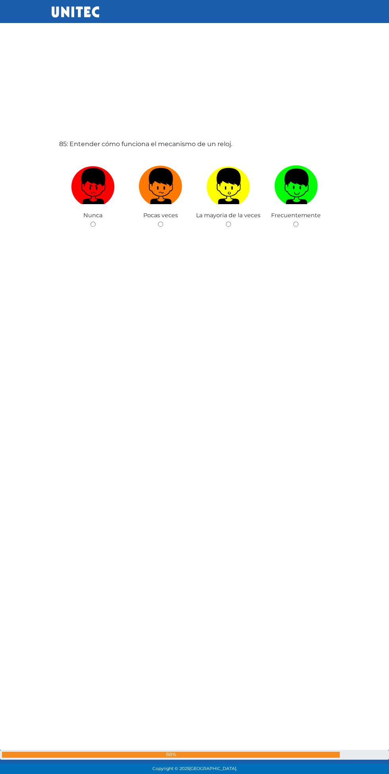
scroll to position [65161, 0]
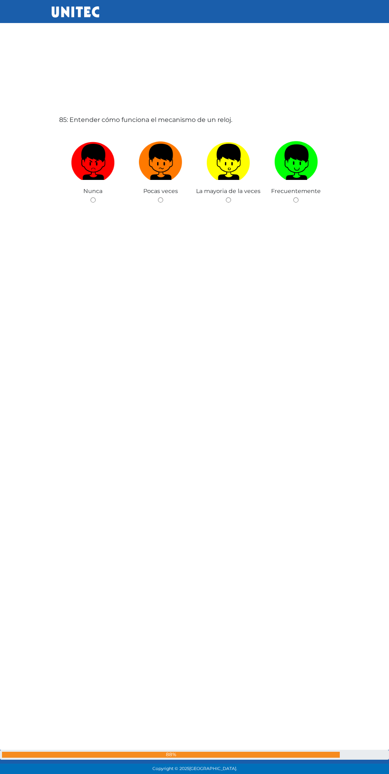
radio input "true"
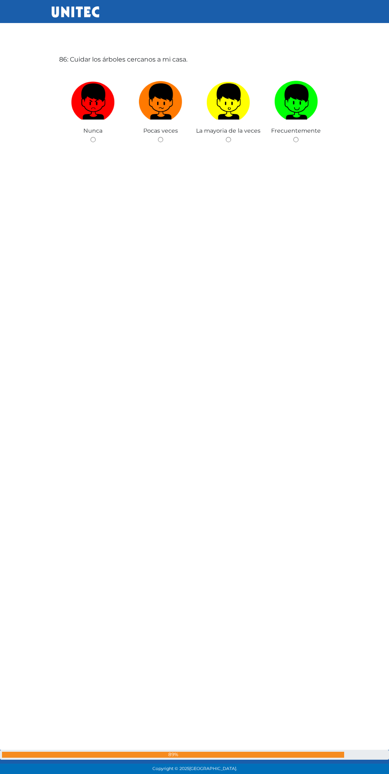
radio input "true"
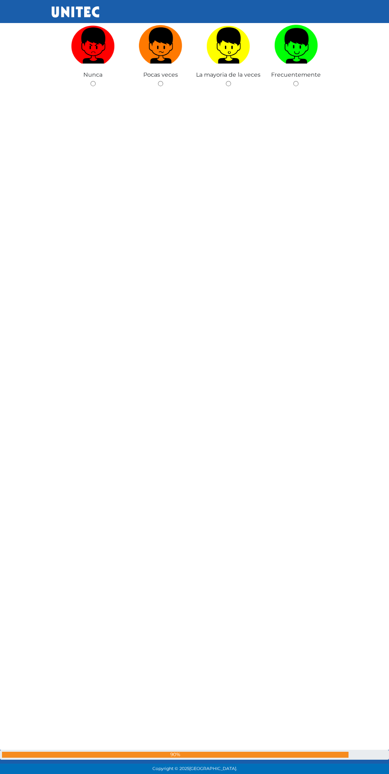
scroll to position [66830, 0]
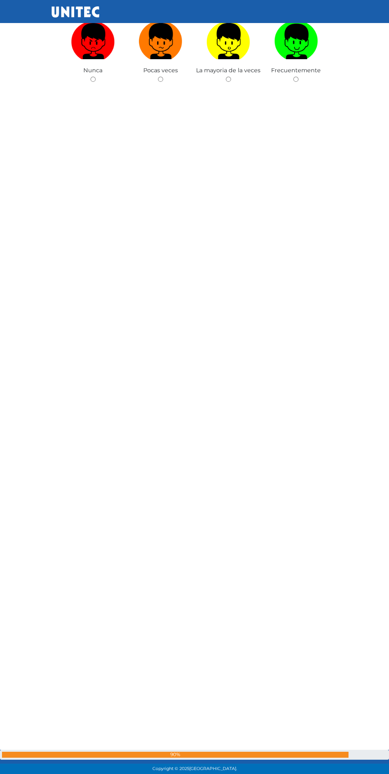
radio input "true"
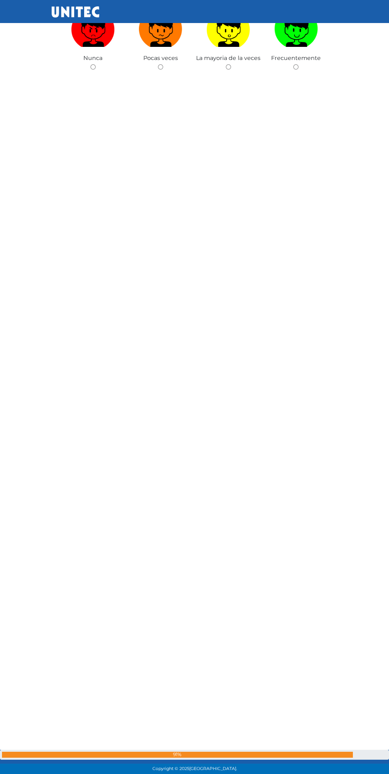
scroll to position [67665, 0]
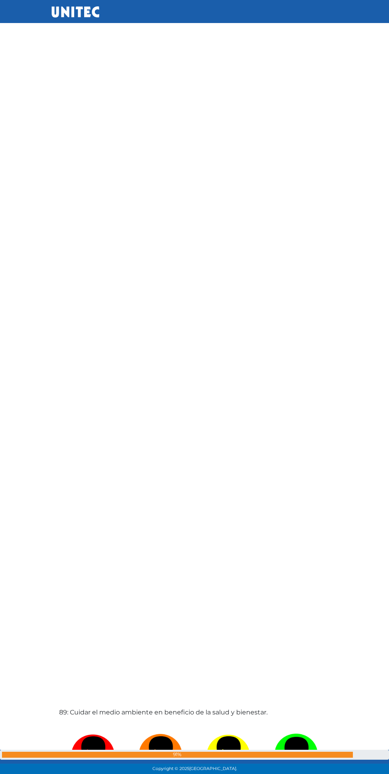
radio input "true"
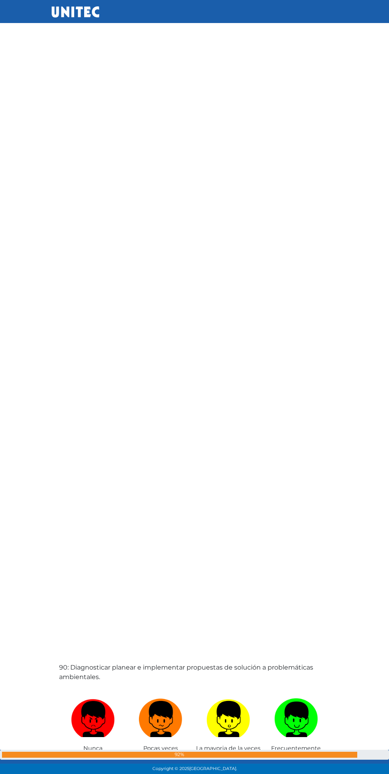
scroll to position [68500, 0]
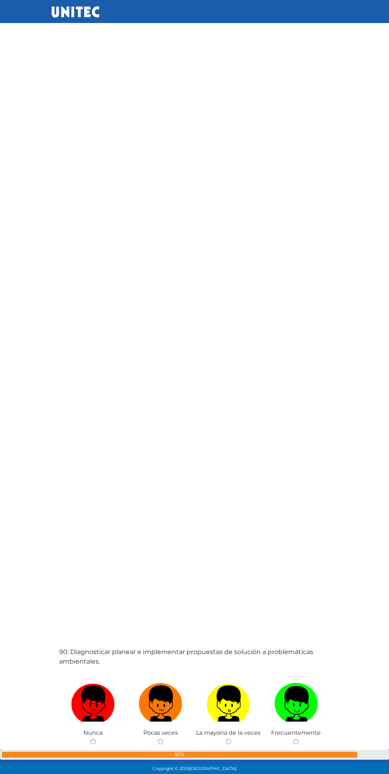
radio input "true"
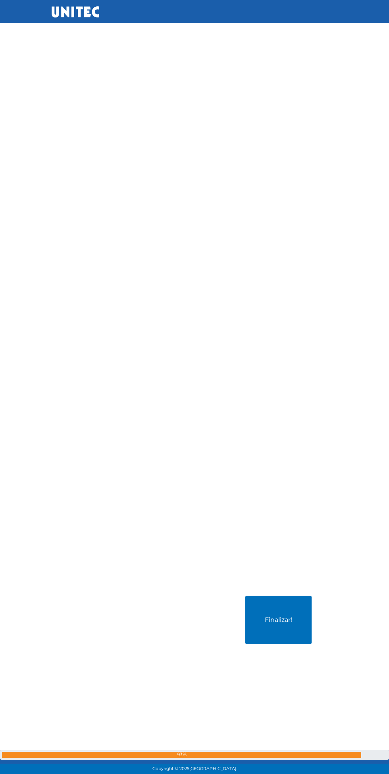
scroll to position [69335, 0]
radio input "true"
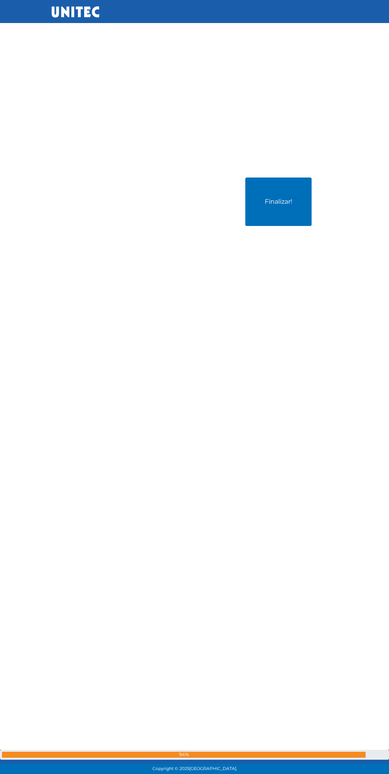
scroll to position [70170, 0]
radio input "true"
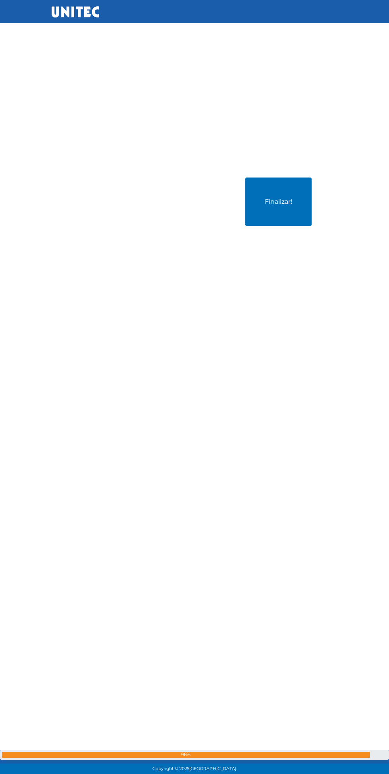
radio input "true"
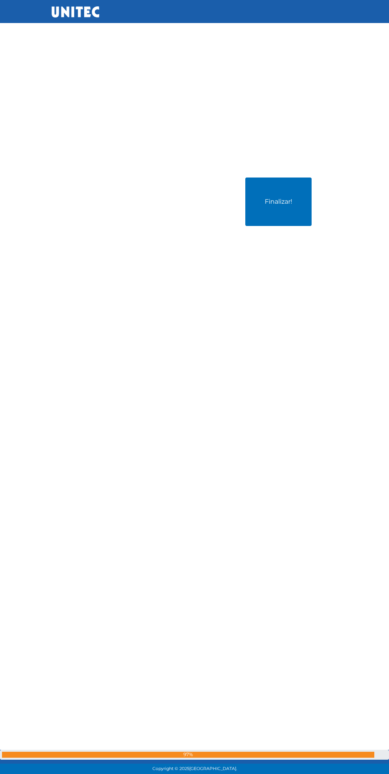
radio input "true"
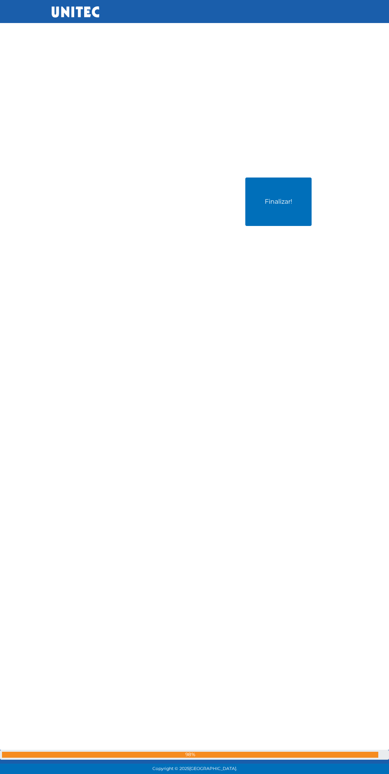
radio input "true"
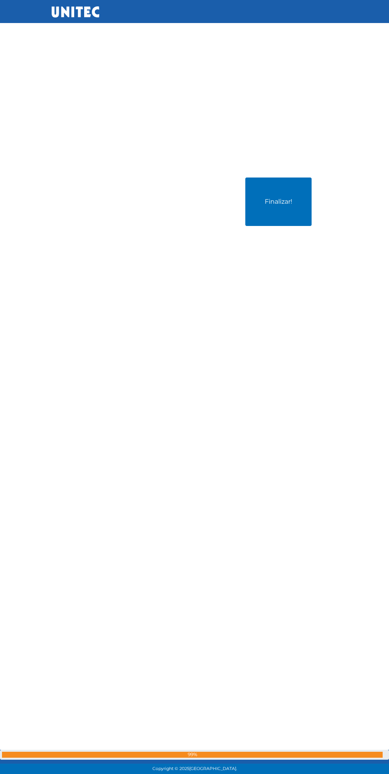
radio input "true"
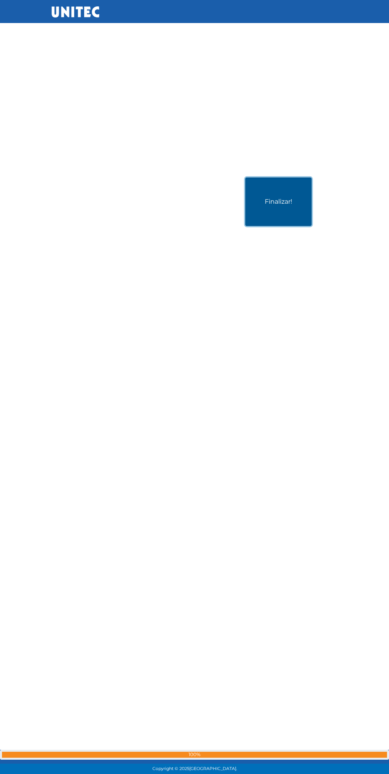
click at [266, 226] on button "Finalizar!" at bounding box center [279, 202] width 66 height 48
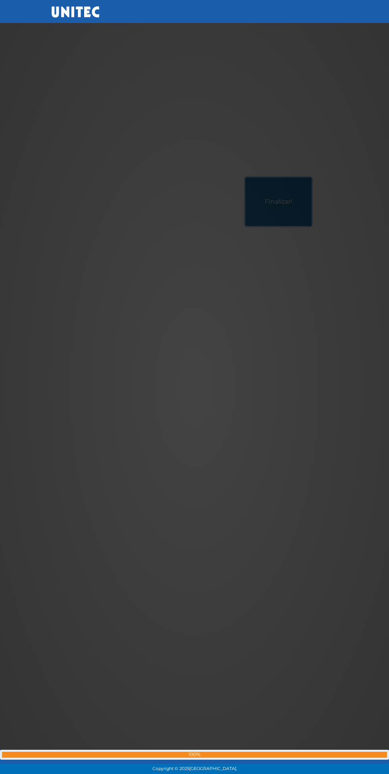
scroll to position [75240, 0]
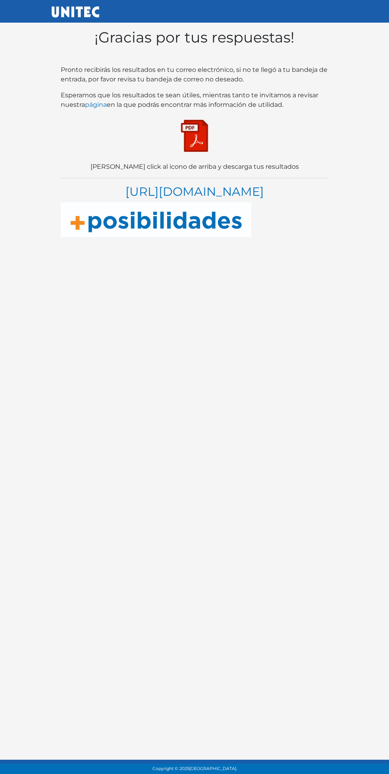
click at [184, 140] on img at bounding box center [195, 136] width 40 height 40
